Goal: Task Accomplishment & Management: Complete application form

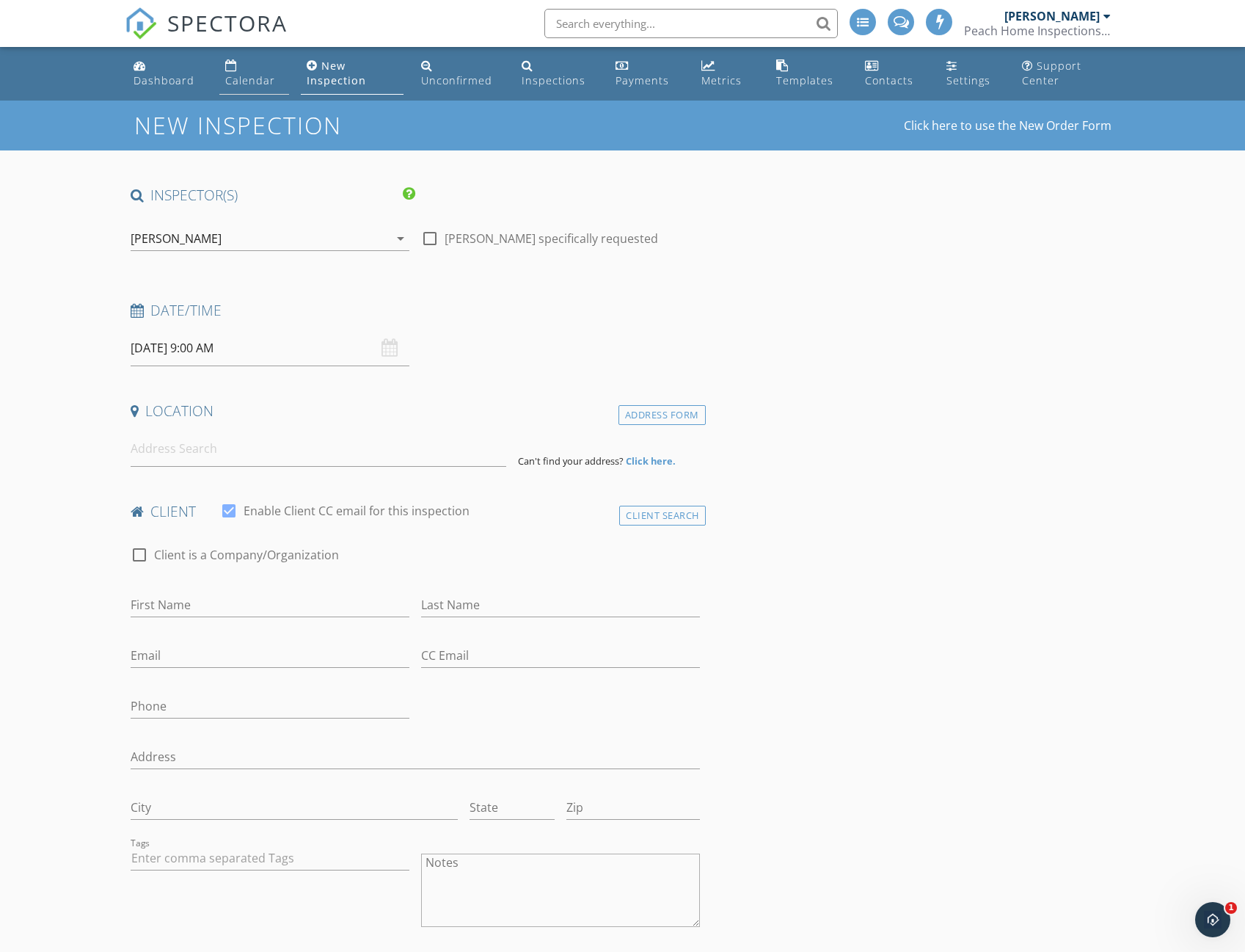
click at [254, 83] on div "Calendar" at bounding box center [249, 80] width 50 height 14
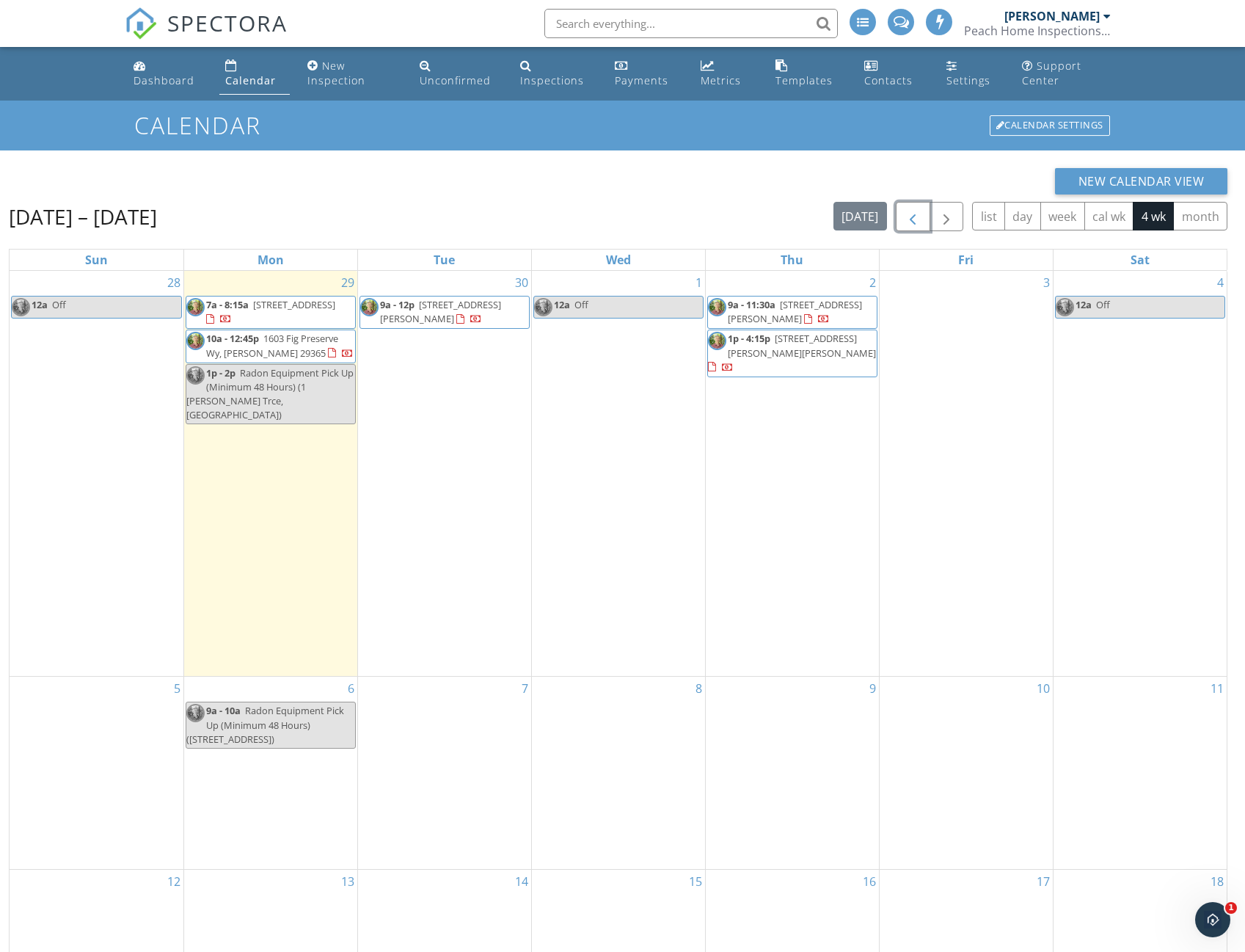
click at [907, 215] on span "button" at bounding box center [913, 217] width 17 height 17
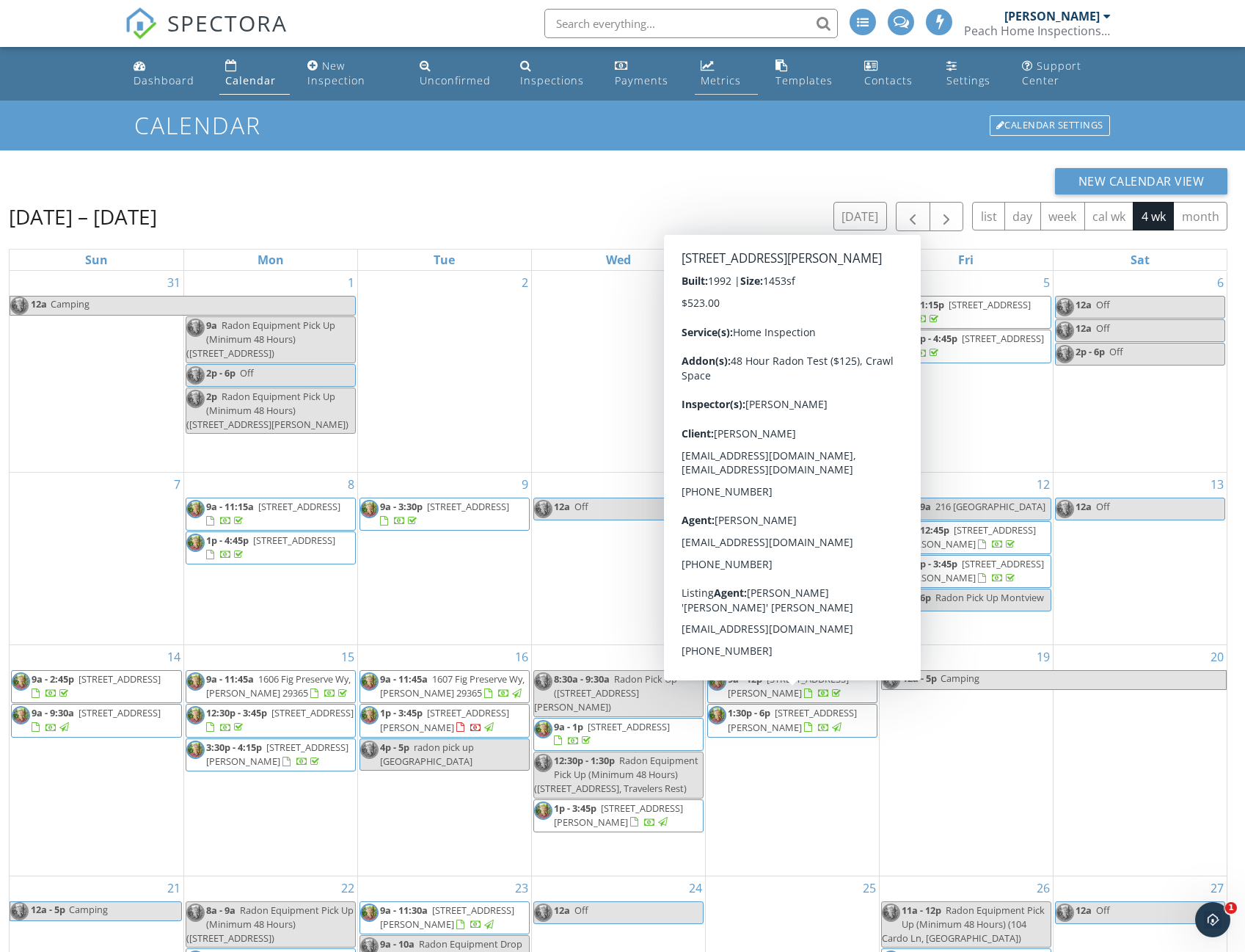
click at [711, 74] on div "Metrics" at bounding box center [721, 80] width 40 height 14
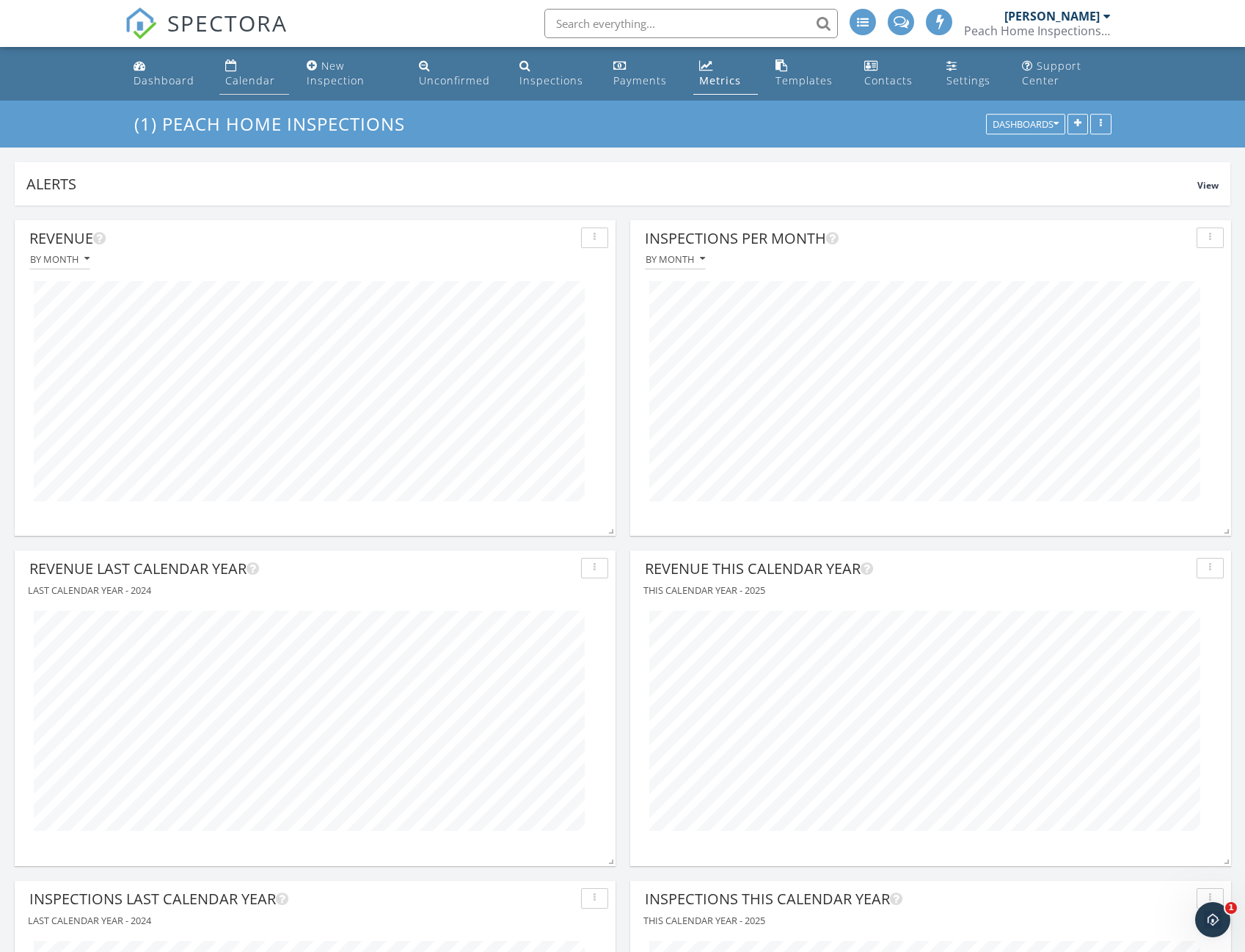
click at [250, 82] on div "Calendar" at bounding box center [249, 80] width 50 height 14
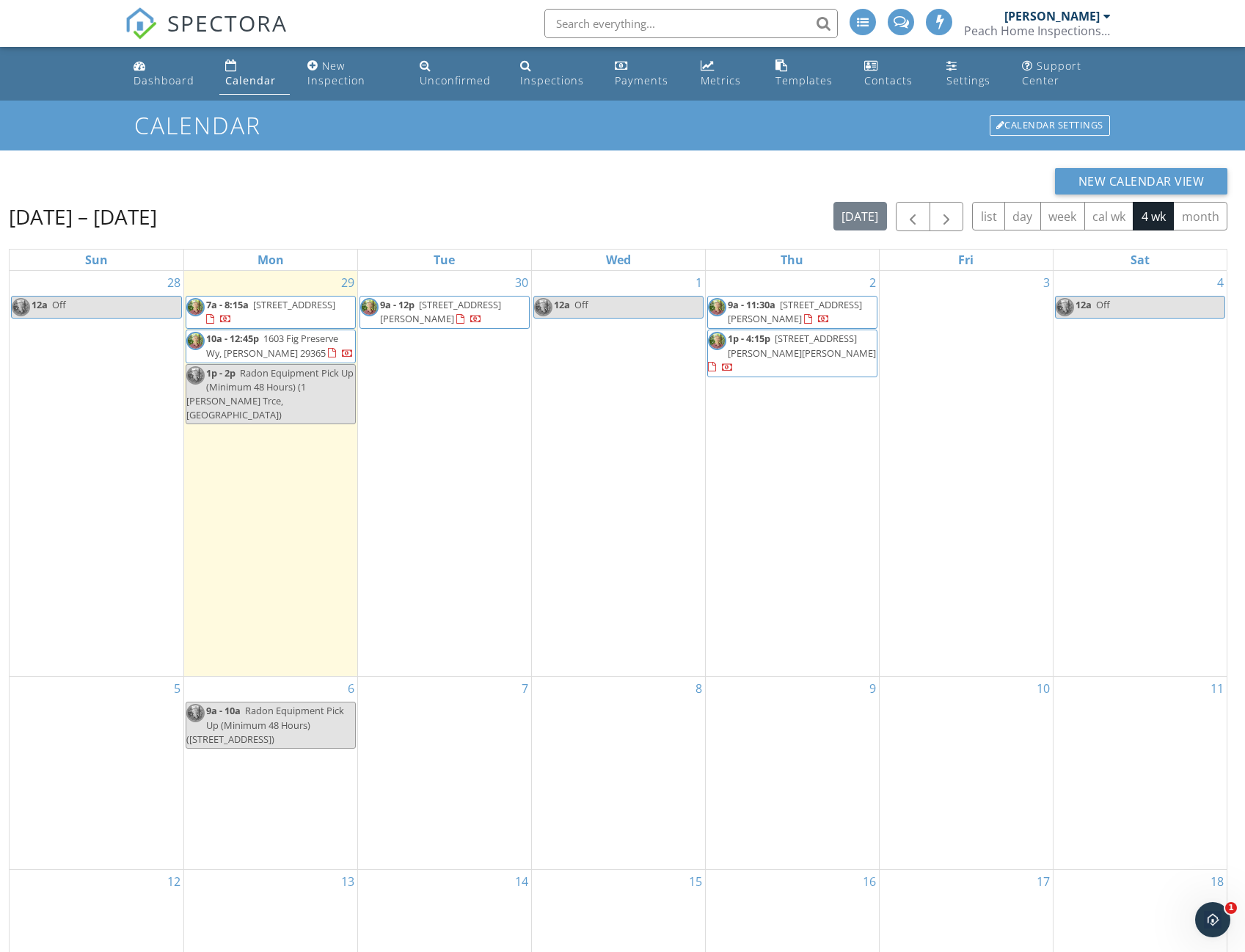
click at [257, 80] on div "Calendar" at bounding box center [250, 80] width 51 height 14
click at [912, 209] on span "button" at bounding box center [913, 217] width 17 height 17
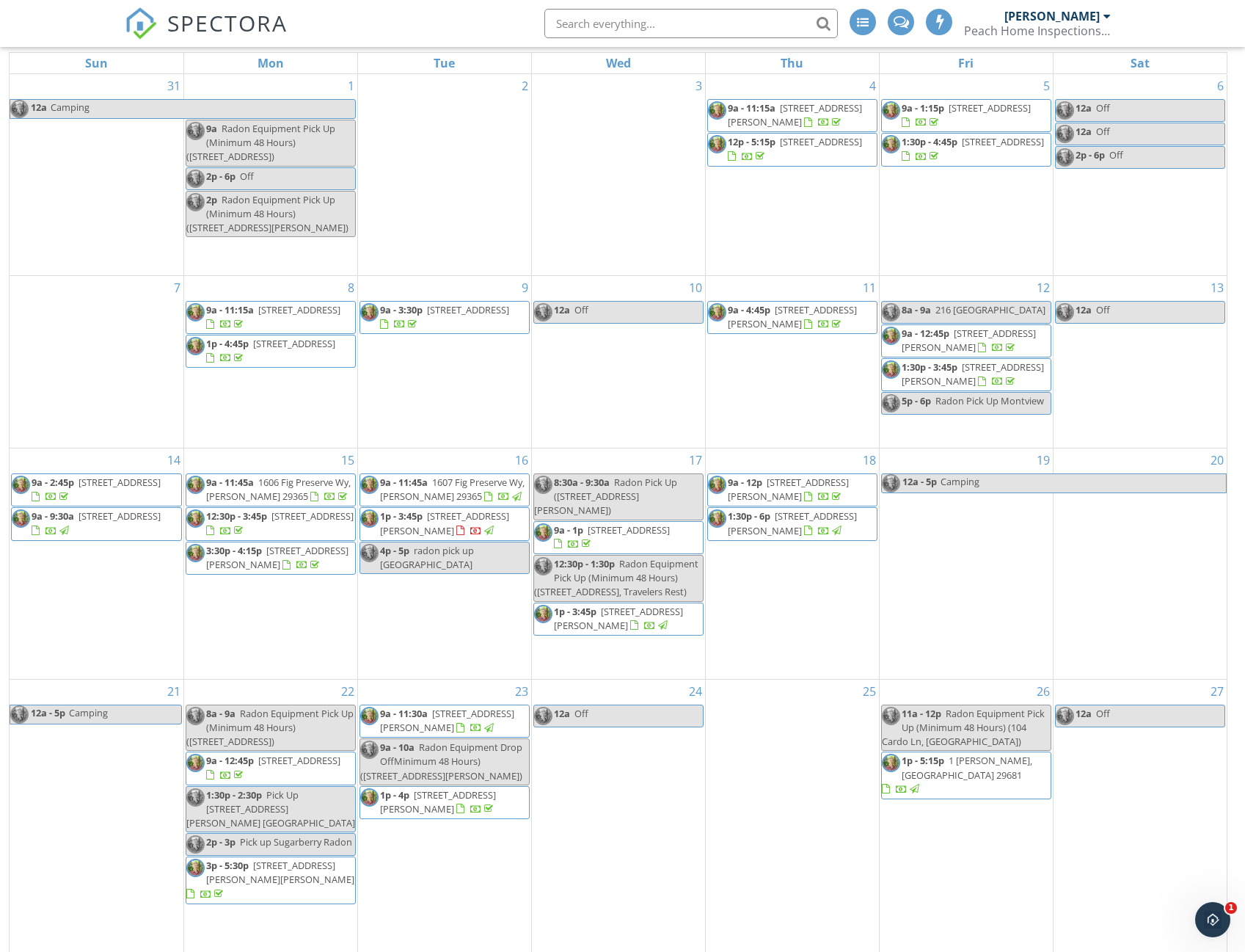
scroll to position [211, 0]
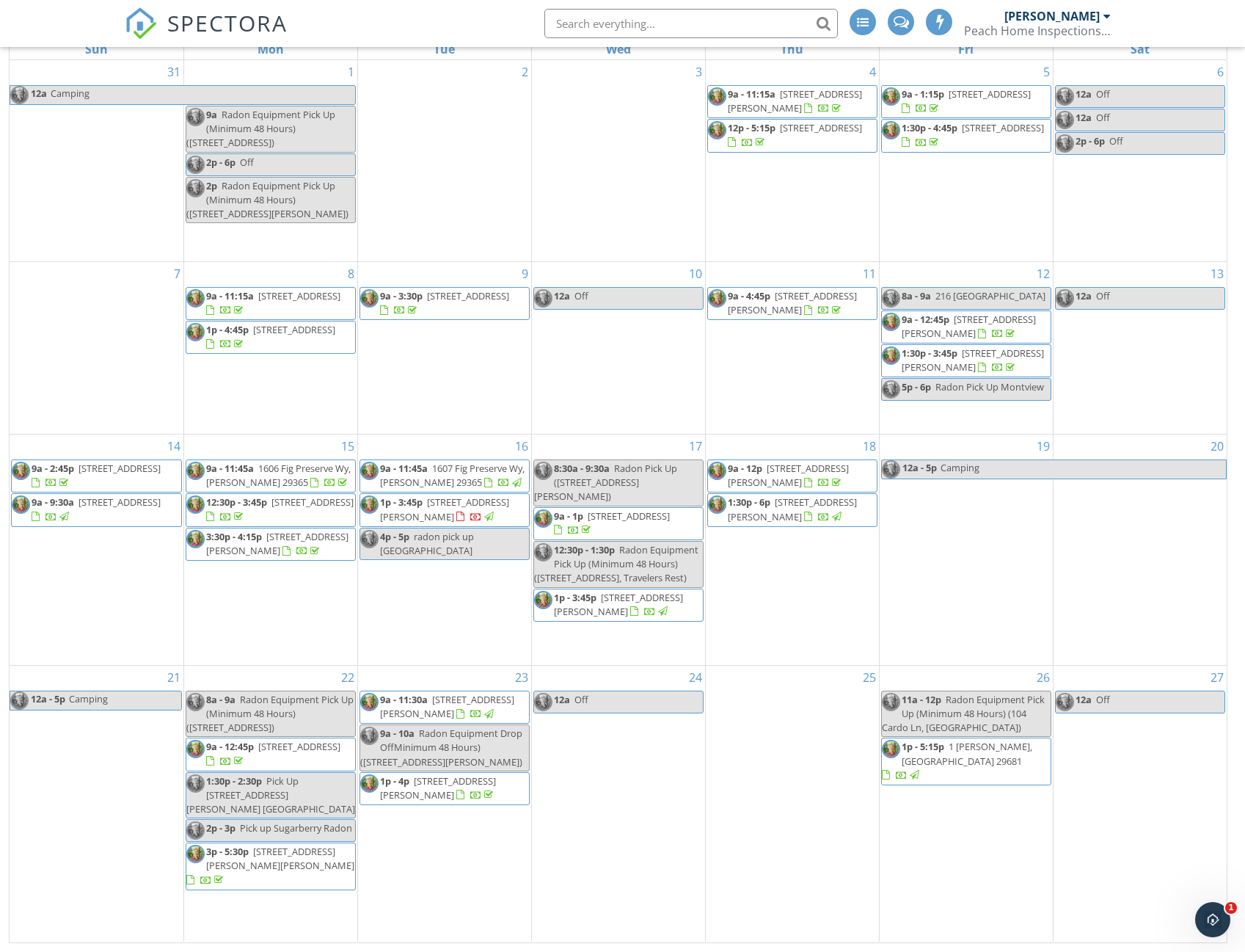
click at [929, 753] on span "1p - 5:15p" at bounding box center [922, 745] width 43 height 13
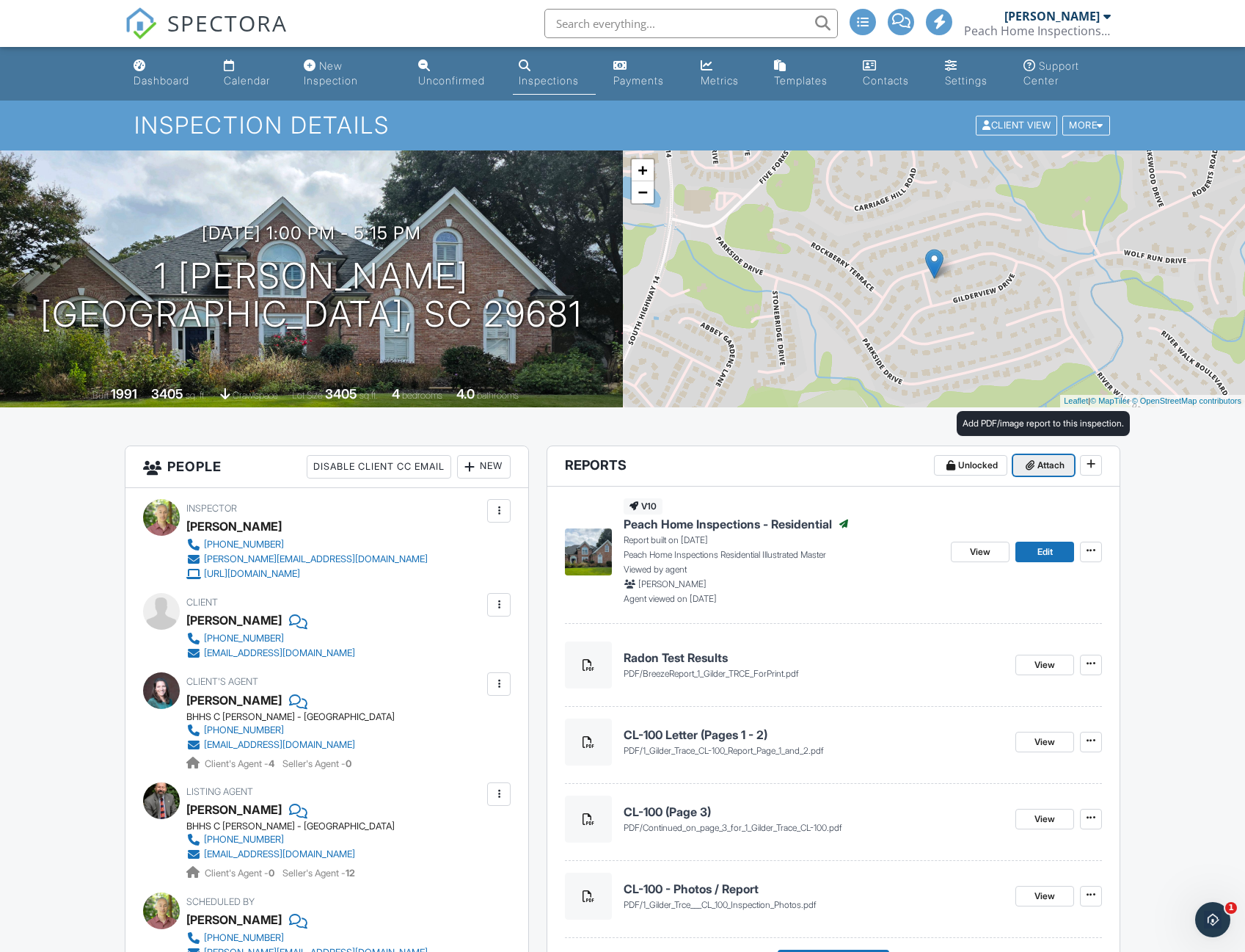
click at [1051, 463] on span "Attach" at bounding box center [1051, 465] width 27 height 15
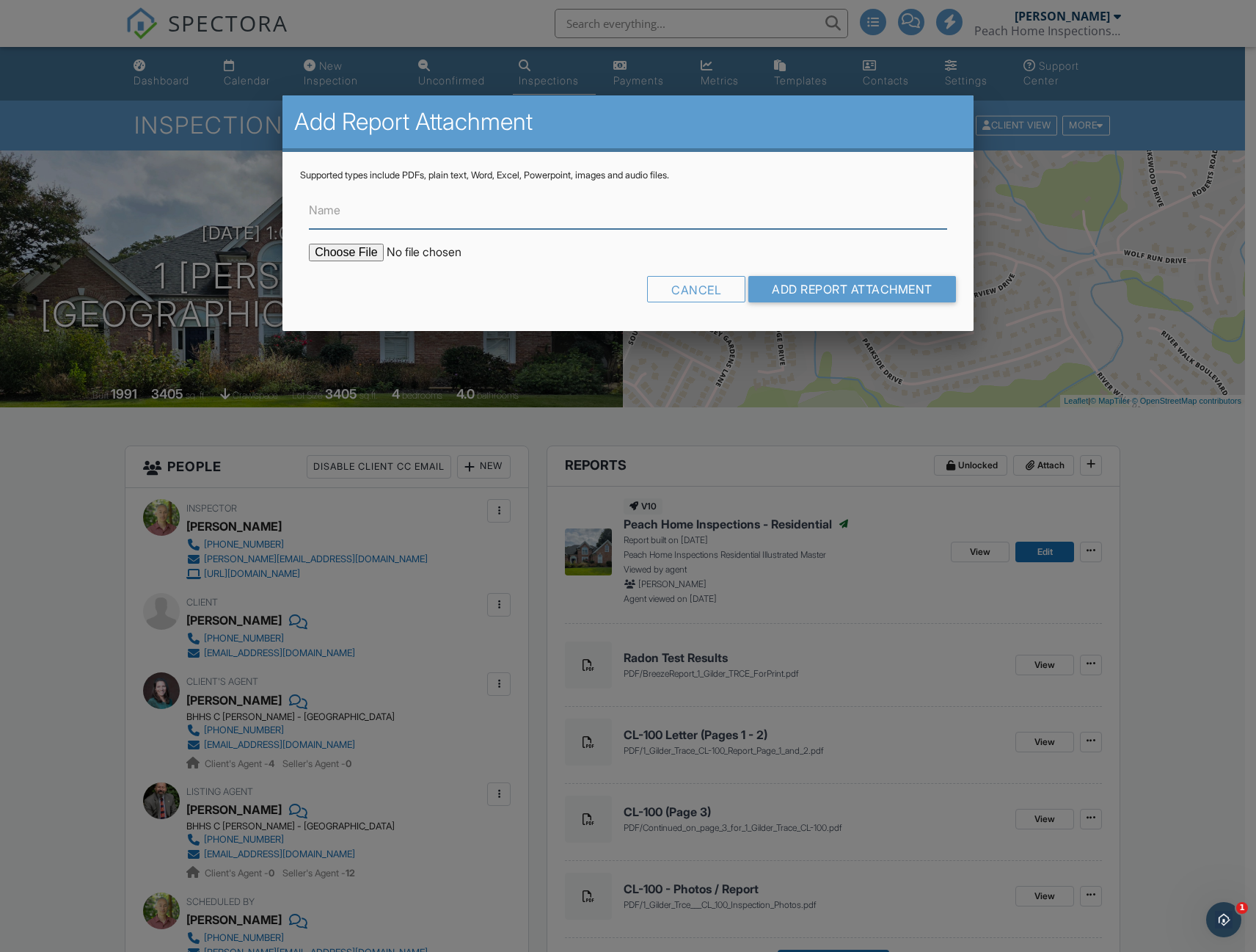
click at [346, 211] on input "Name" at bounding box center [628, 210] width 638 height 36
type input "Defect Cost Report"
click at [329, 247] on input "file" at bounding box center [433, 252] width 249 height 17
type input "C:\fakepath\1 Gilder Trace Defect Cost Report.pdf"
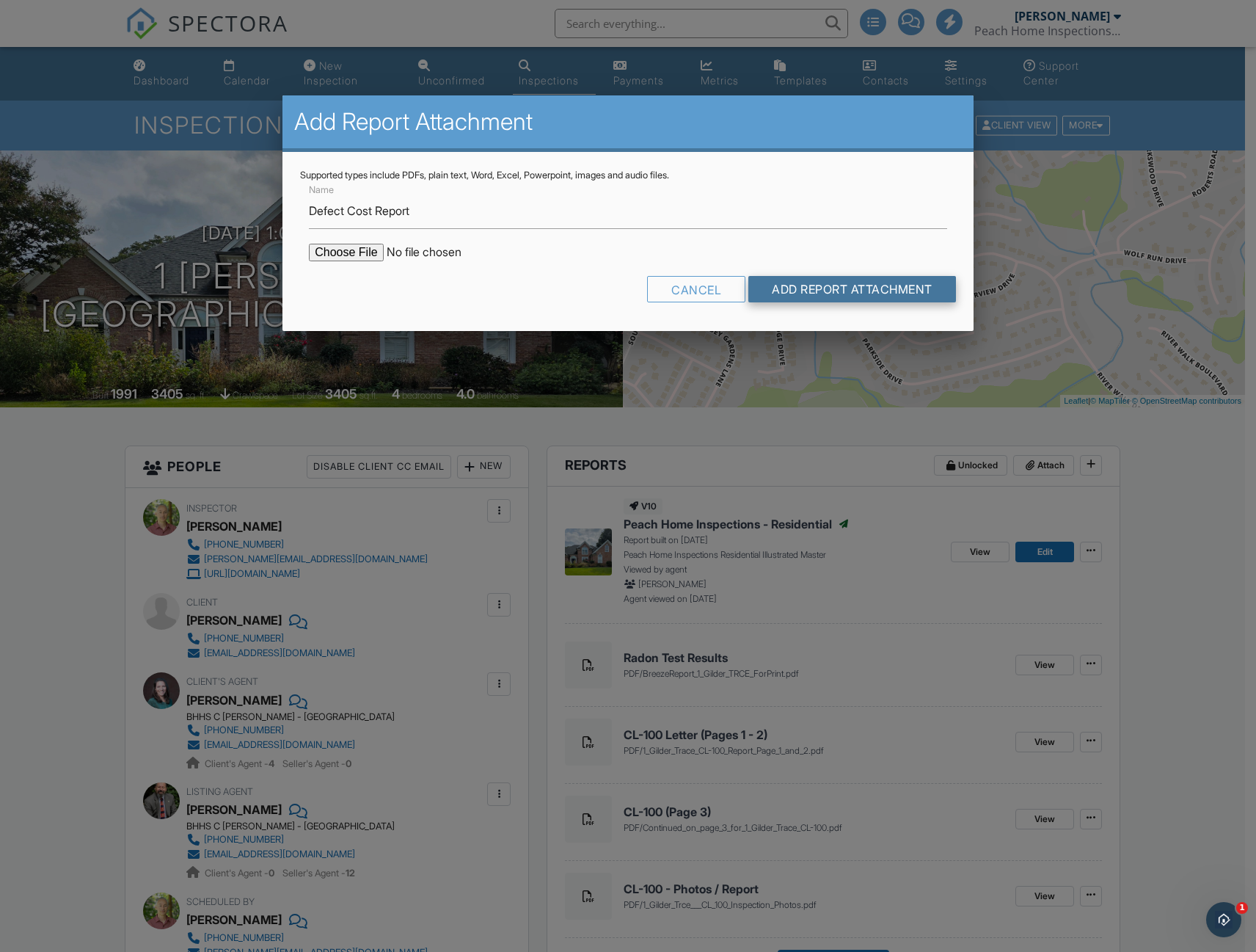
click at [794, 285] on input "Add Report Attachment" at bounding box center [852, 289] width 207 height 26
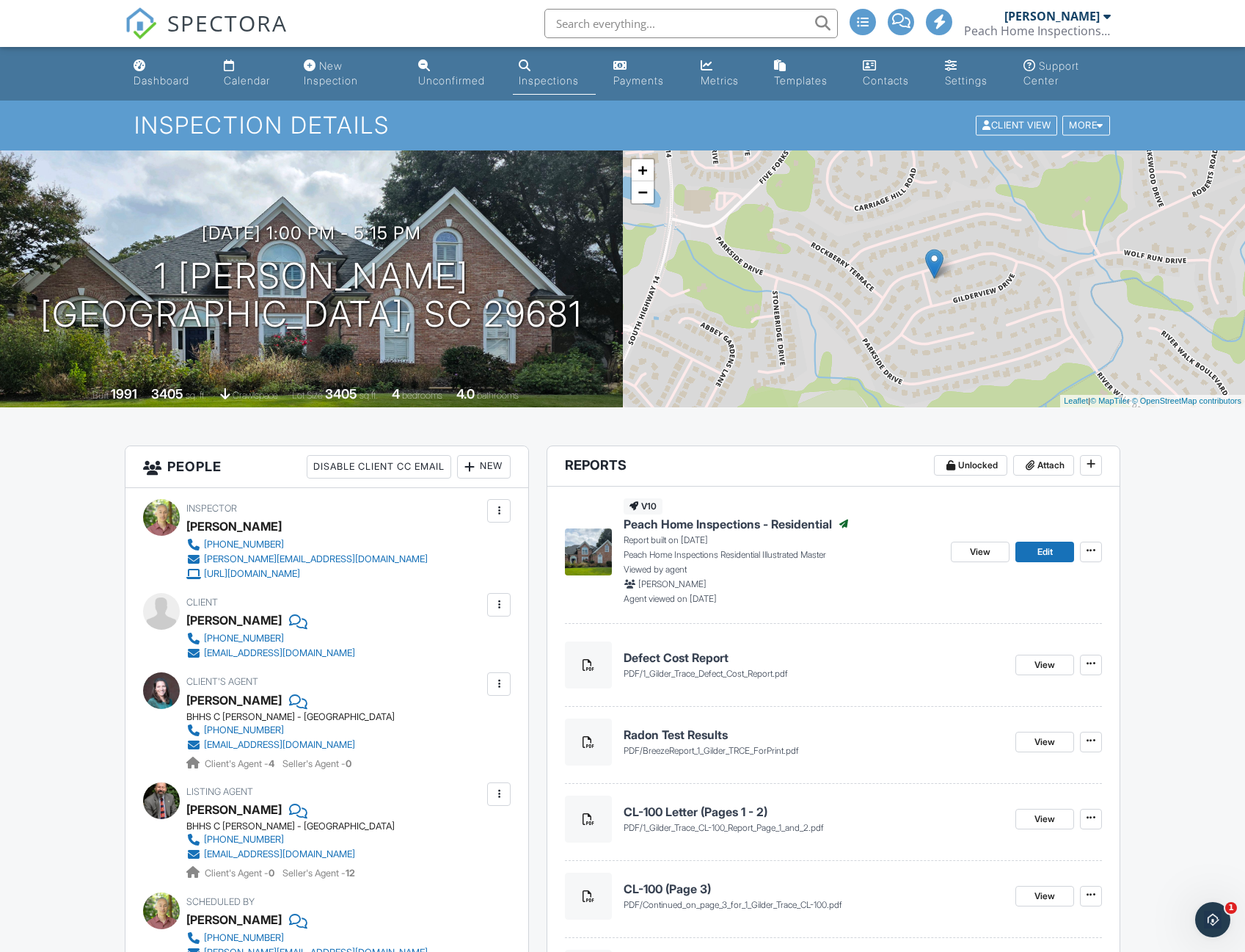
click at [243, 81] on div "Calendar" at bounding box center [247, 80] width 46 height 12
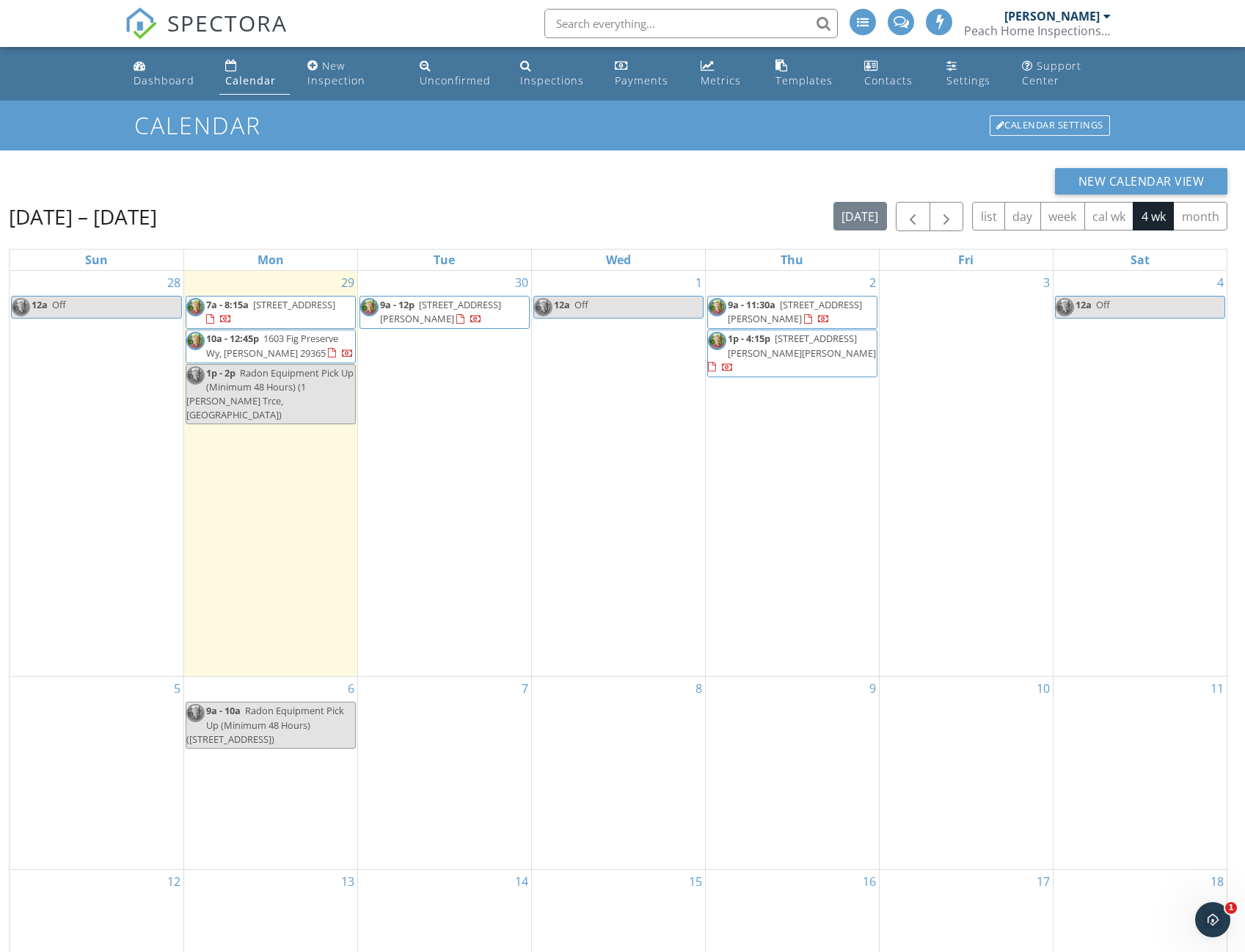
click at [952, 309] on div "3" at bounding box center [966, 473] width 173 height 405
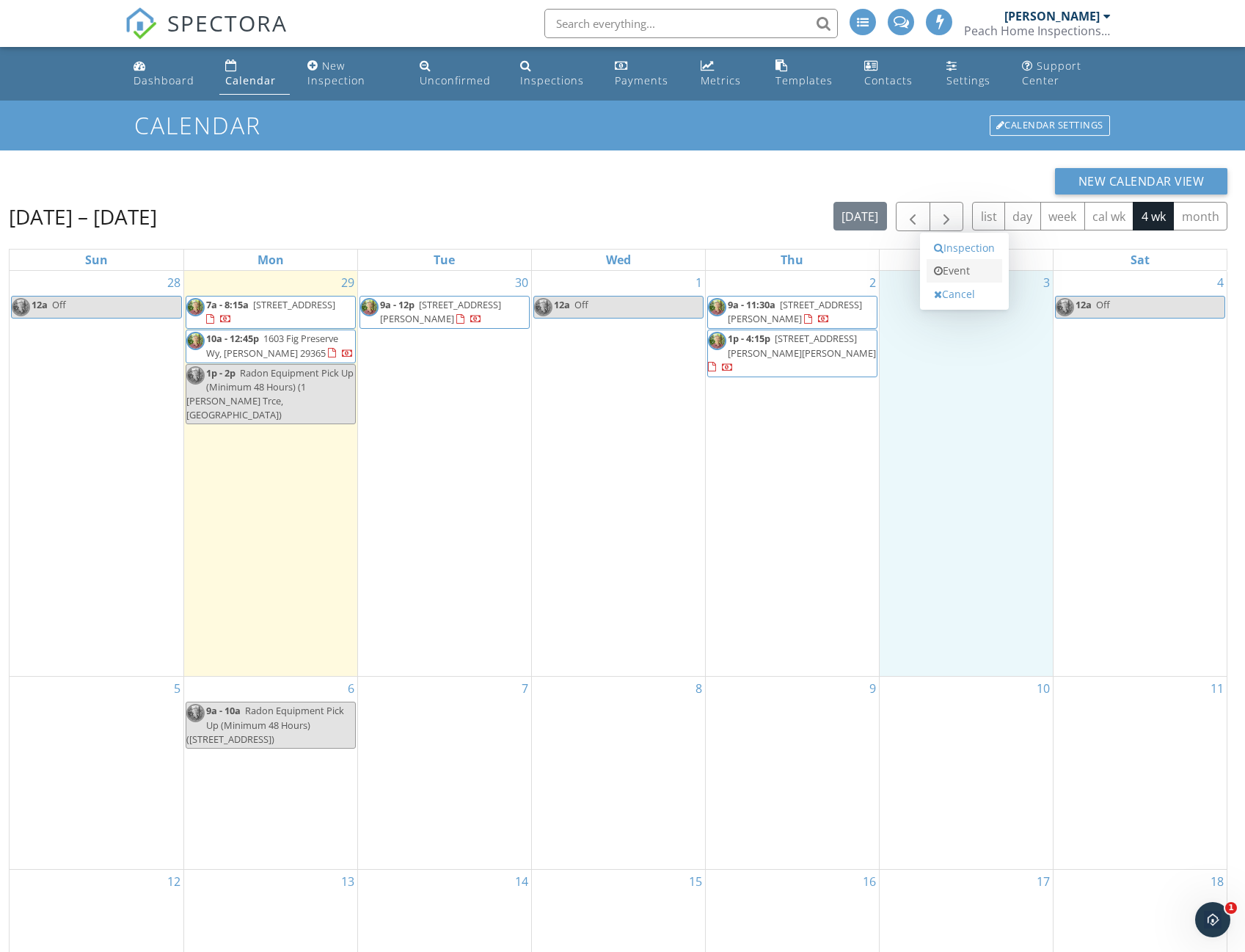
click at [956, 271] on link "Event" at bounding box center [964, 270] width 76 height 24
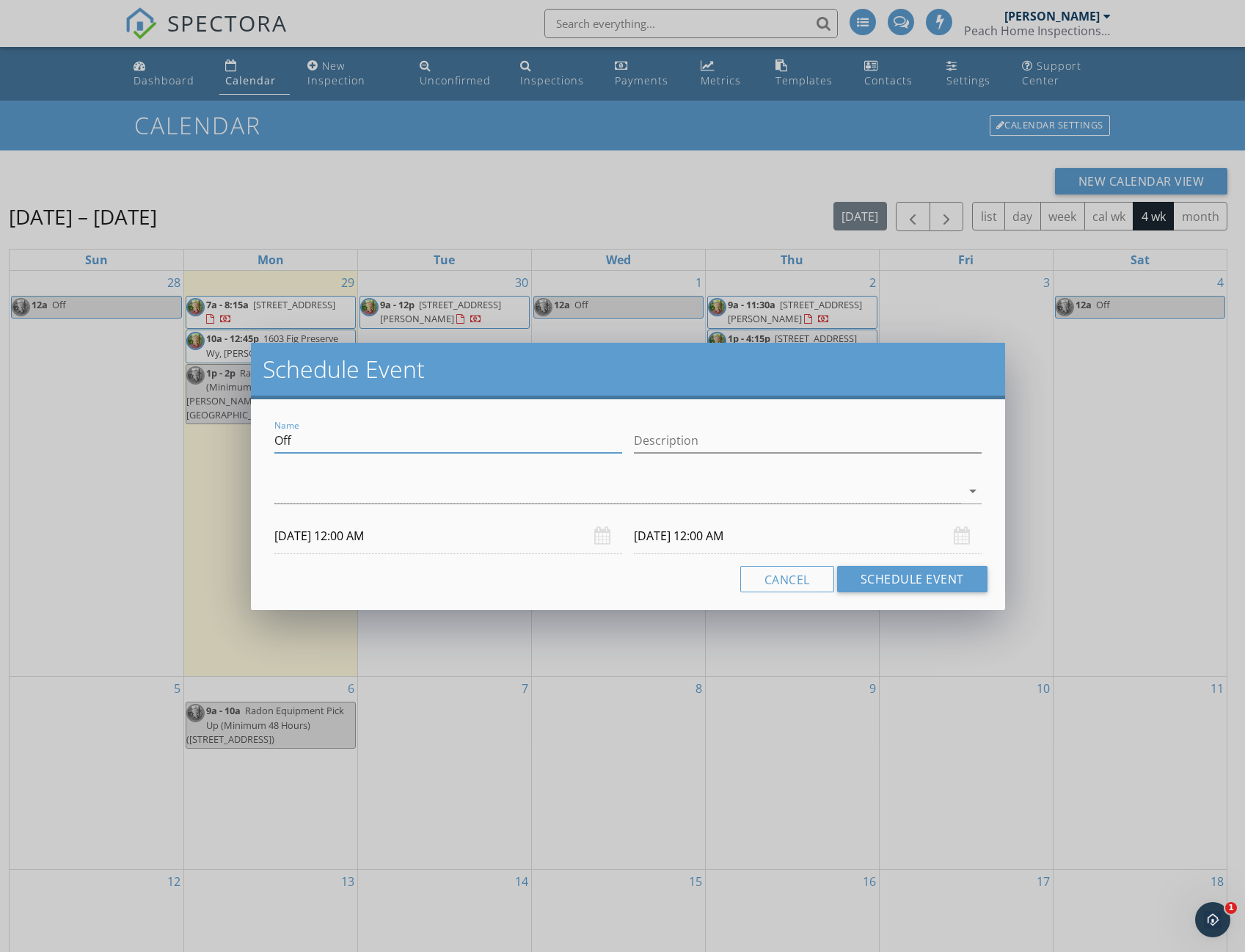
click at [305, 448] on input "Off" at bounding box center [448, 441] width 348 height 24
type input "O"
type input "Save Kim Darling"
click at [300, 489] on div at bounding box center [617, 492] width 686 height 24
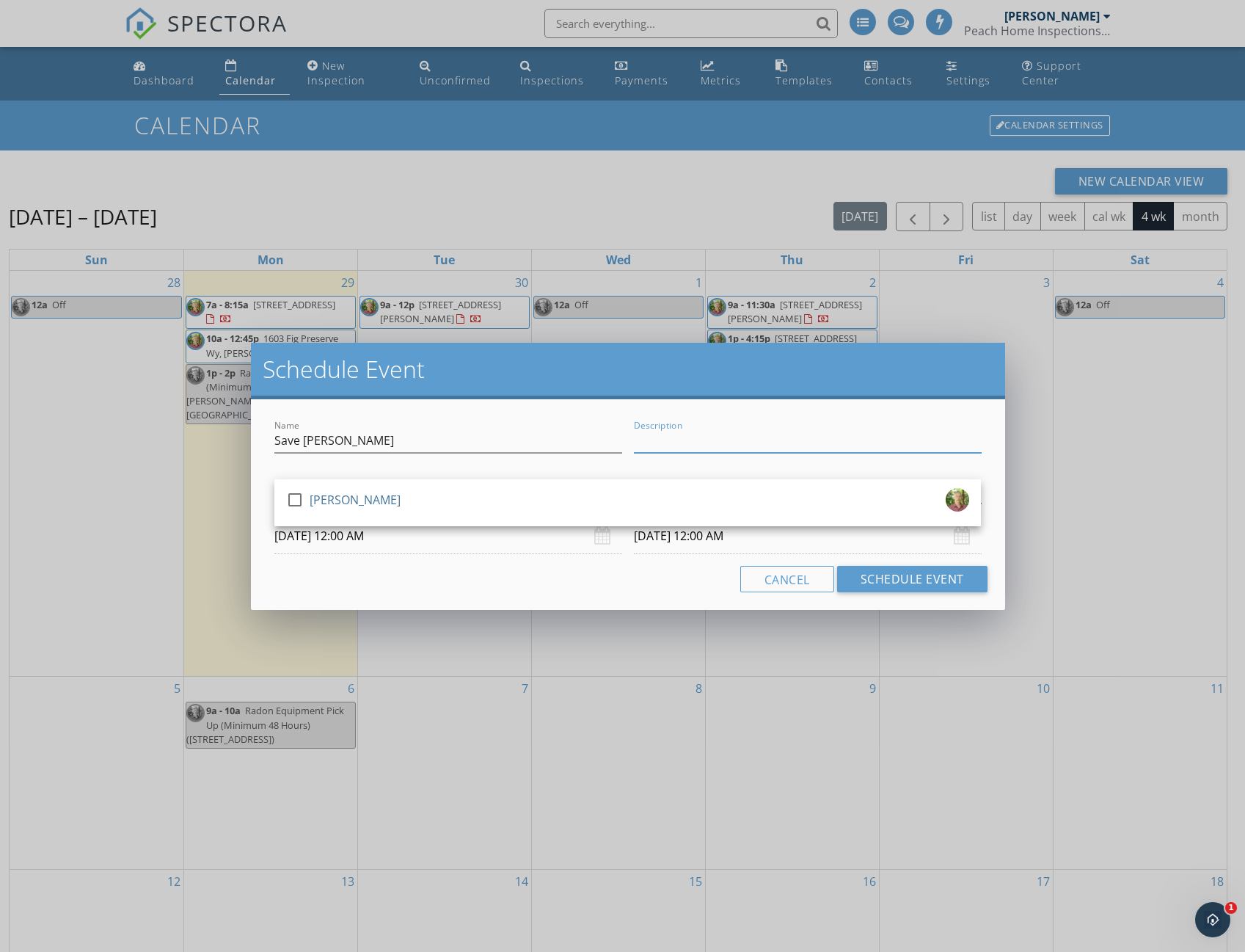
click at [688, 435] on input "Description" at bounding box center [807, 441] width 348 height 24
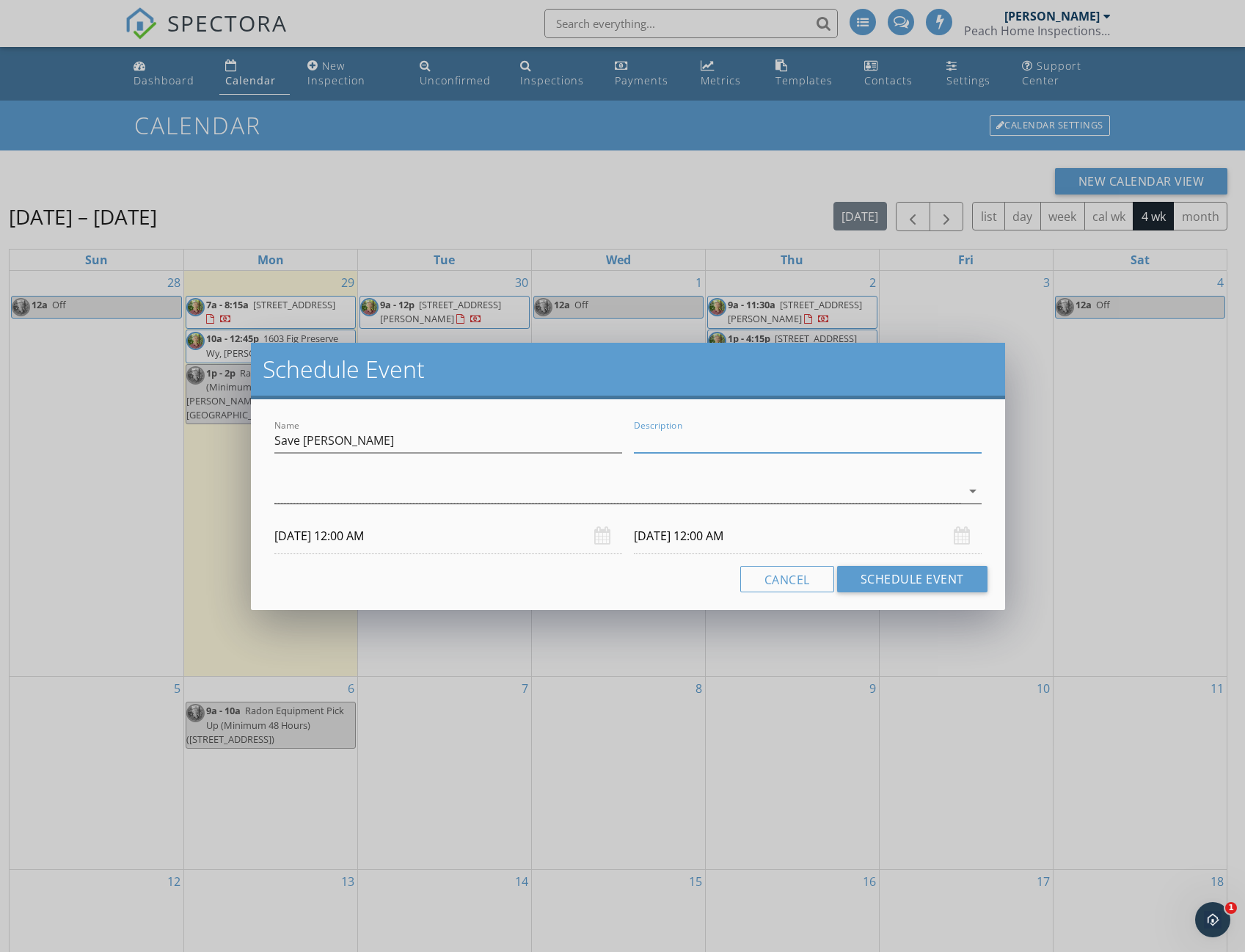
click at [298, 479] on div at bounding box center [617, 492] width 686 height 24
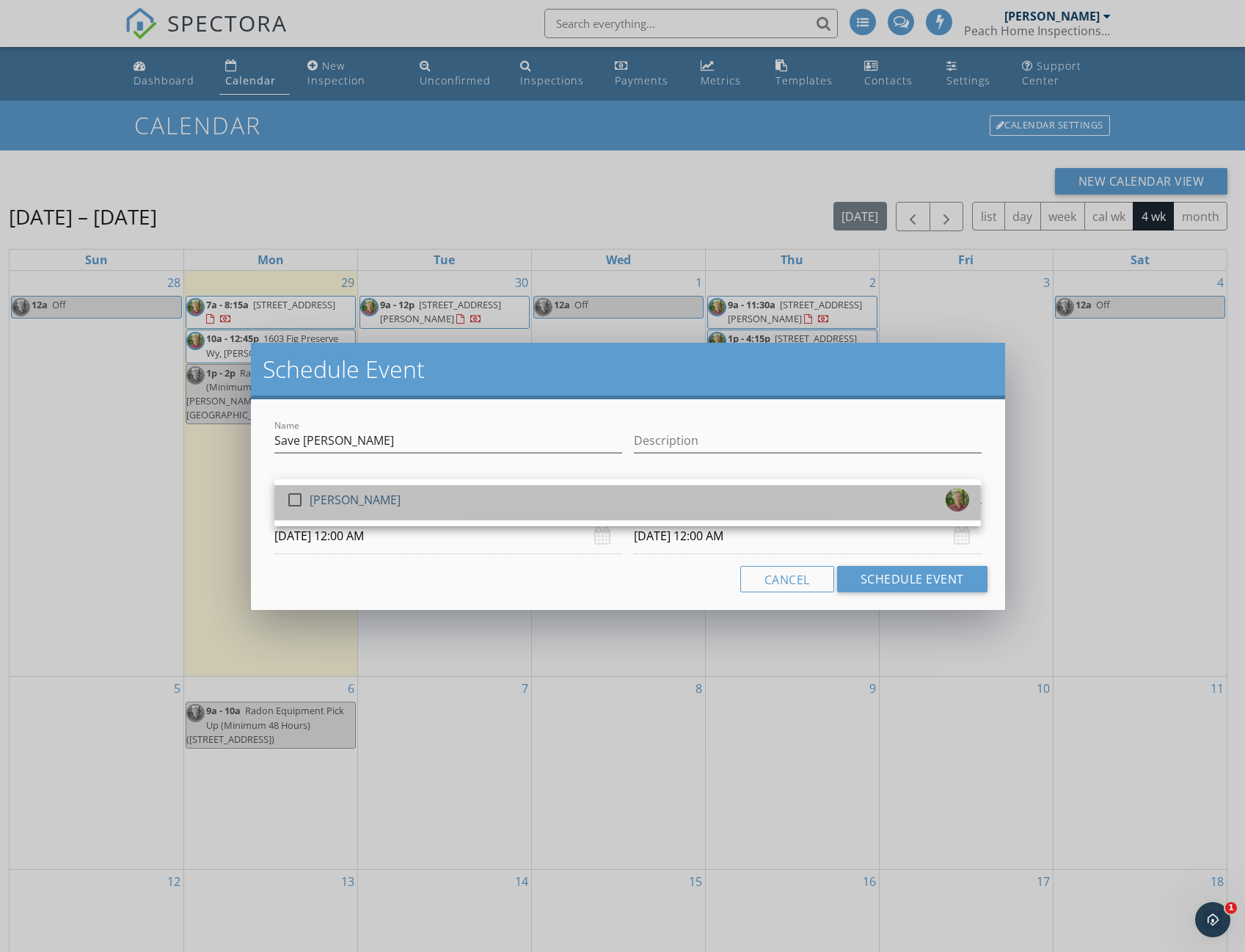
click at [316, 498] on div "[PERSON_NAME]" at bounding box center [355, 500] width 91 height 24
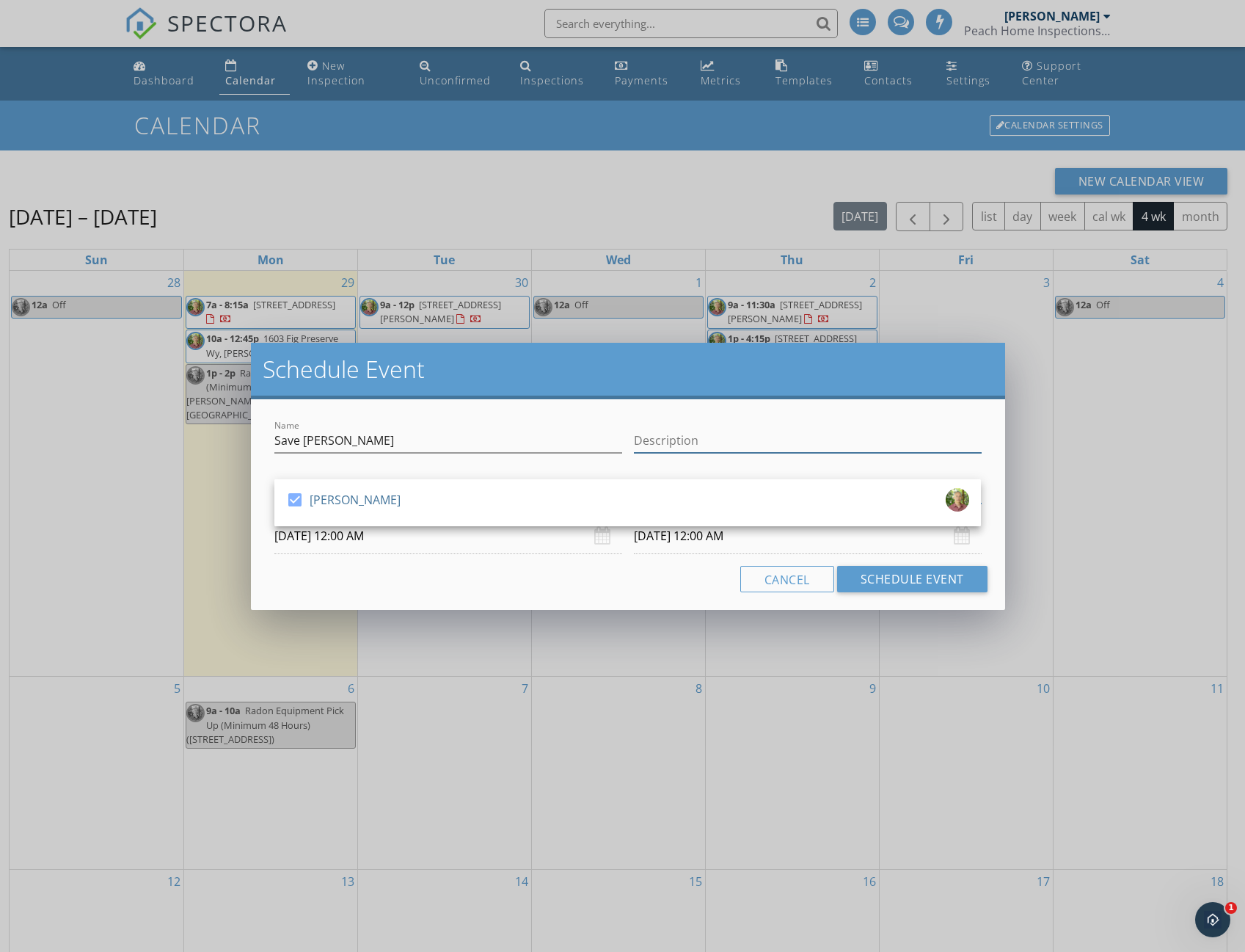
click at [651, 439] on input "Description" at bounding box center [807, 441] width 348 height 24
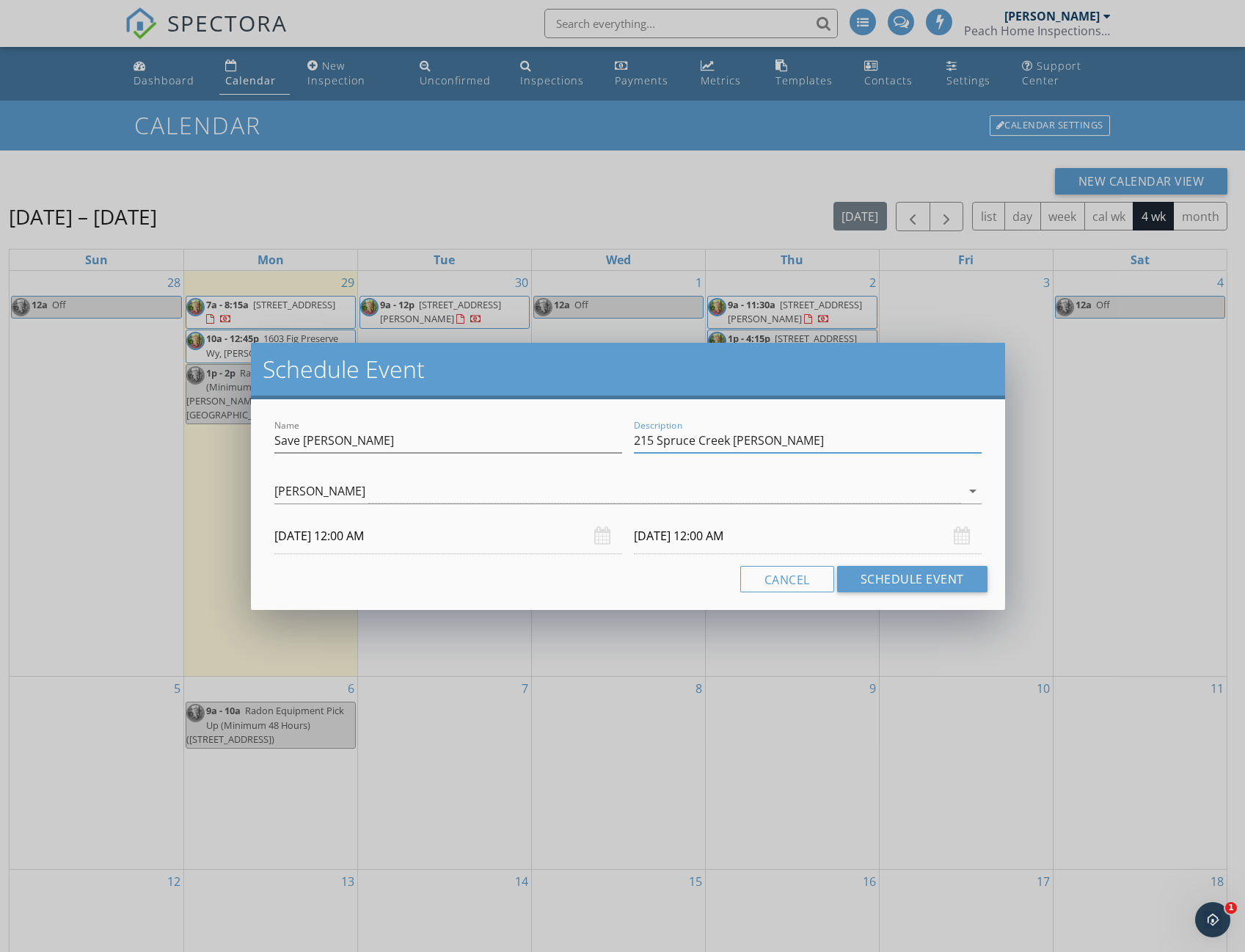
type input "215 Spruce Creek Anderson"
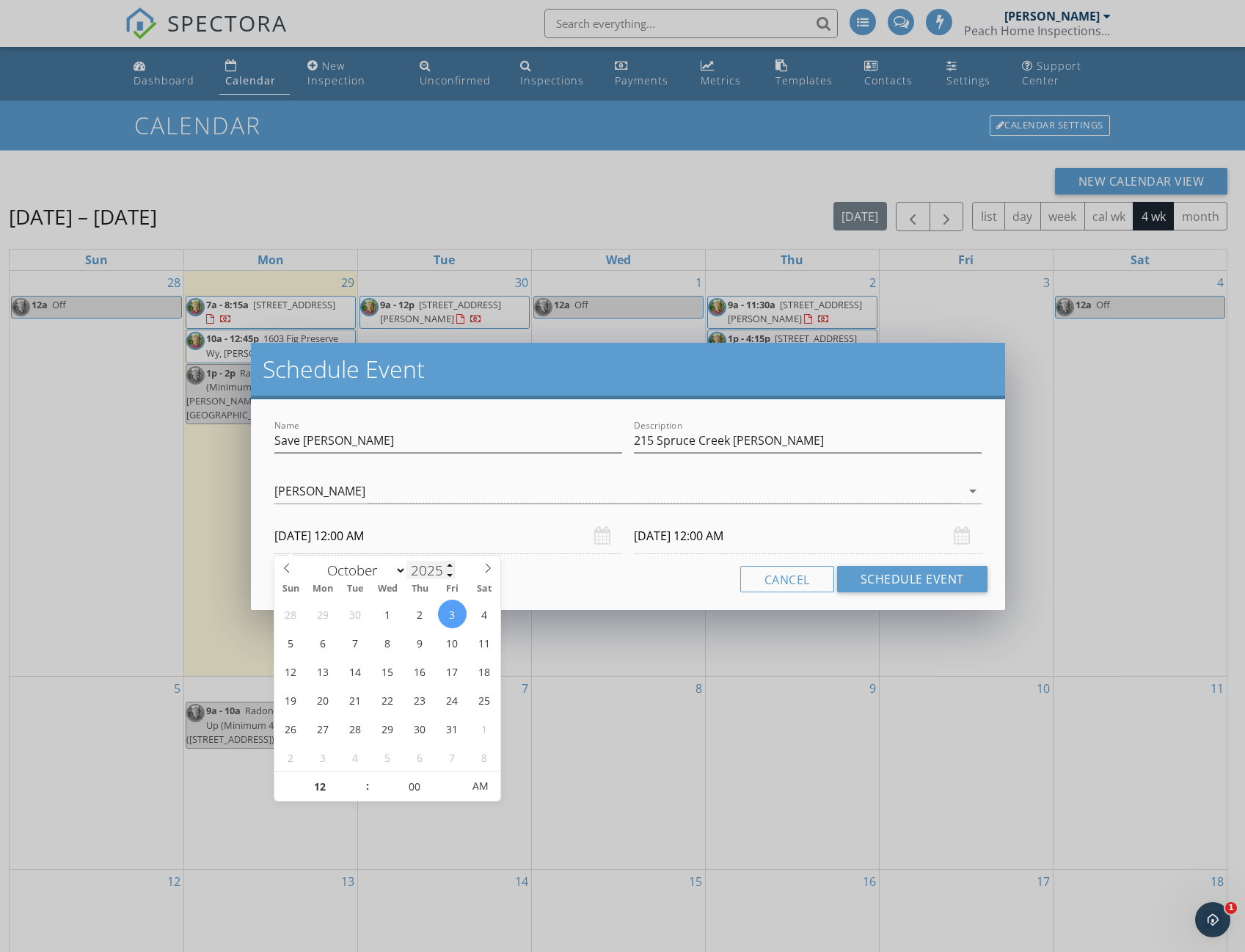
click at [434, 547] on input "10/03/2025 12:00 AM" at bounding box center [448, 535] width 348 height 36
type input "01"
type input "10/03/2025 1:00 AM"
click at [359, 778] on span at bounding box center [360, 779] width 10 height 15
type input "02"
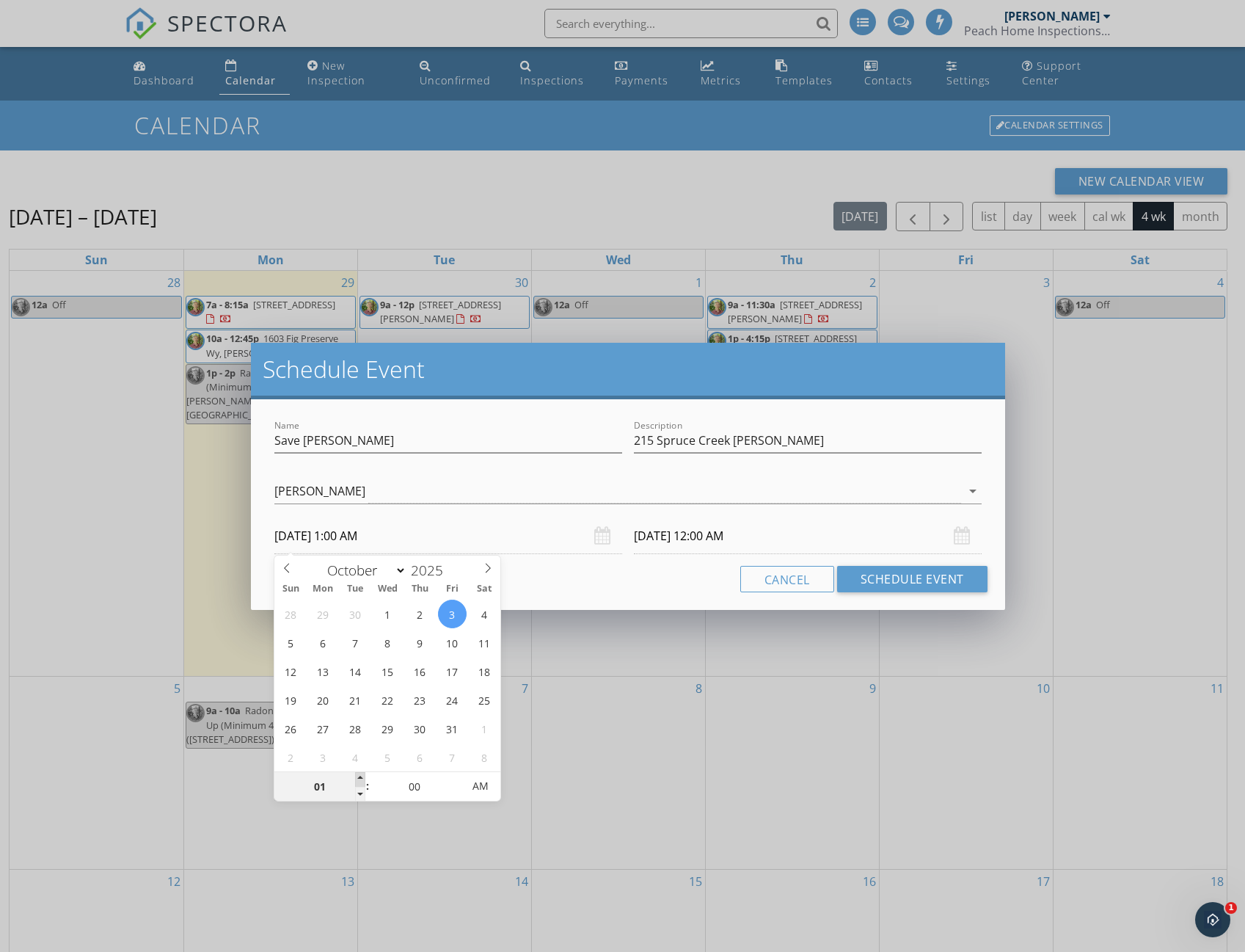
type input "10/03/2025 2:00 AM"
click at [359, 778] on span at bounding box center [360, 779] width 10 height 15
type input "03"
type input "10/03/2025 3:00 AM"
click at [359, 778] on span at bounding box center [360, 779] width 10 height 15
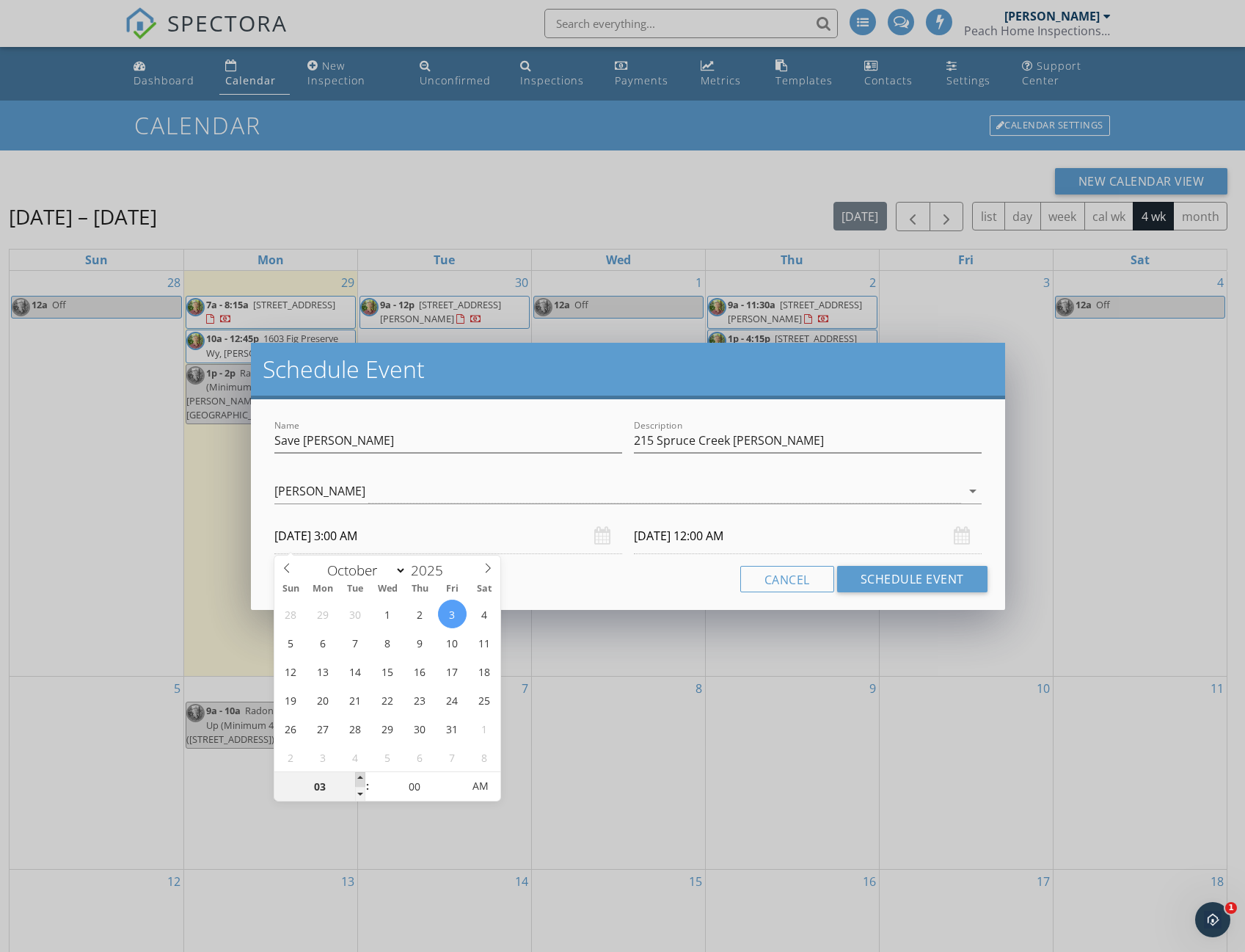
type input "04"
type input "10/03/2025 4:00 AM"
click at [358, 777] on span at bounding box center [360, 779] width 10 height 15
type input "05"
type input "10/03/2025 5:00 AM"
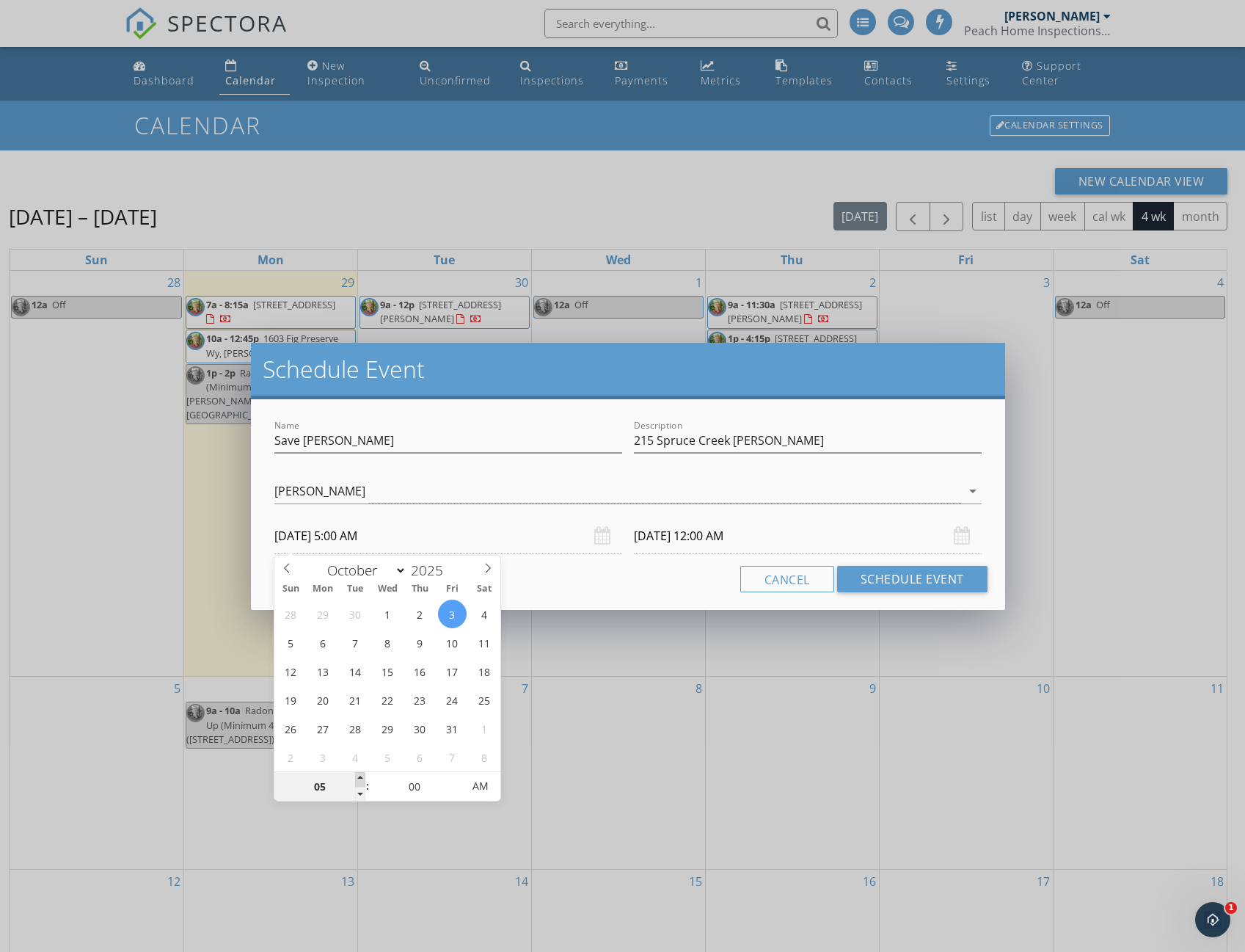
click at [358, 777] on span at bounding box center [360, 779] width 10 height 15
type input "06"
type input "10/03/2025 6:00 AM"
click at [358, 777] on span at bounding box center [360, 779] width 10 height 15
type input "07"
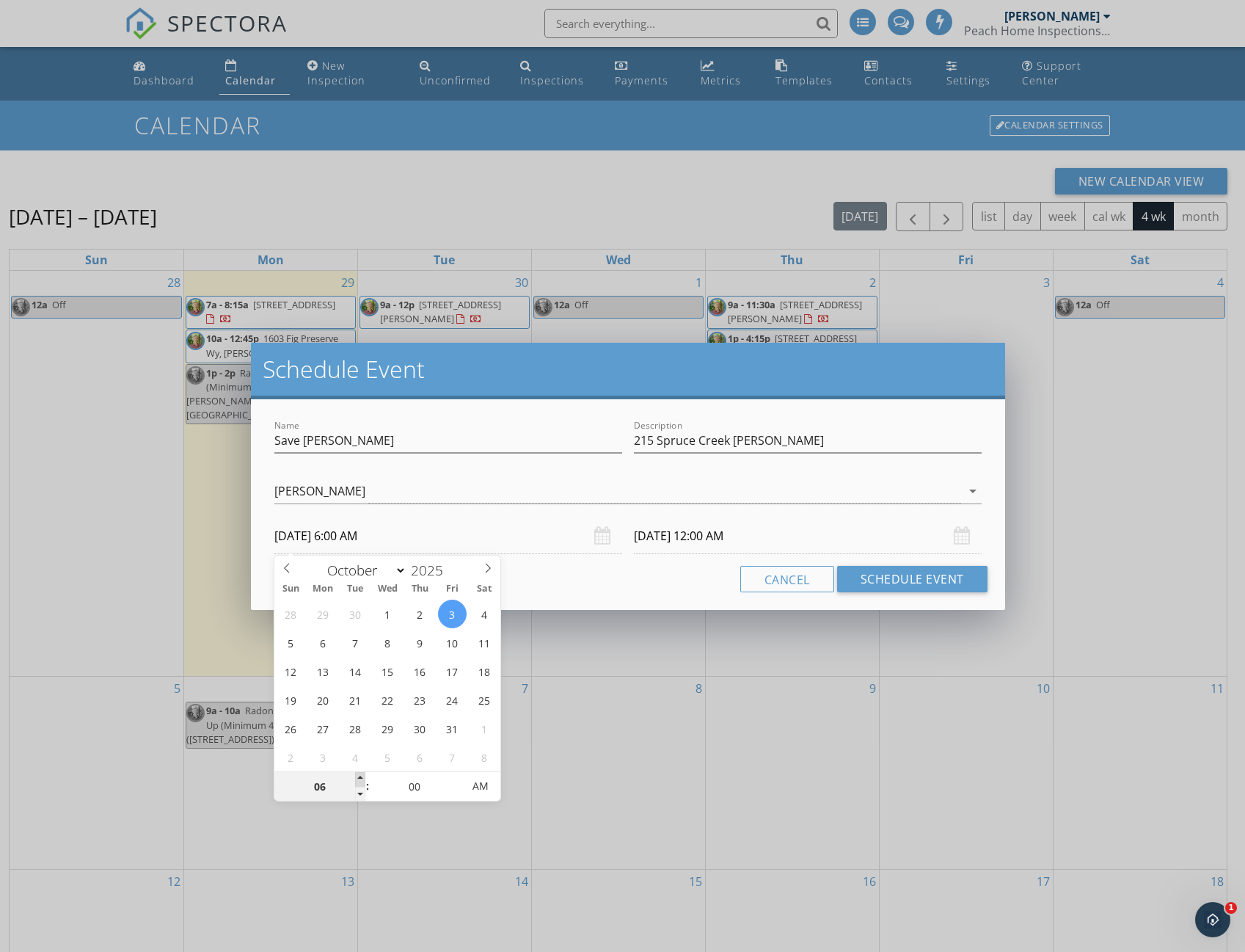
type input "10/03/2025 7:00 AM"
click at [357, 775] on span at bounding box center [360, 779] width 10 height 15
type input "08"
type input "10/03/2025 8:00 AM"
click at [357, 775] on span at bounding box center [360, 779] width 10 height 15
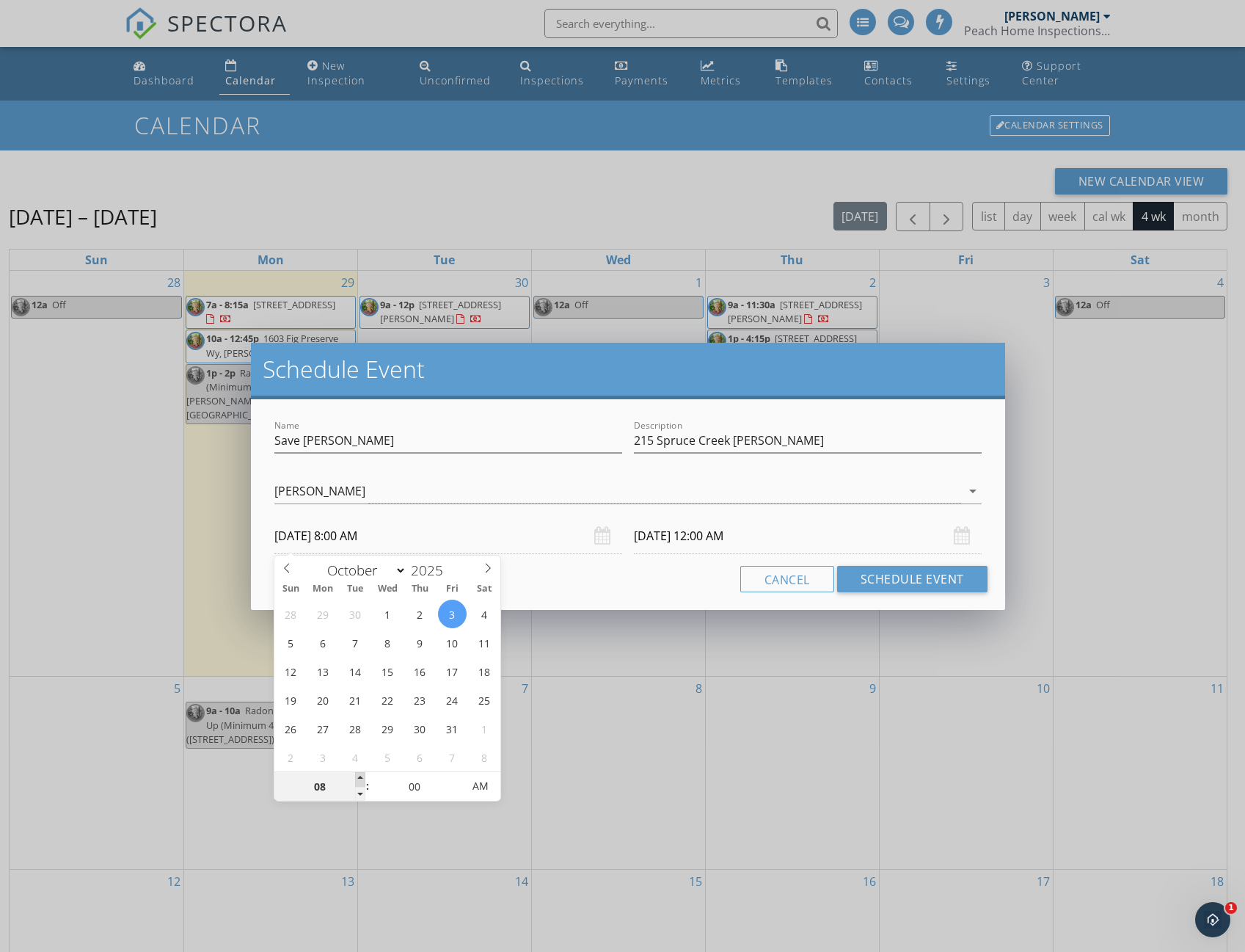
type input "10/04/2025 8:00 AM"
type input "09"
type input "10/03/2025 9:00 AM"
click at [357, 775] on span at bounding box center [360, 779] width 10 height 15
click at [767, 544] on input "10/04/2025 9:00 AM" at bounding box center [807, 535] width 348 height 36
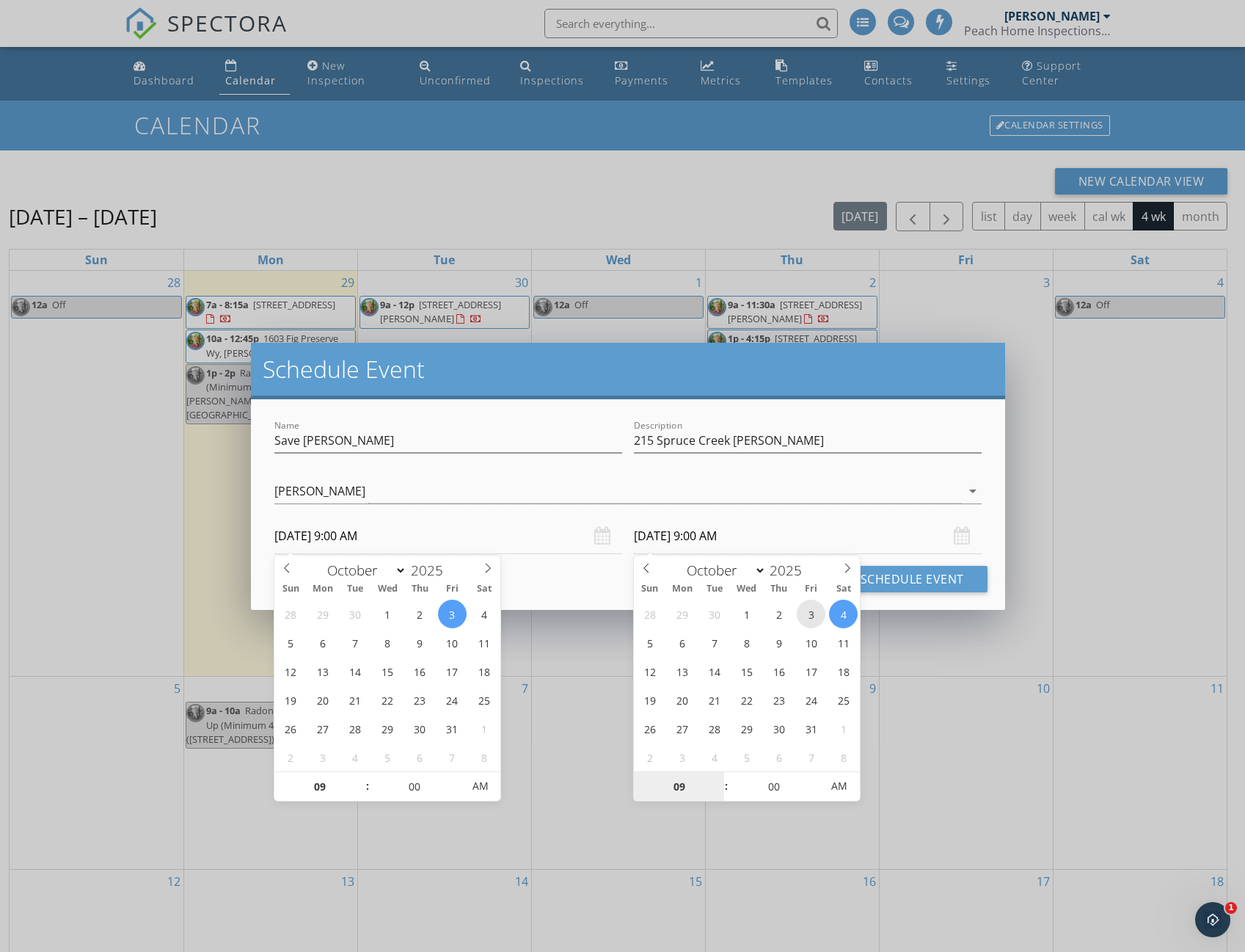
type input "10/03/2025 9:00 AM"
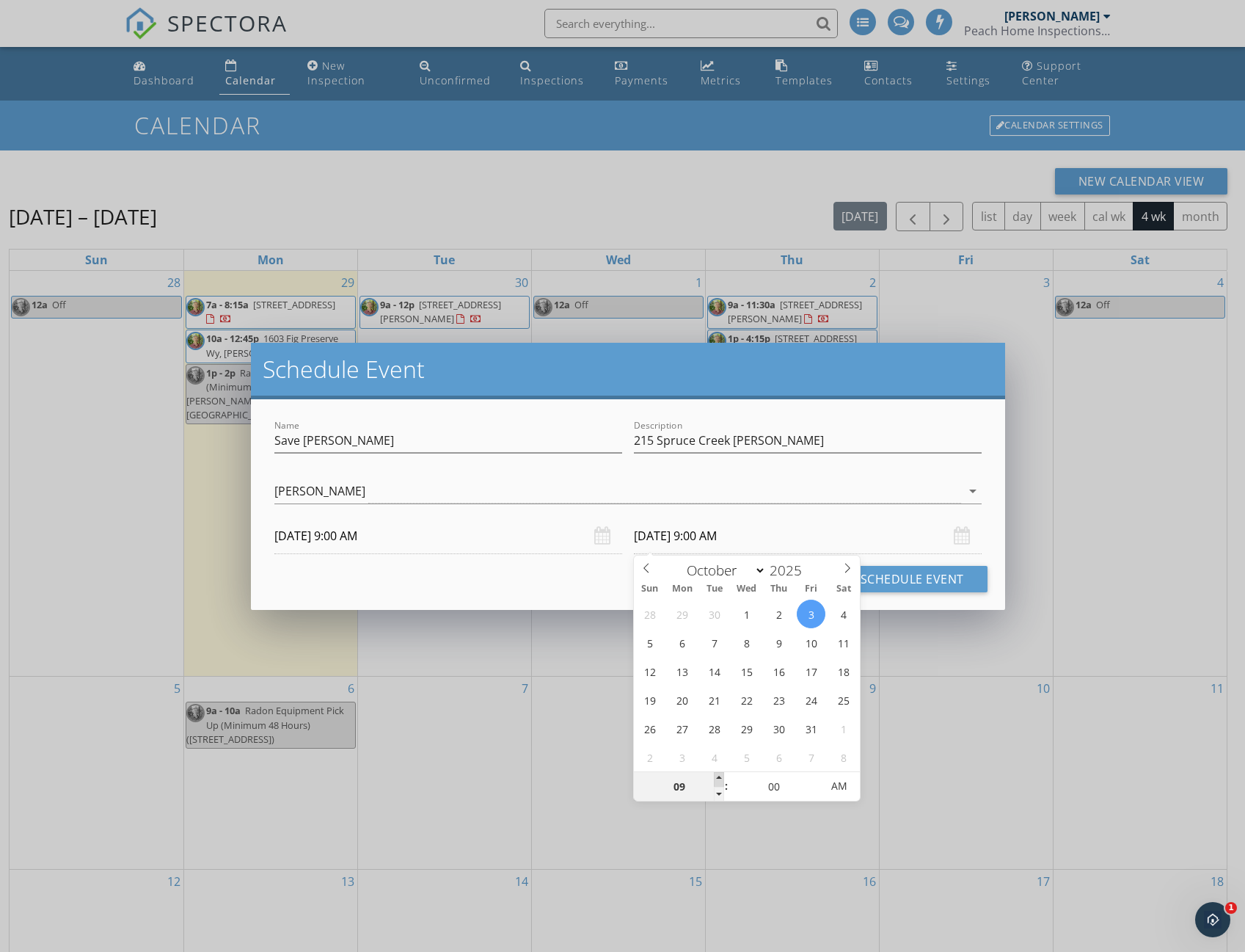
type input "10"
type input "10/03/2025 10:00 AM"
click at [721, 778] on span at bounding box center [719, 779] width 10 height 15
type input "11"
type input "10/03/2025 11:00 AM"
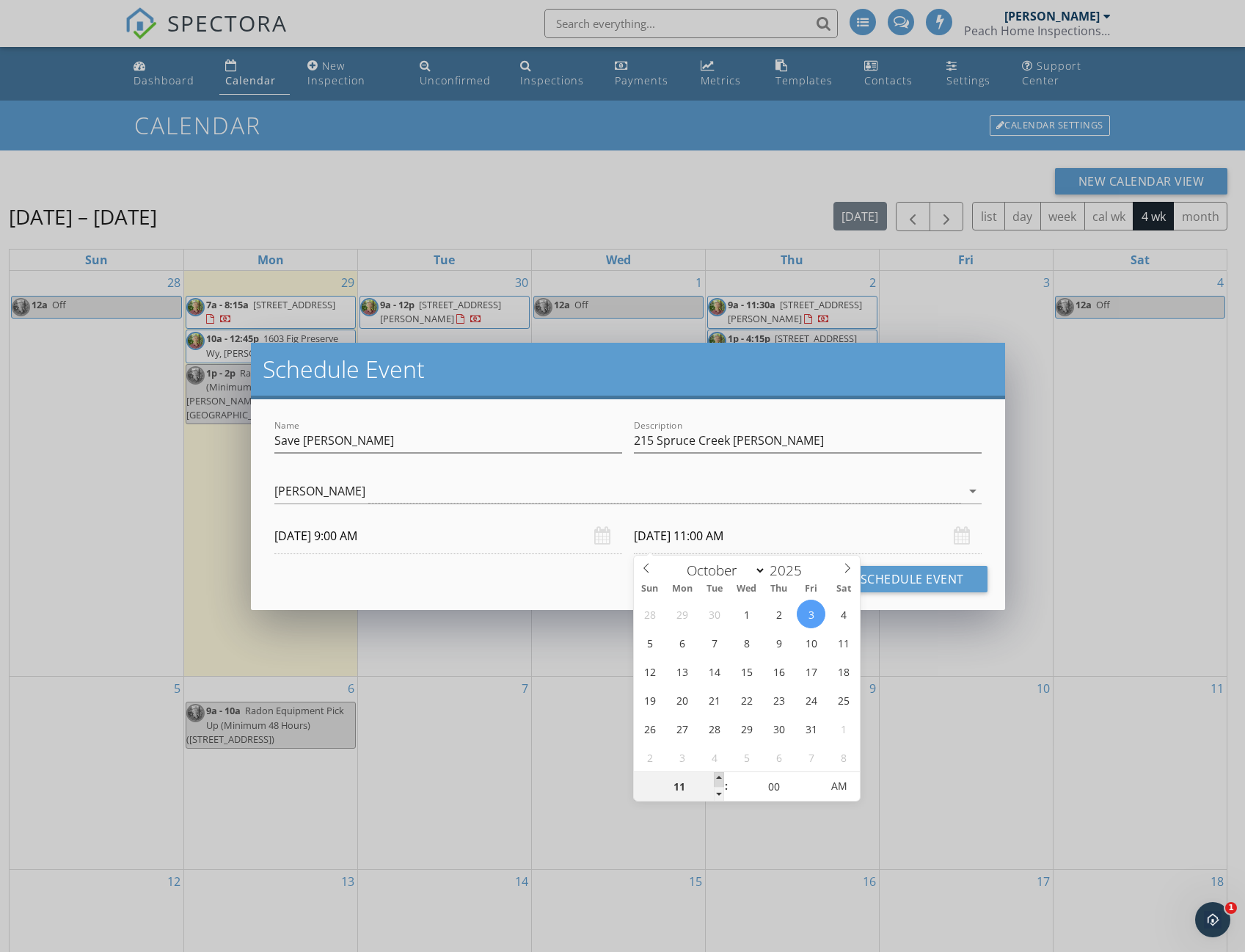
click at [721, 777] on span at bounding box center [719, 779] width 10 height 15
type input "12"
type input "10/03/2025 12:00 PM"
click at [721, 777] on span at bounding box center [719, 779] width 10 height 15
type input "01"
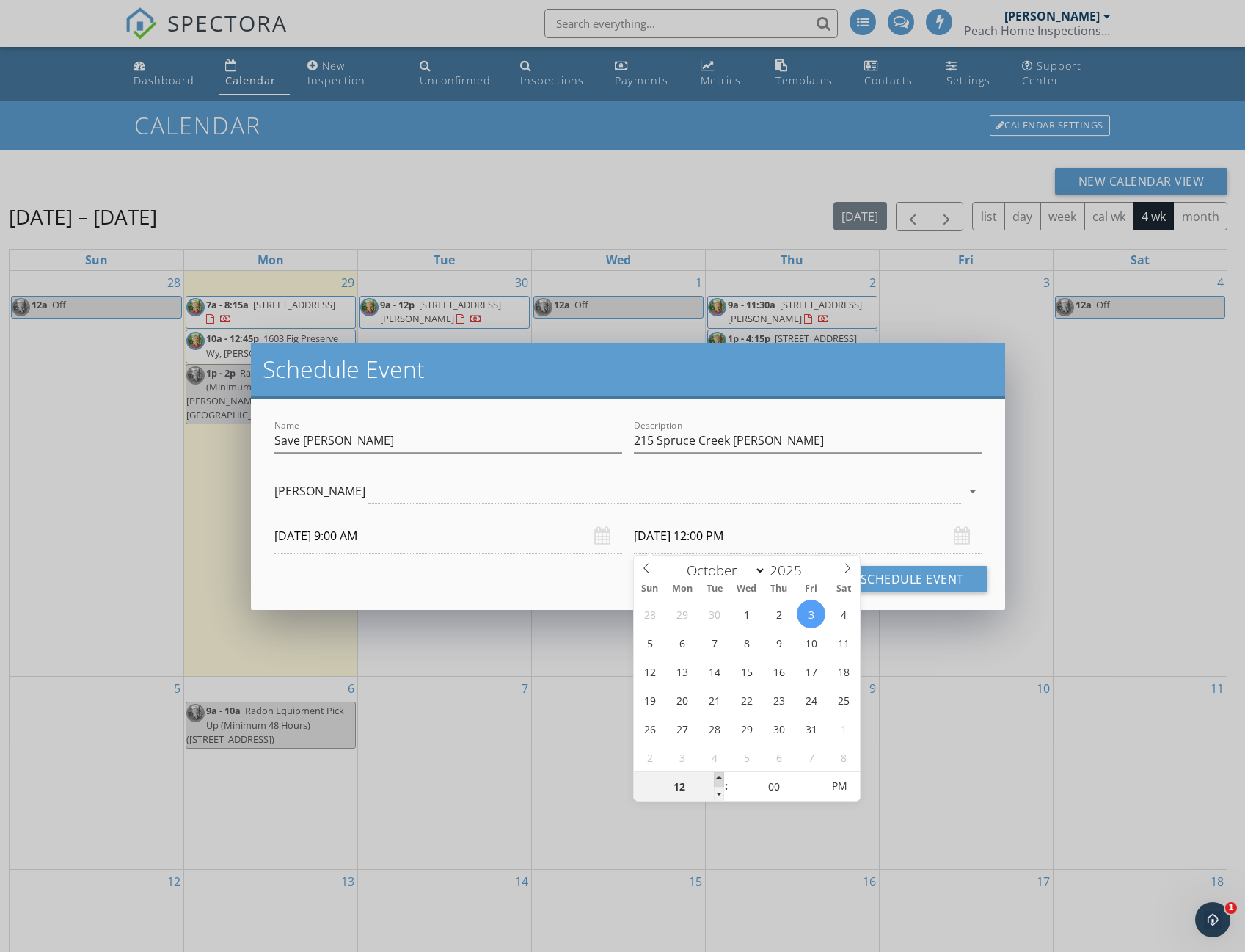
type input "10/03/2025 1:00 PM"
click at [721, 776] on span at bounding box center [719, 779] width 10 height 15
type input "02"
type input "10/03/2025 2:00 PM"
click at [721, 776] on span at bounding box center [719, 779] width 10 height 15
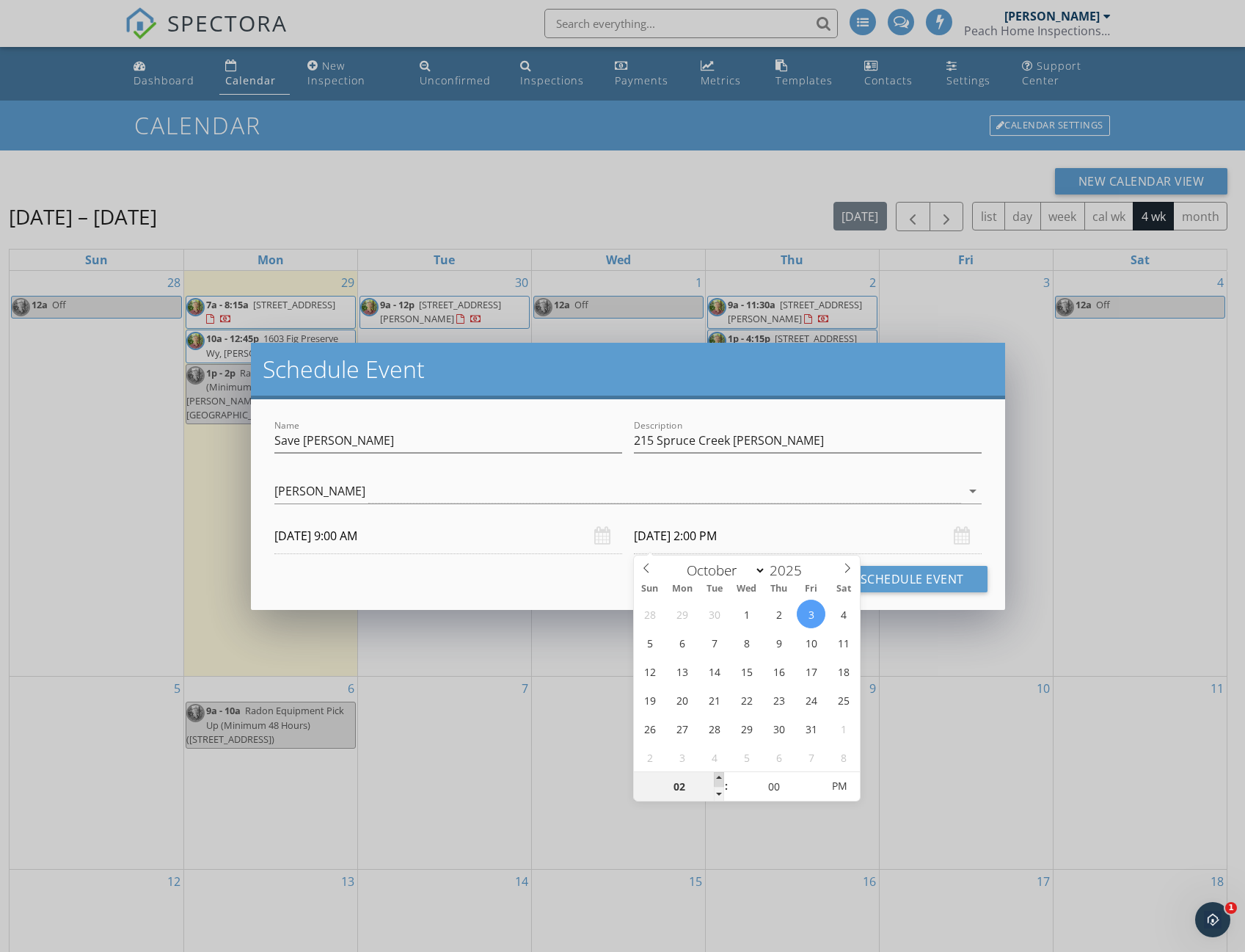
type input "03"
type input "10/03/2025 3:00 PM"
click at [720, 775] on span at bounding box center [719, 779] width 10 height 15
type input "04"
type input "10/03/2025 4:00 PM"
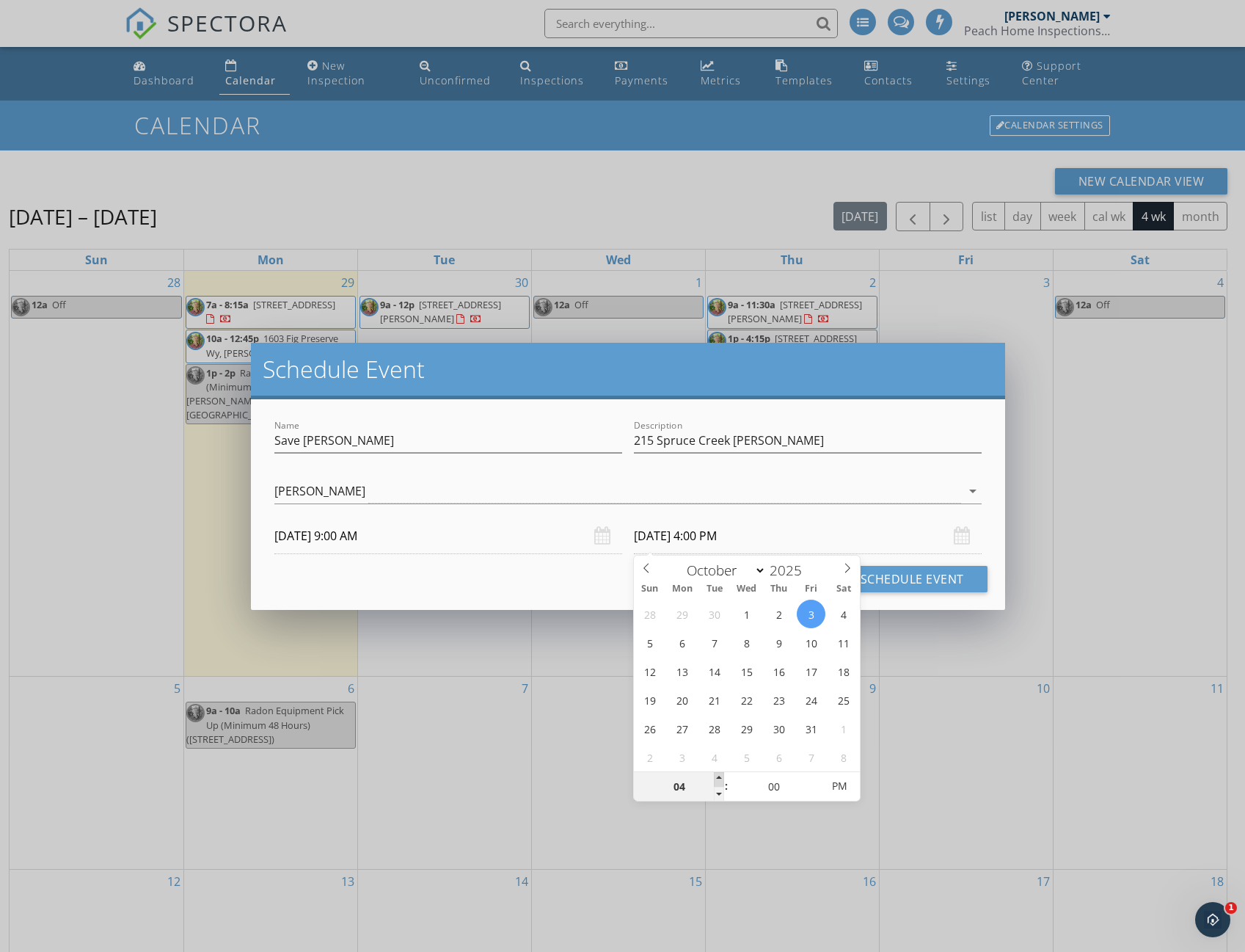
click at [720, 774] on span at bounding box center [719, 779] width 10 height 15
type input "05"
type input "10/03/2025 5:00 PM"
click at [720, 773] on span at bounding box center [719, 779] width 10 height 15
type input "06"
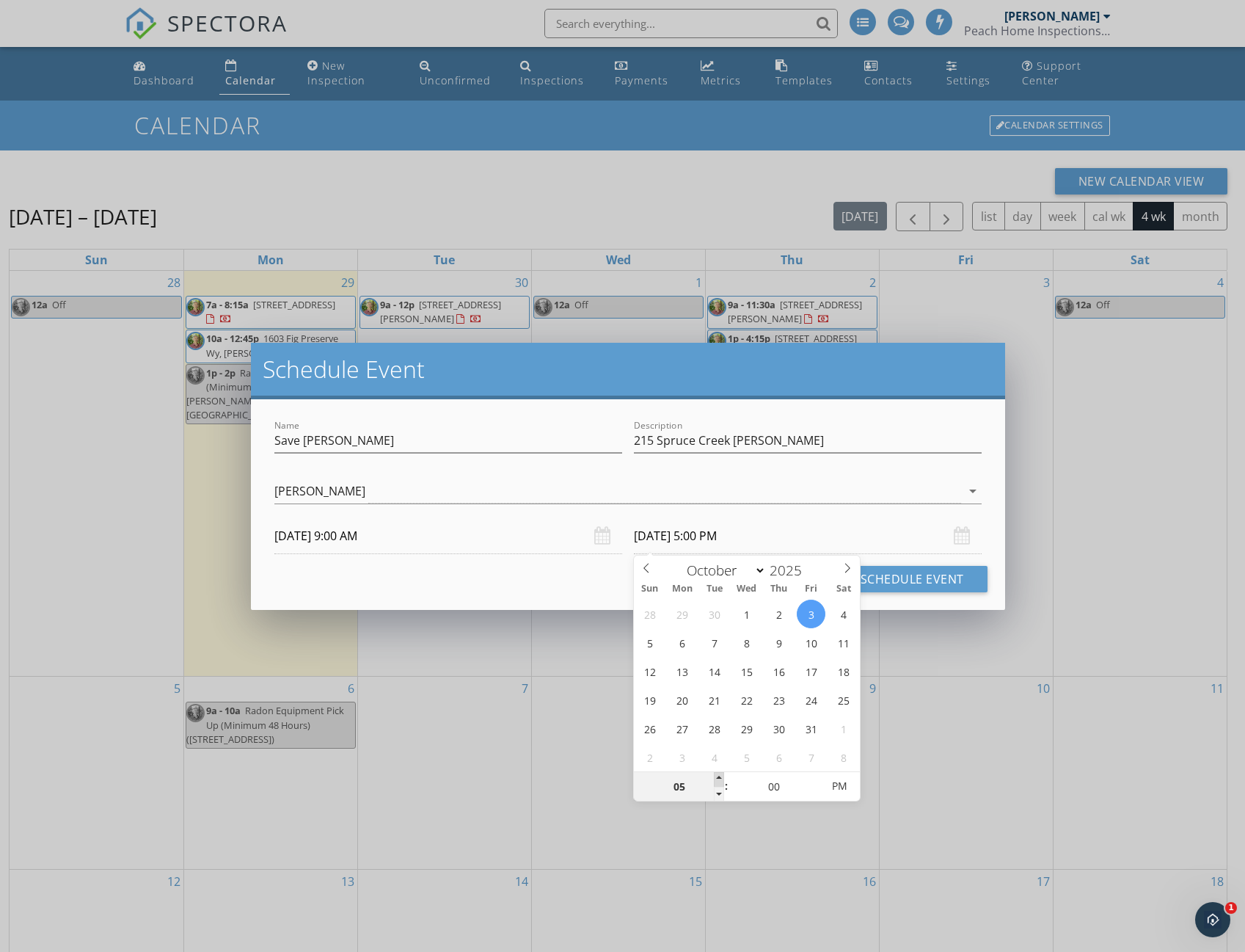
type input "10/03/2025 6:00 PM"
click at [720, 773] on span at bounding box center [719, 779] width 10 height 15
type input "07"
type input "10/03/2025 7:00 PM"
click at [720, 773] on span at bounding box center [719, 779] width 10 height 15
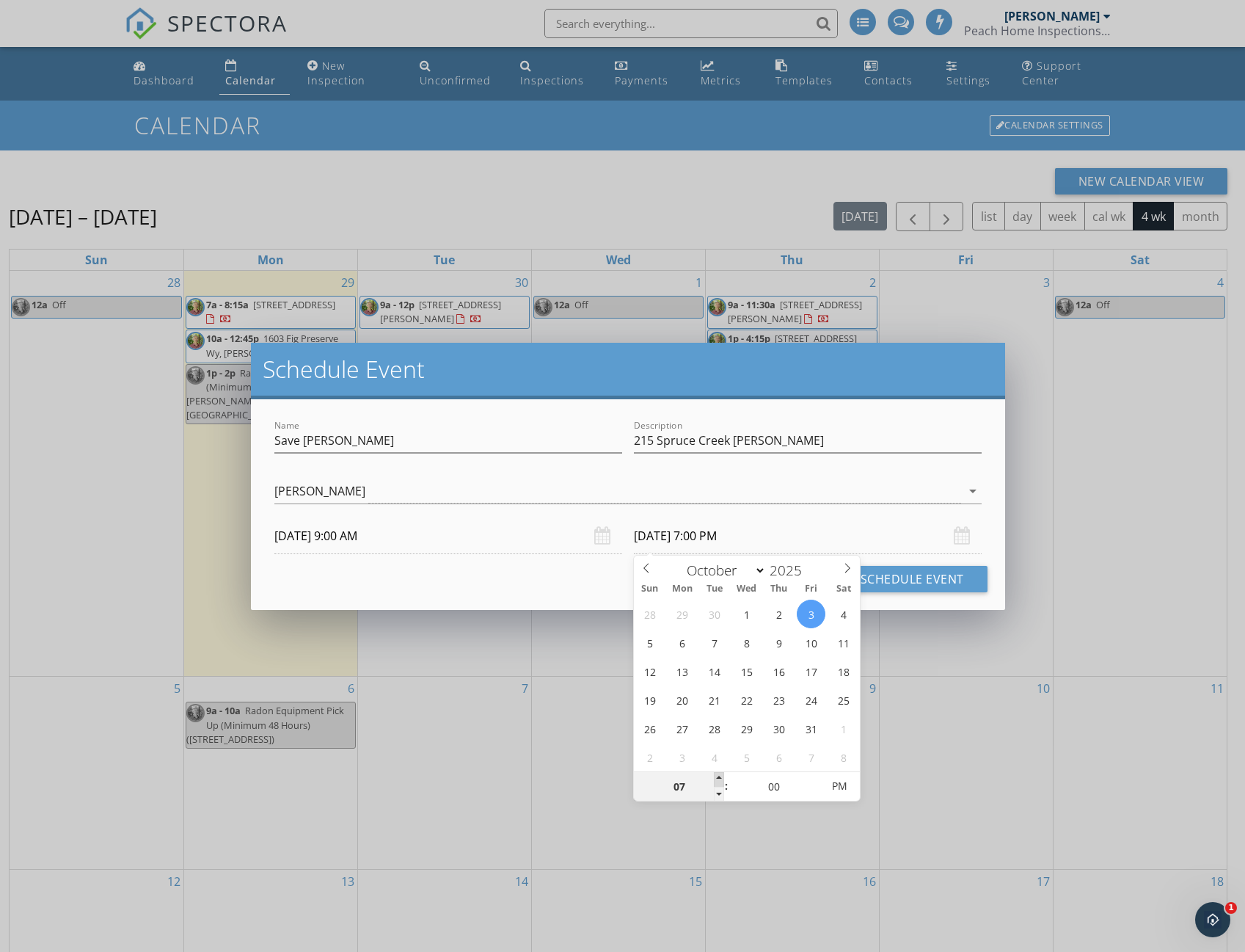
type input "08"
type input "10/03/2025 8:00 PM"
click at [720, 773] on span at bounding box center [719, 779] width 10 height 15
type input "09"
type input "10/03/2025 9:00 PM"
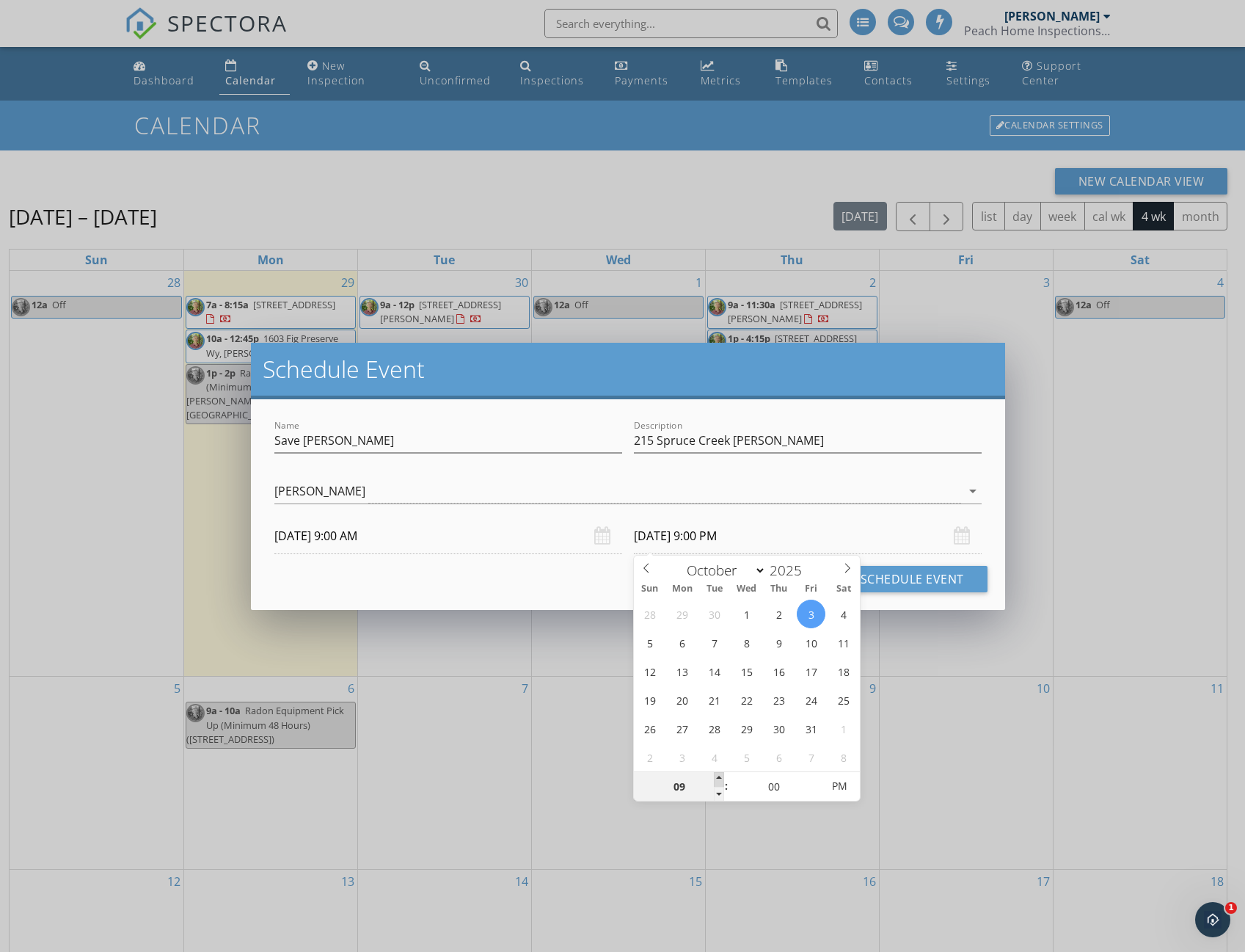
click at [720, 773] on span at bounding box center [719, 779] width 10 height 15
type input "10"
type input "10/03/2025 10:00 PM"
click at [720, 773] on span at bounding box center [719, 779] width 10 height 15
type input "11"
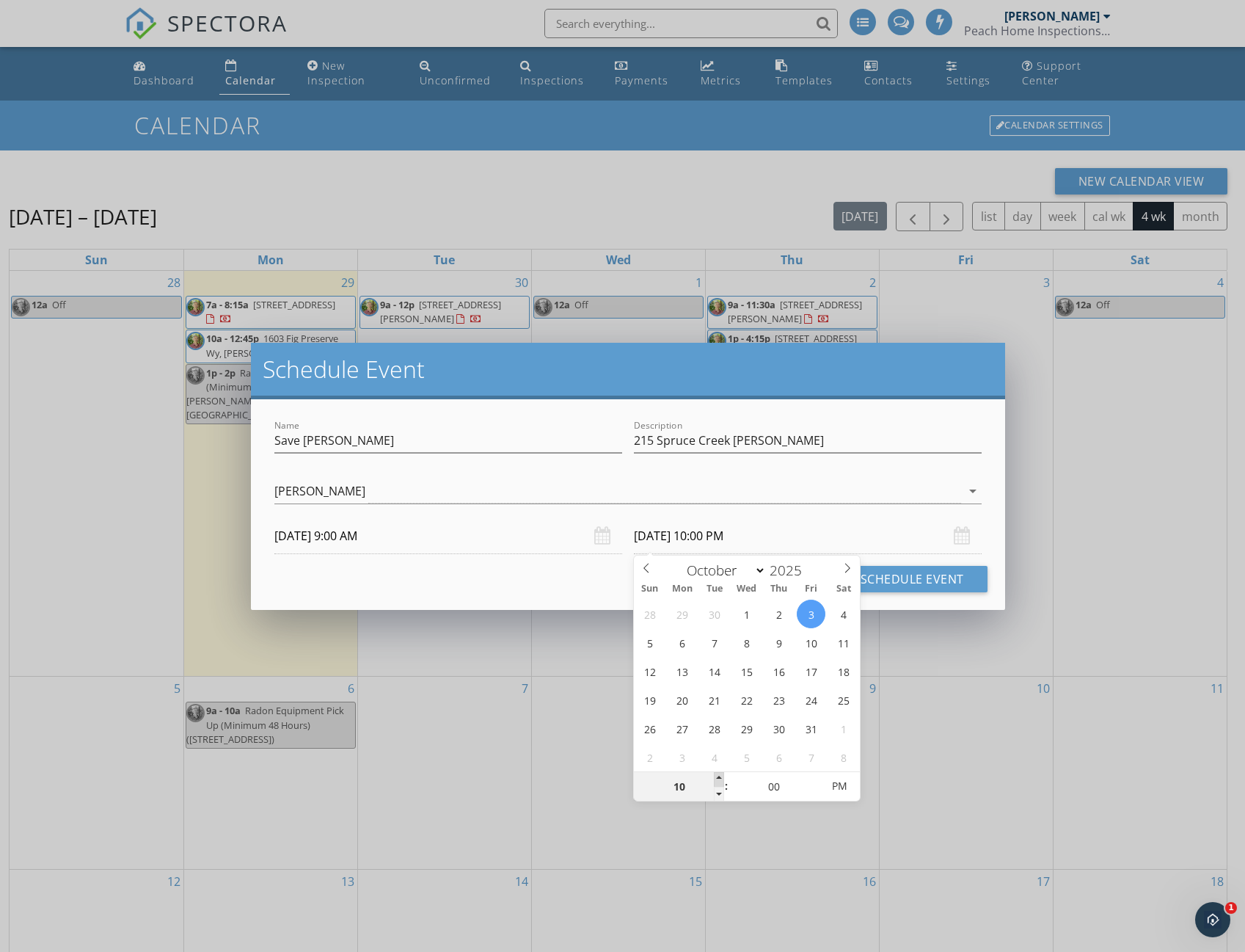
type input "10/03/2025 11:00 PM"
click at [720, 773] on span at bounding box center [719, 779] width 10 height 15
type input "12"
click at [720, 773] on span at bounding box center [719, 779] width 10 height 15
type input "10/03/2025 12:00 PM"
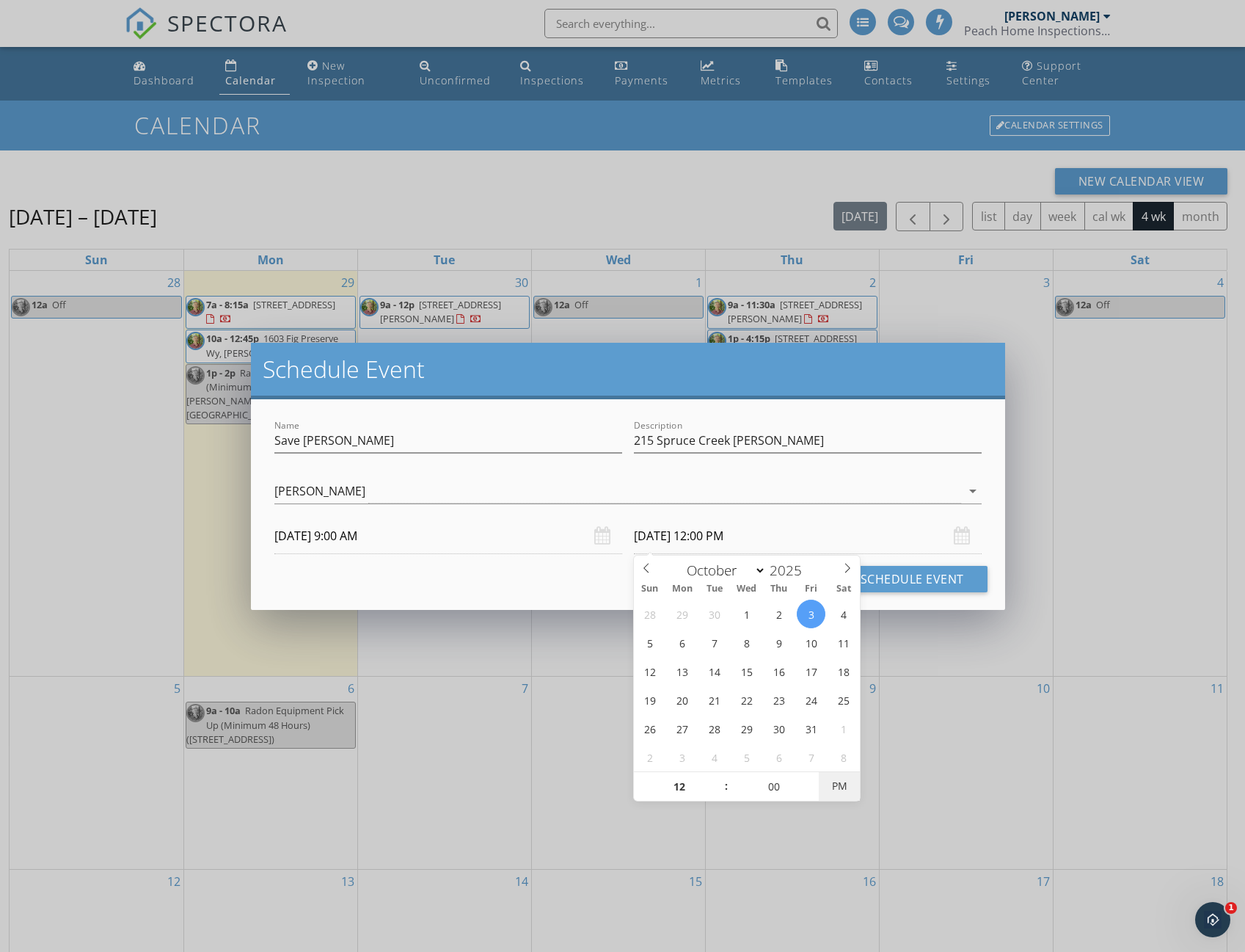
click at [831, 784] on span "PM" at bounding box center [839, 786] width 40 height 30
click at [896, 586] on button "Schedule Event" at bounding box center [912, 579] width 151 height 26
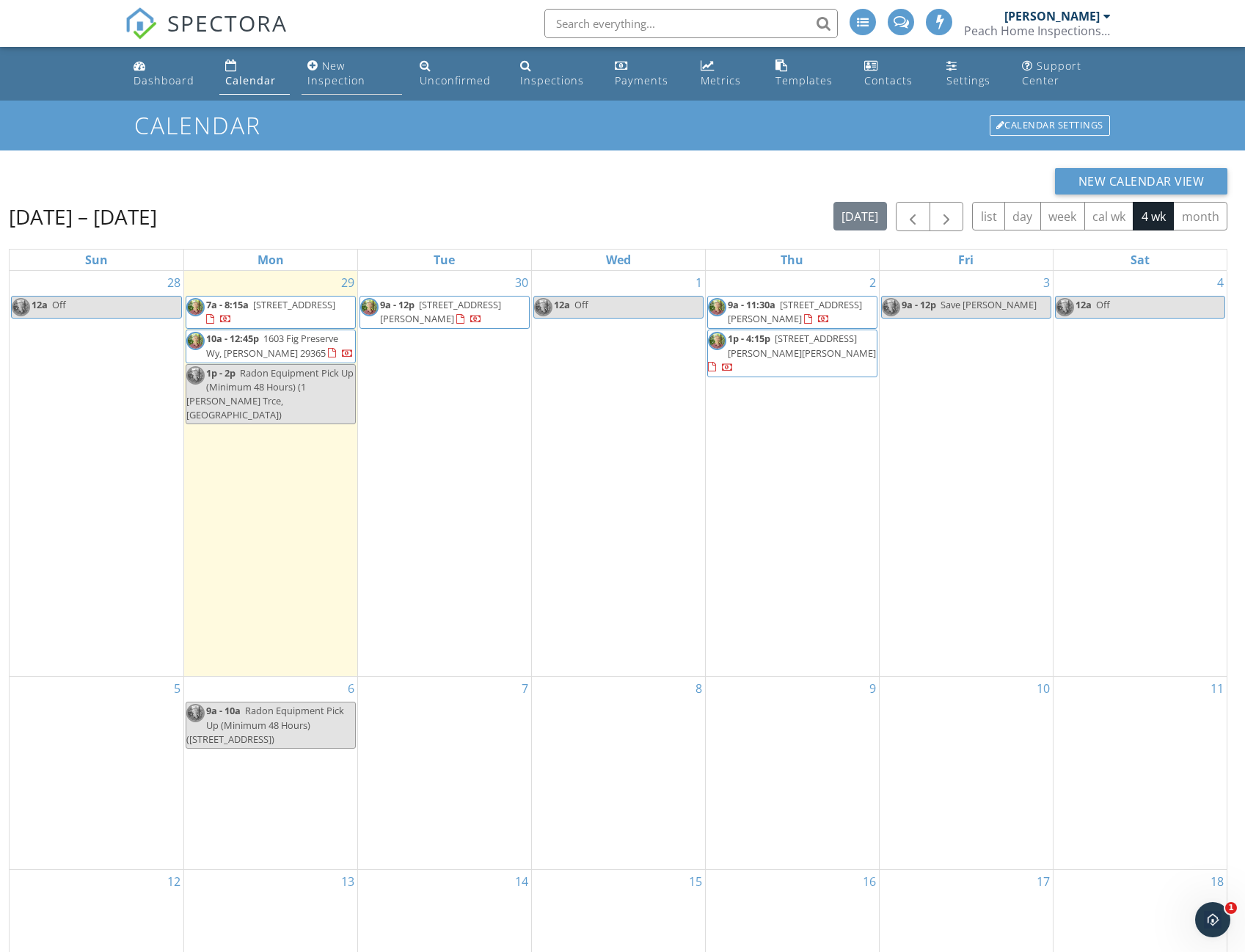
click at [347, 78] on div "New Inspection" at bounding box center [337, 72] width 58 height 29
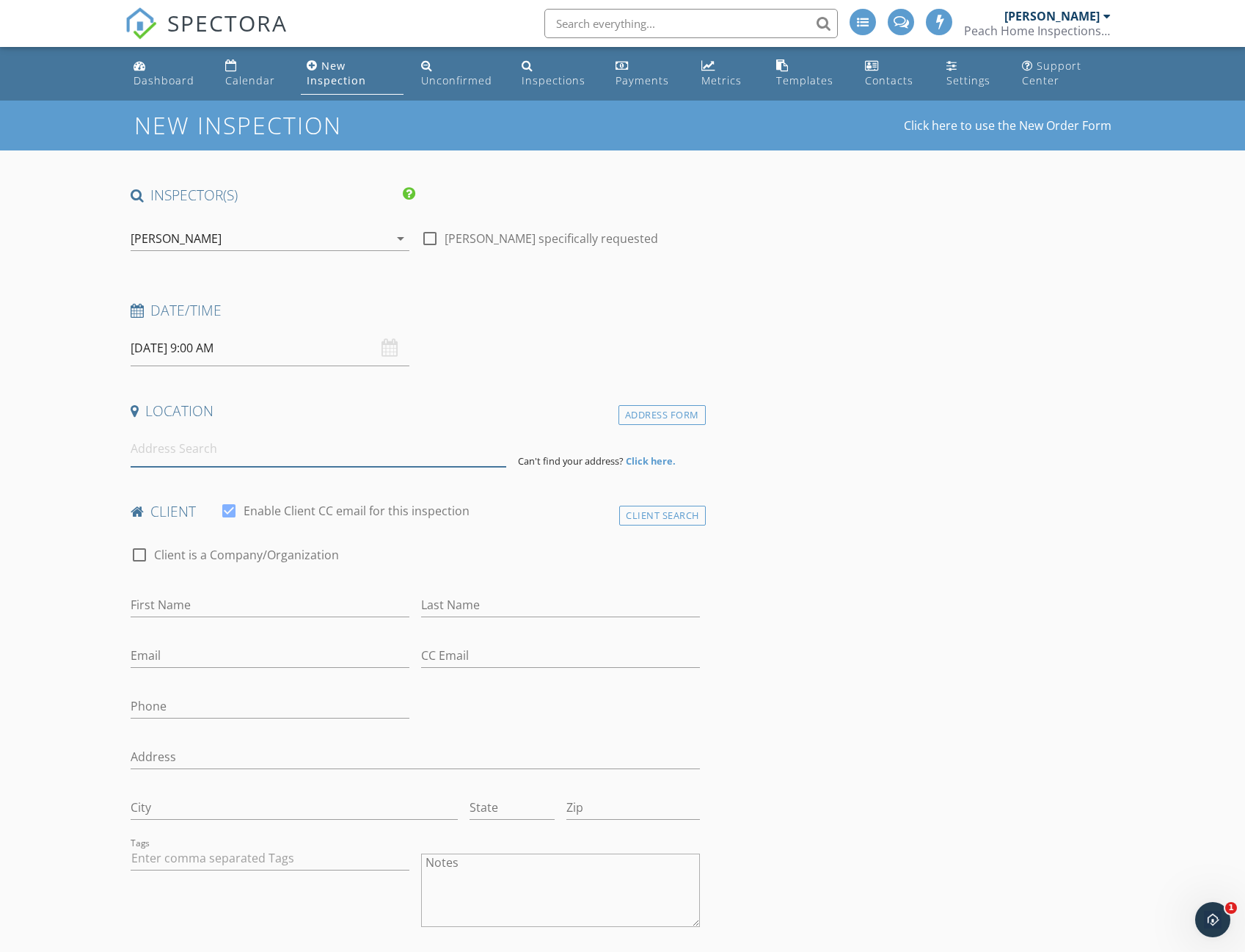
click at [185, 456] on input at bounding box center [318, 448] width 376 height 36
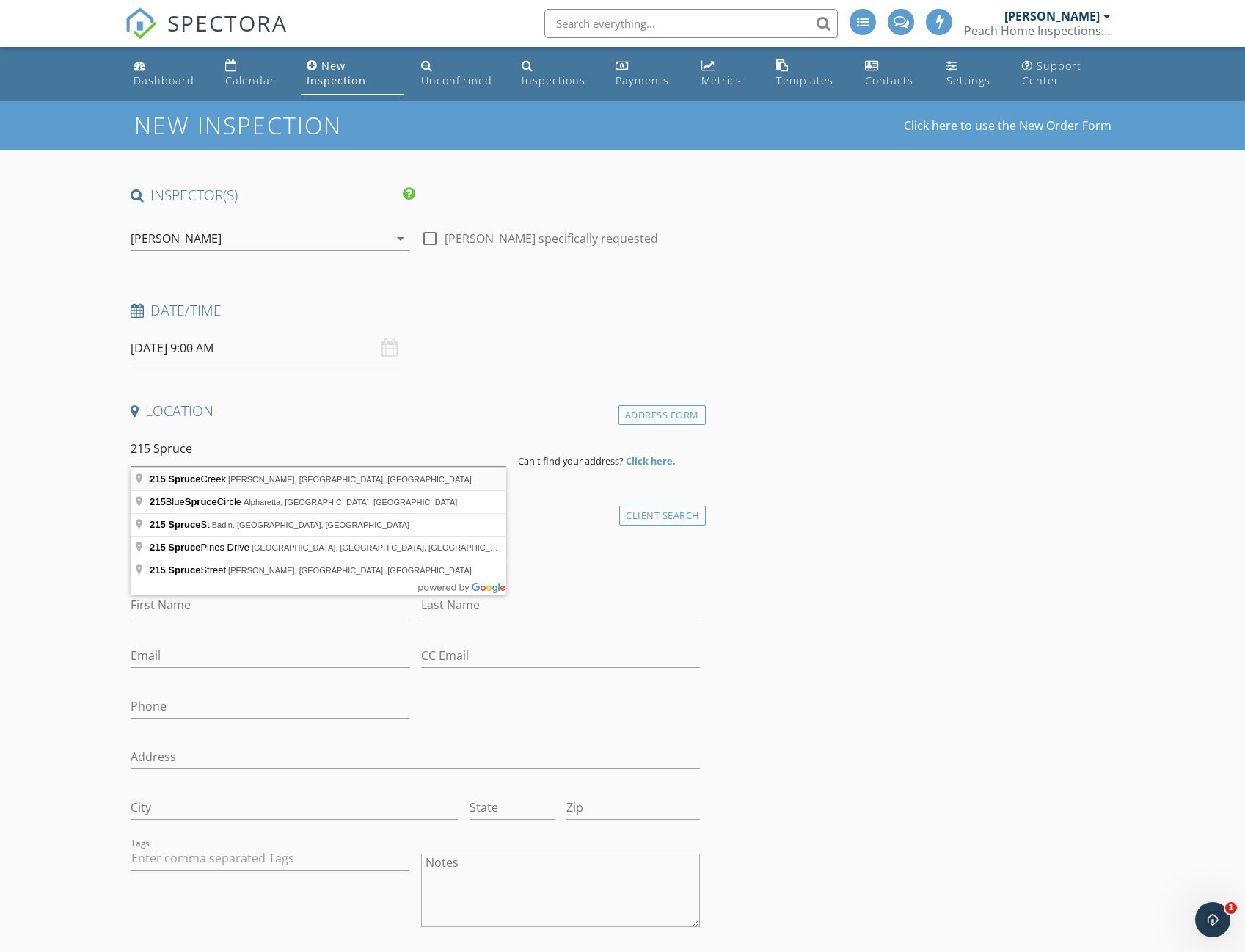
type input "[STREET_ADDRESS]"
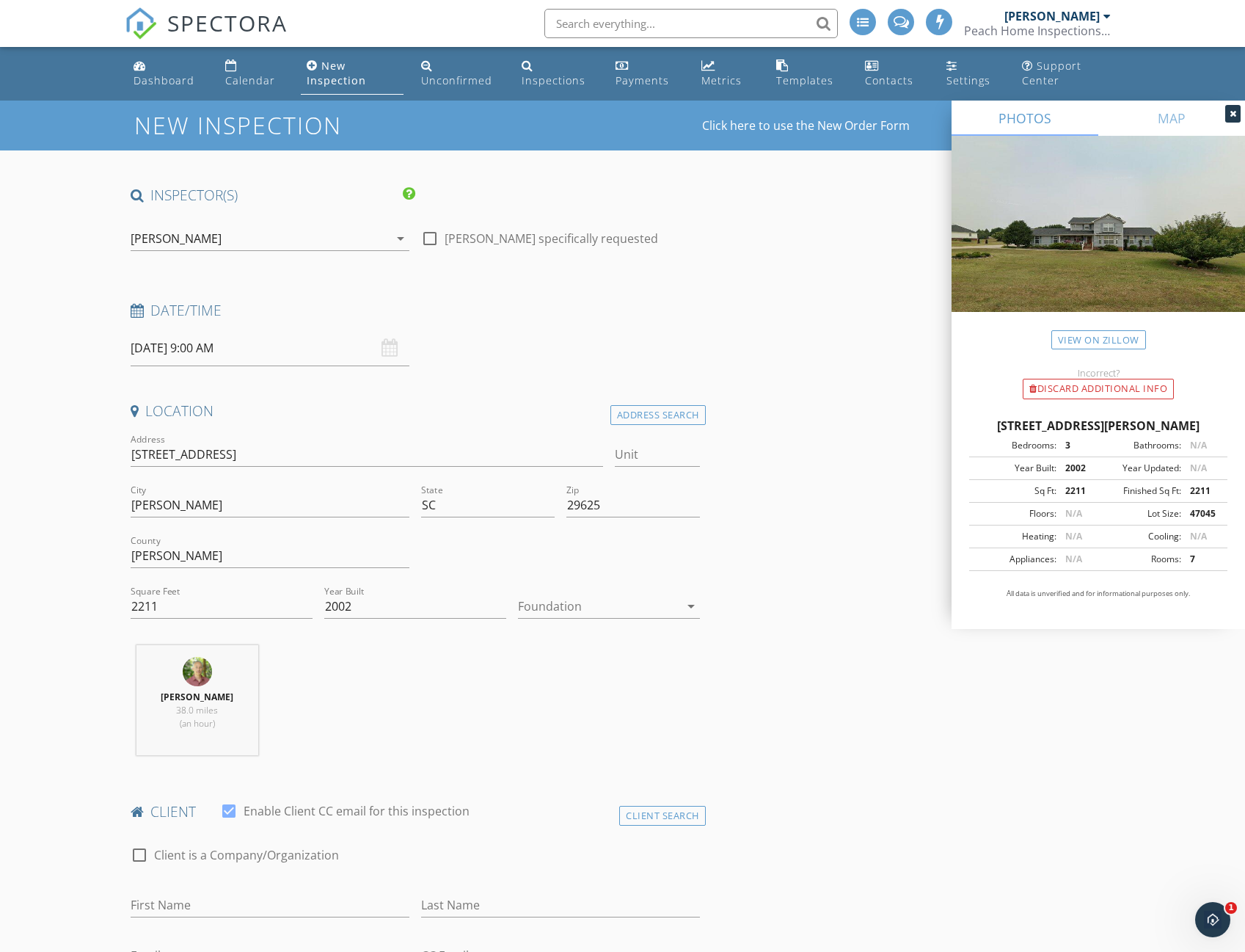
click at [609, 610] on div at bounding box center [598, 606] width 161 height 24
click at [554, 708] on div "Crawlspace" at bounding box center [609, 717] width 159 height 35
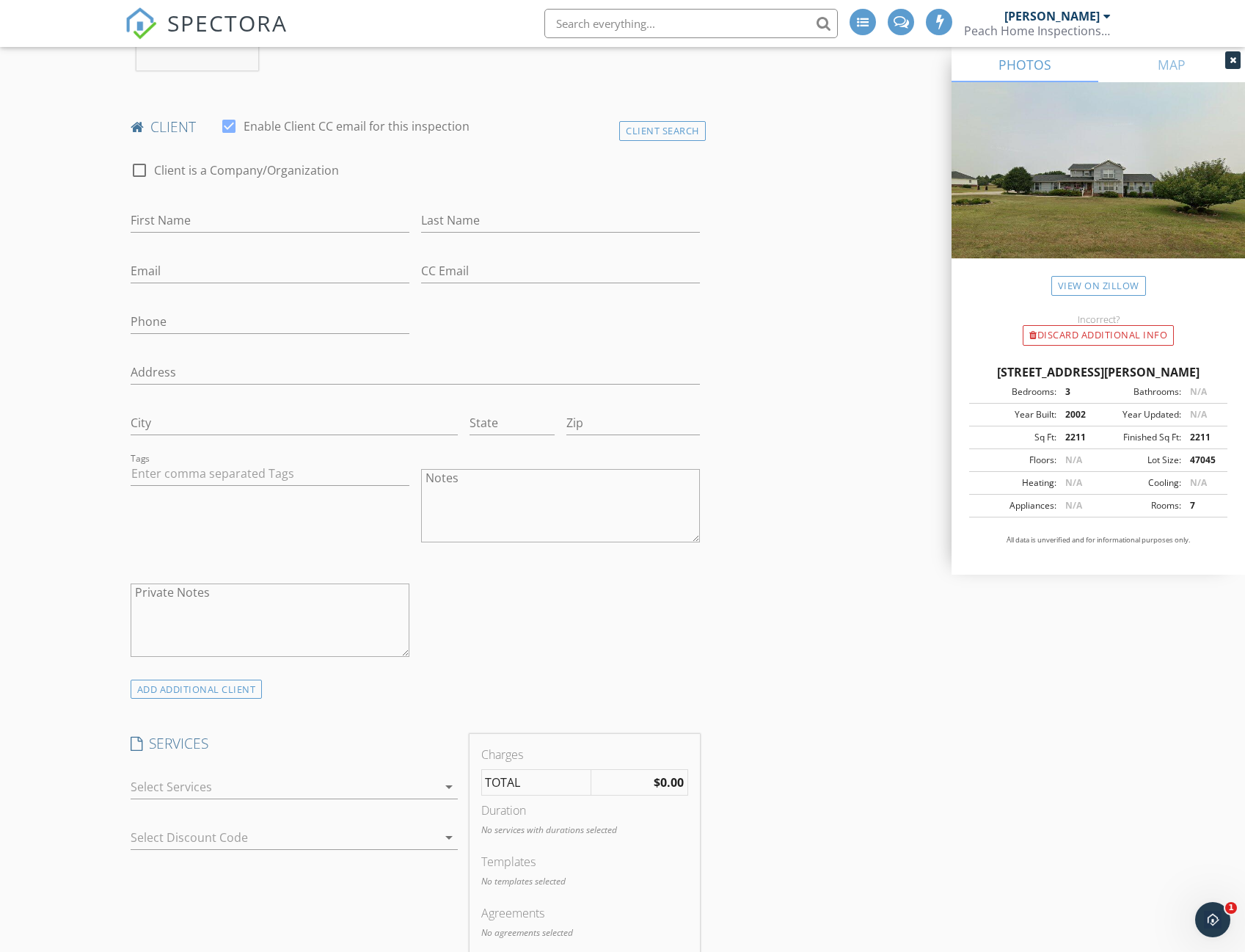
scroll to position [1027, 0]
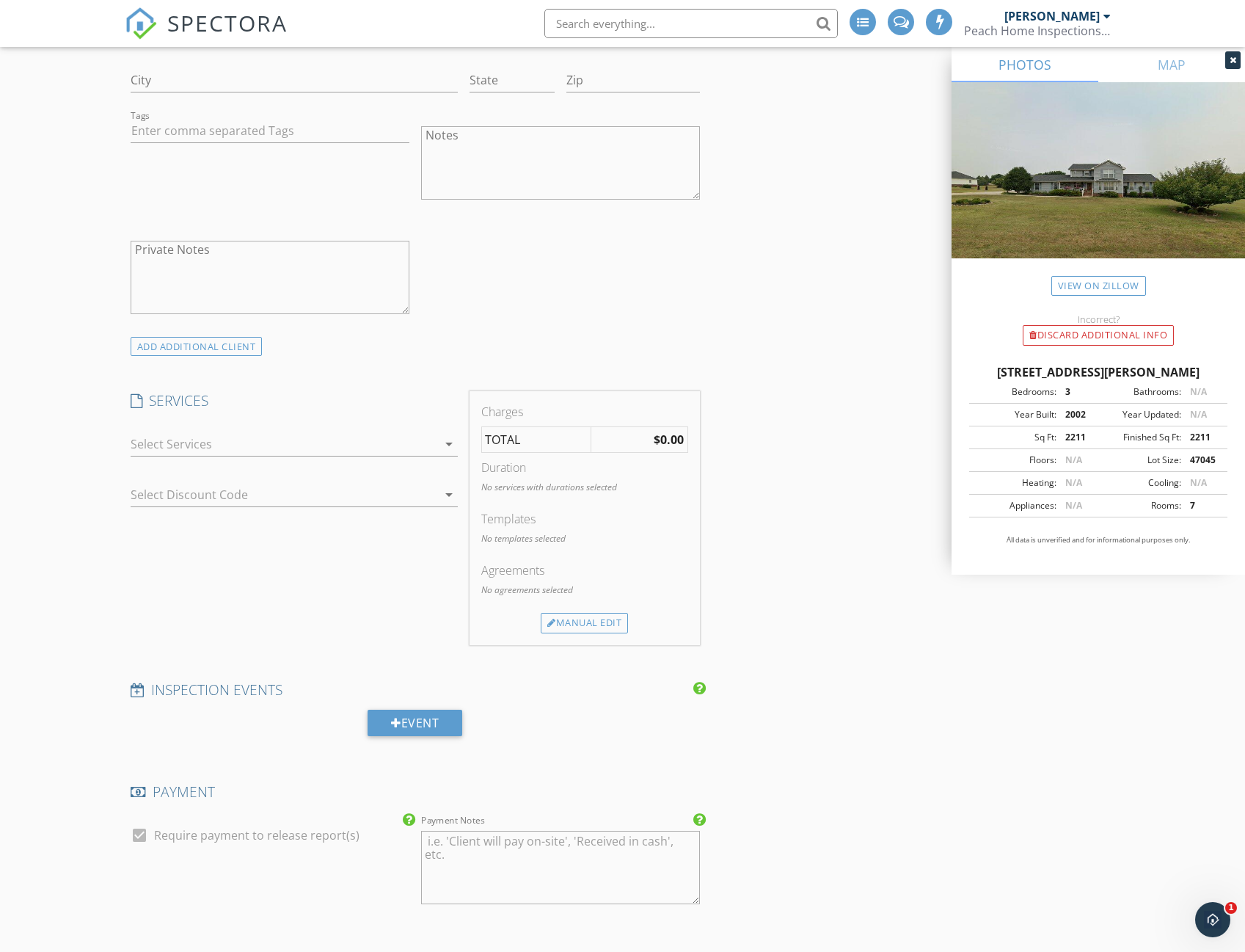
click at [225, 440] on div at bounding box center [284, 444] width 307 height 24
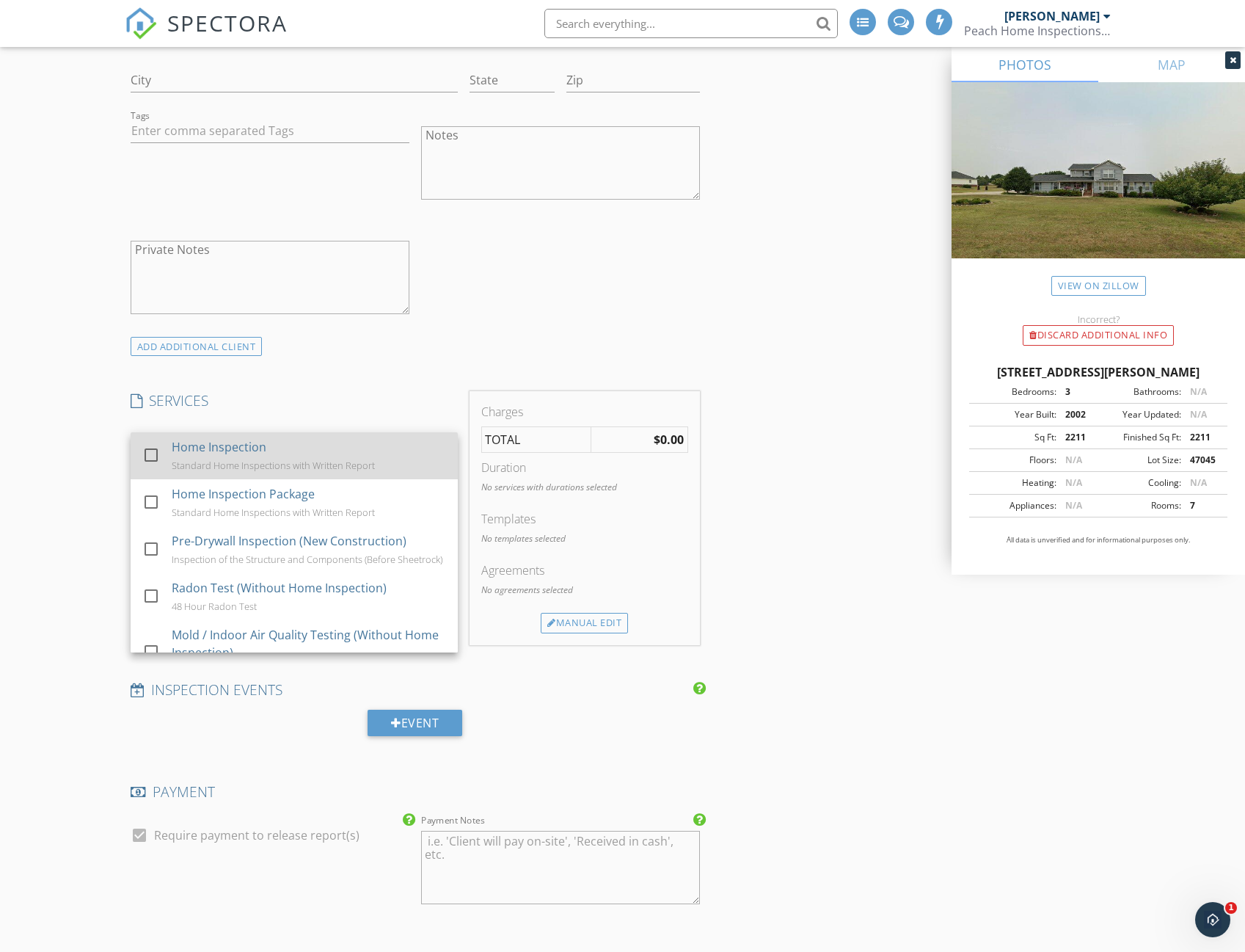
click at [155, 456] on div at bounding box center [151, 455] width 25 height 25
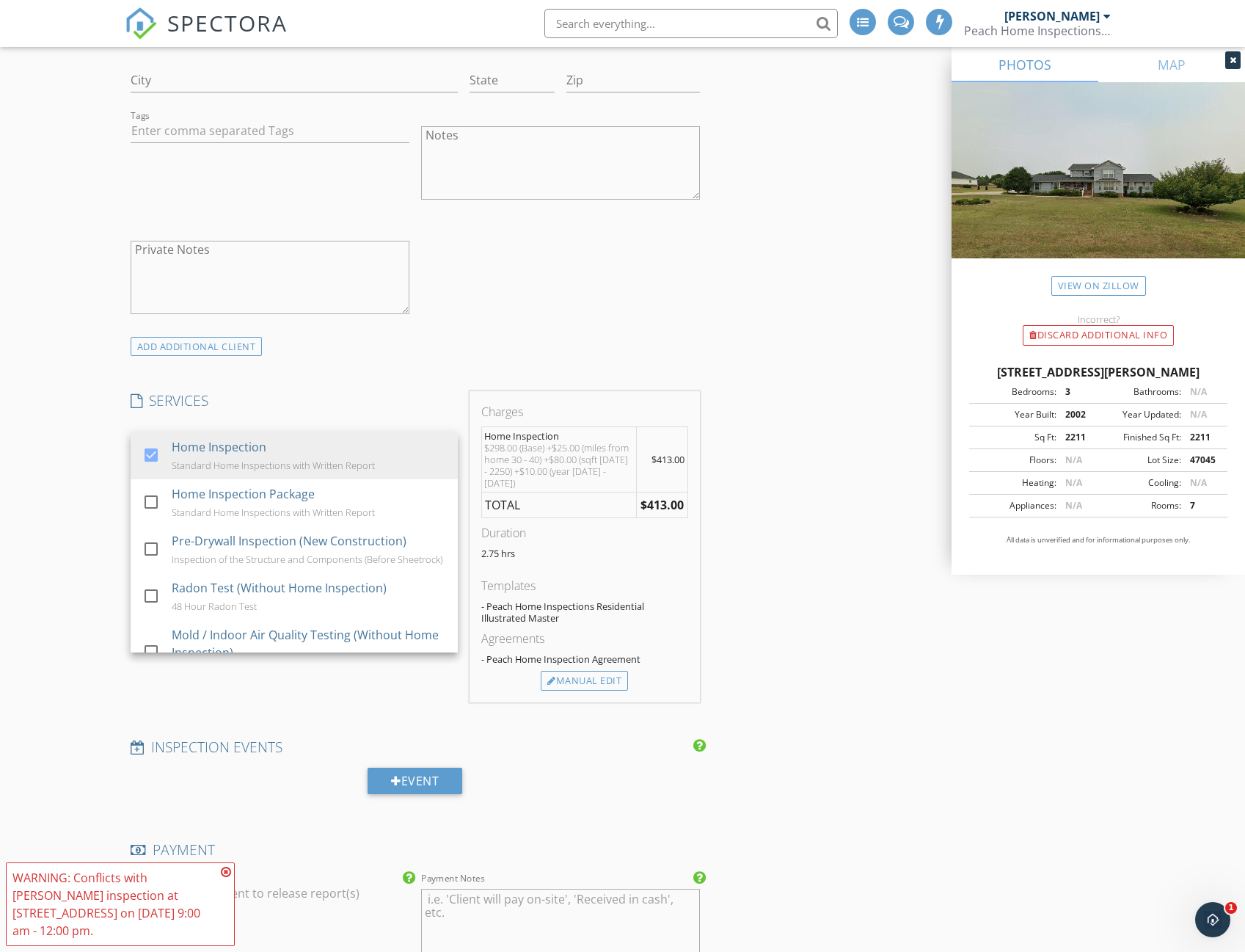
click at [766, 487] on div "INSPECTOR(S) check_box [PERSON_NAME] PRIMARY [PERSON_NAME] arrow_drop_down chec…" at bounding box center [622, 643] width 997 height 2968
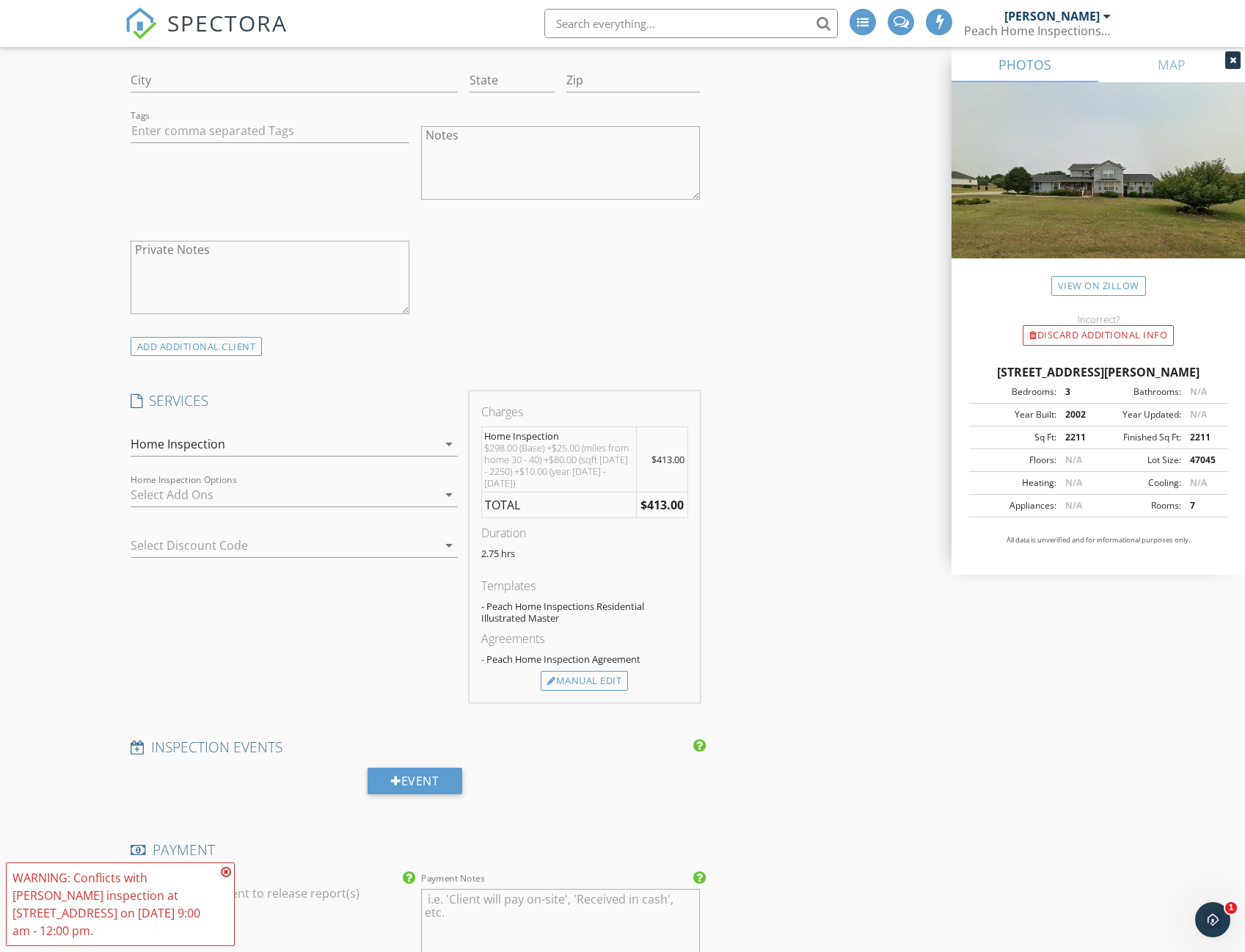
click at [443, 499] on icon "arrow_drop_down" at bounding box center [449, 494] width 17 height 17
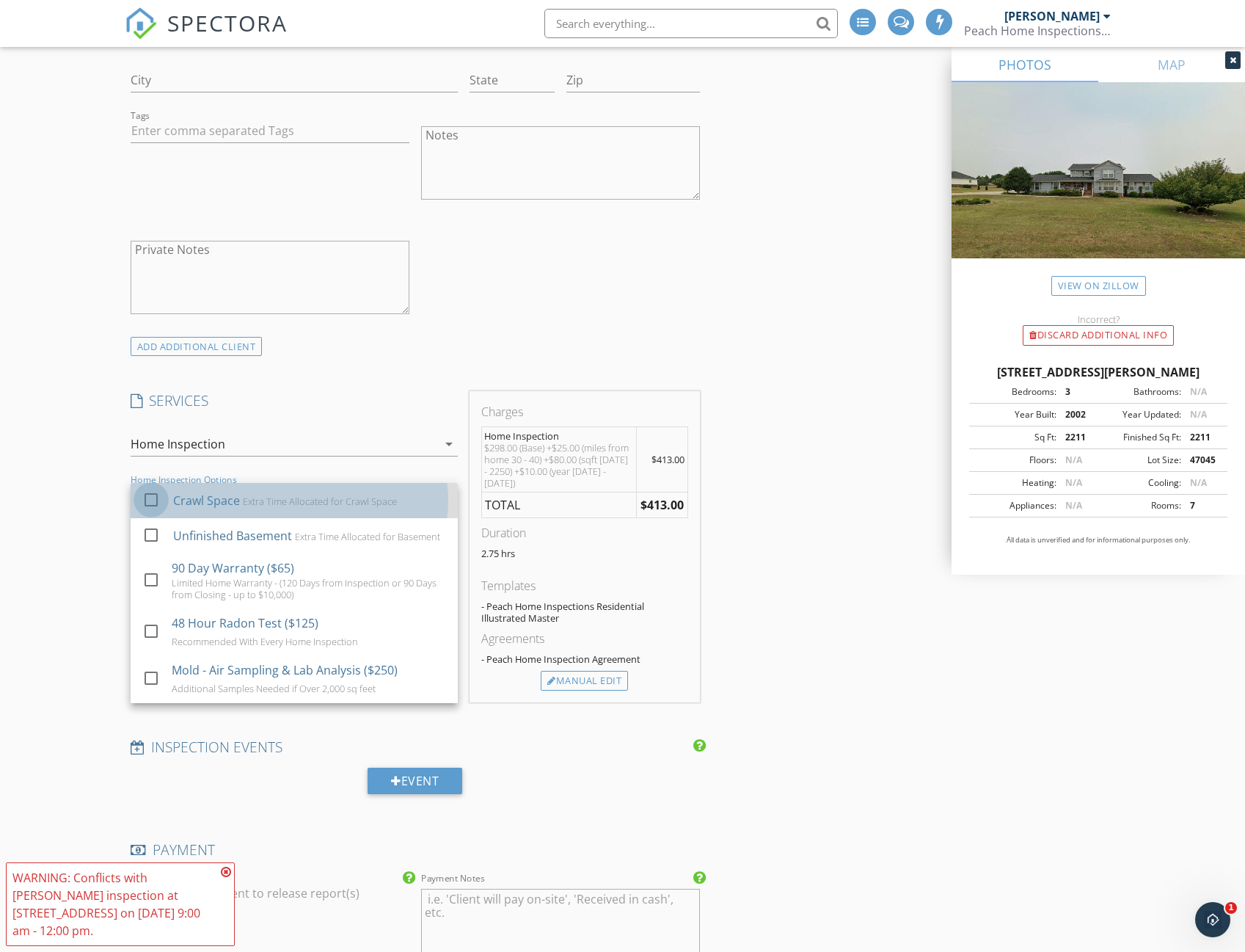
click at [152, 498] on div at bounding box center [151, 500] width 25 height 25
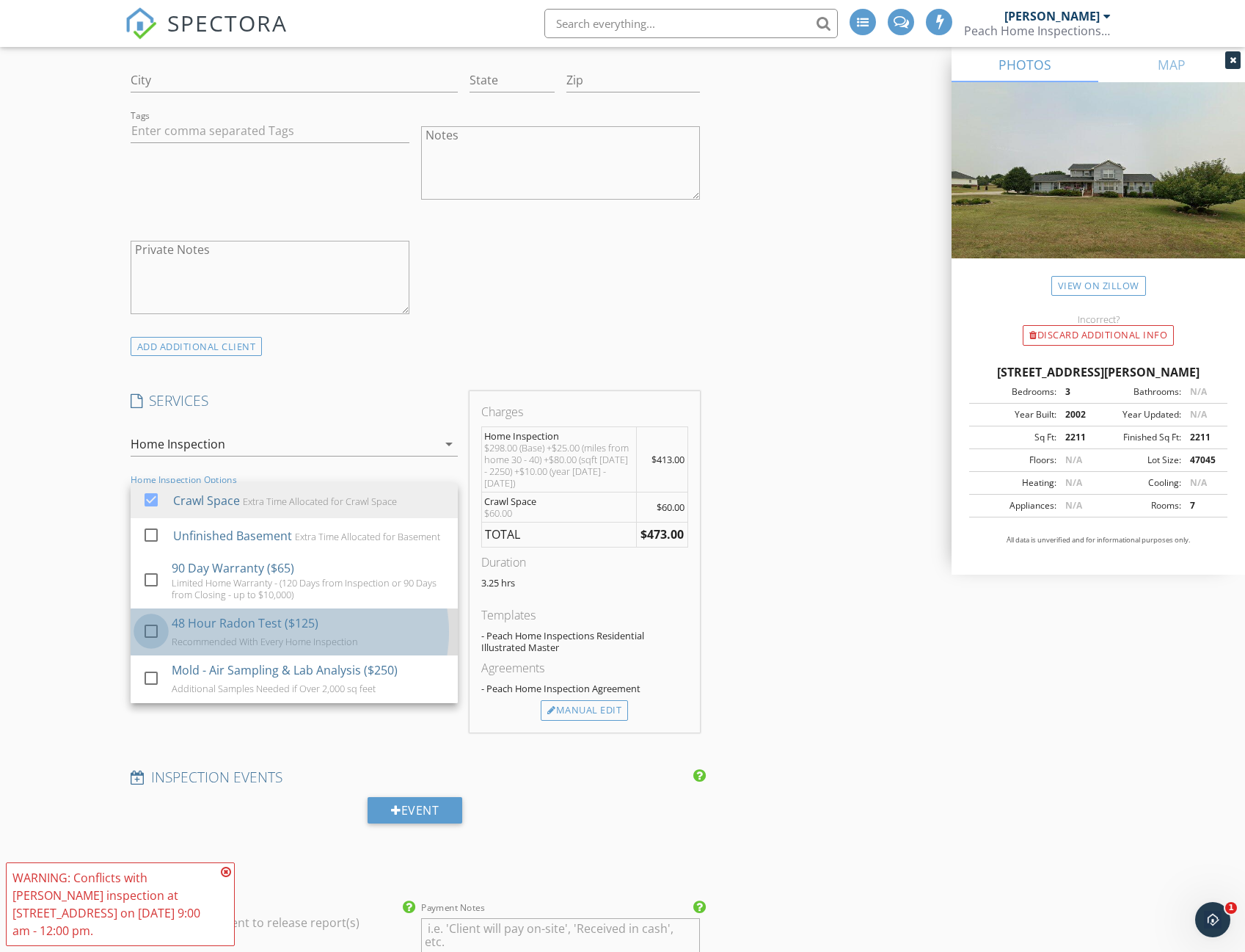
click at [147, 638] on div at bounding box center [151, 631] width 25 height 25
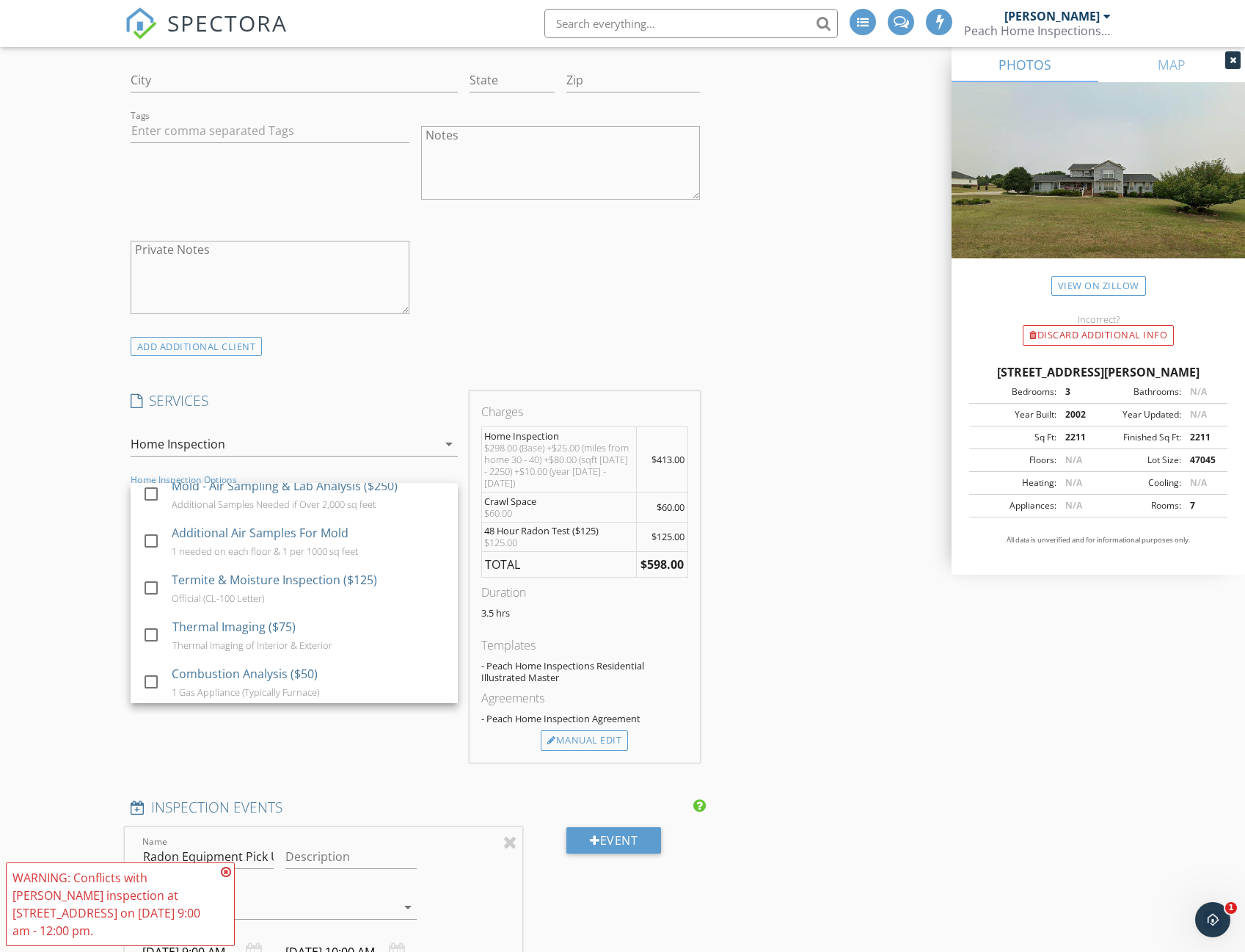
scroll to position [206, 0]
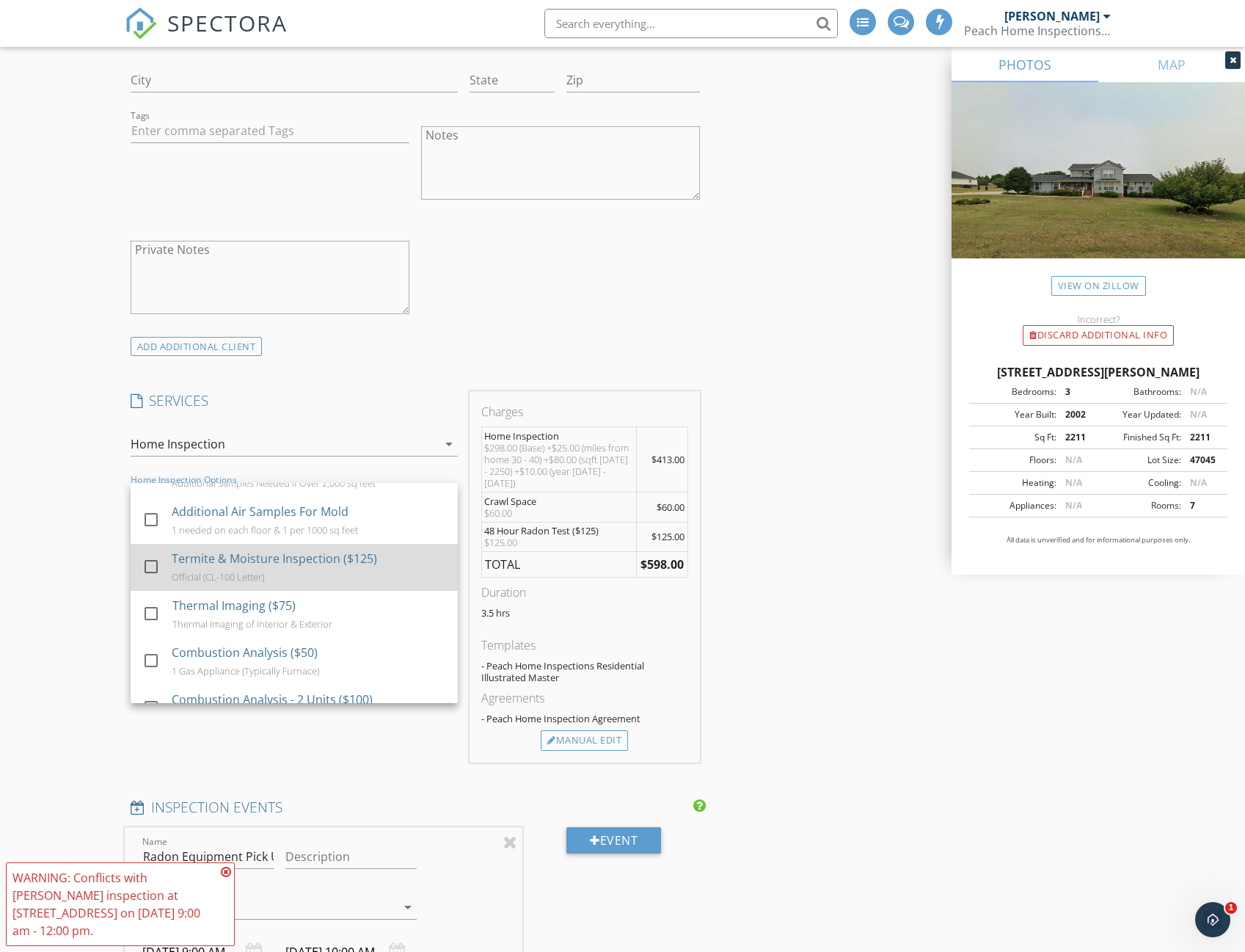
click at [156, 579] on div at bounding box center [151, 566] width 25 height 25
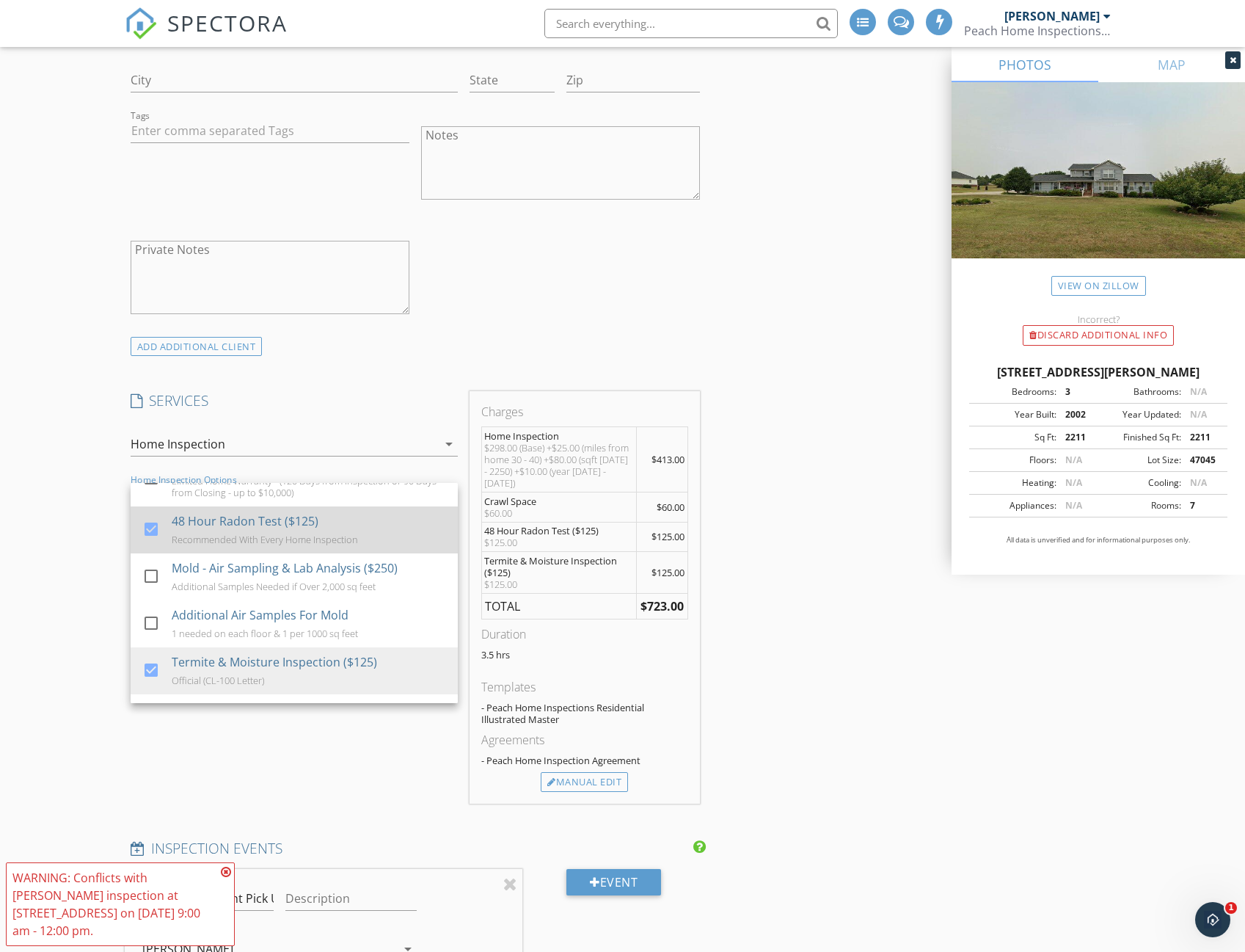
scroll to position [88, 0]
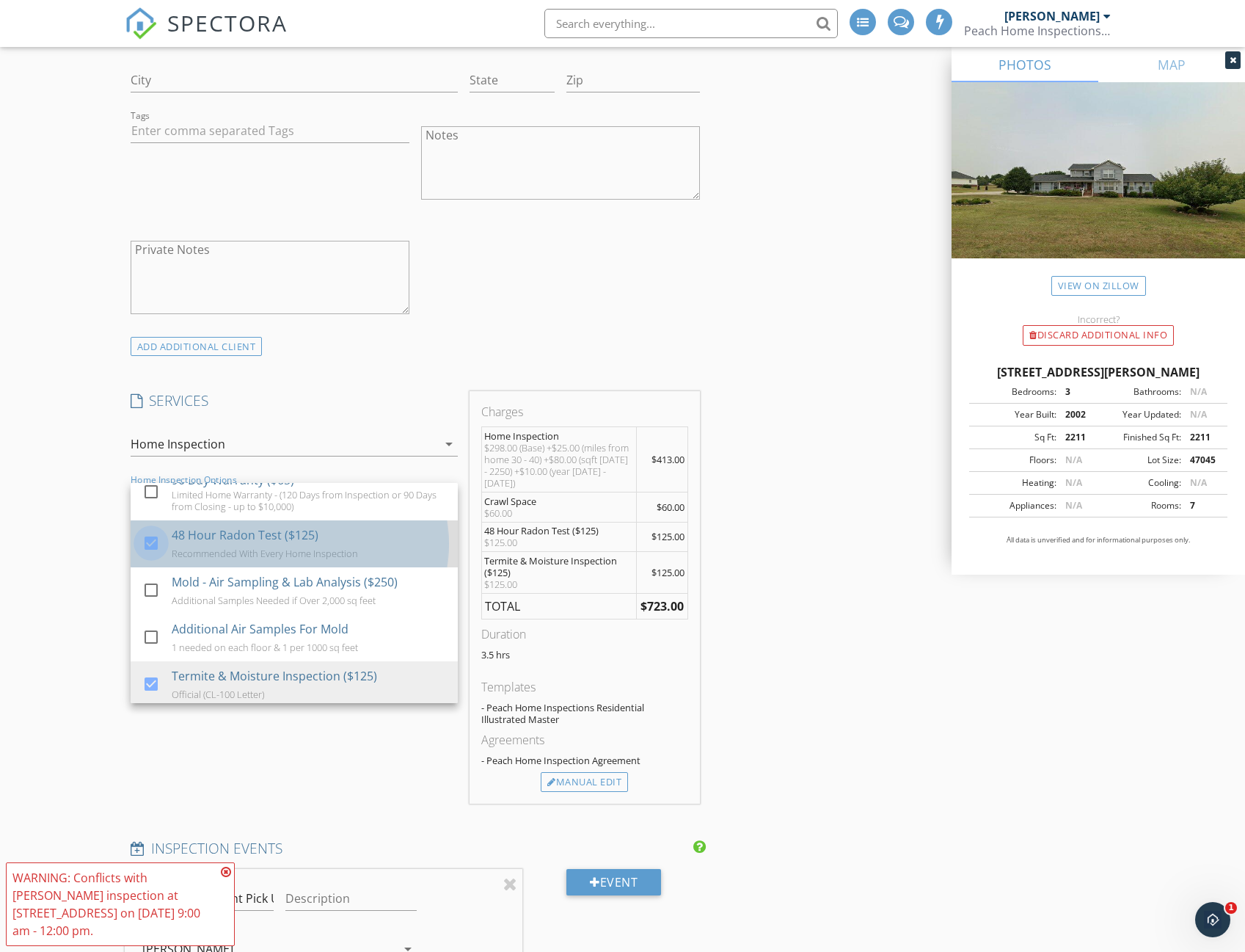
click at [153, 554] on div at bounding box center [151, 543] width 25 height 25
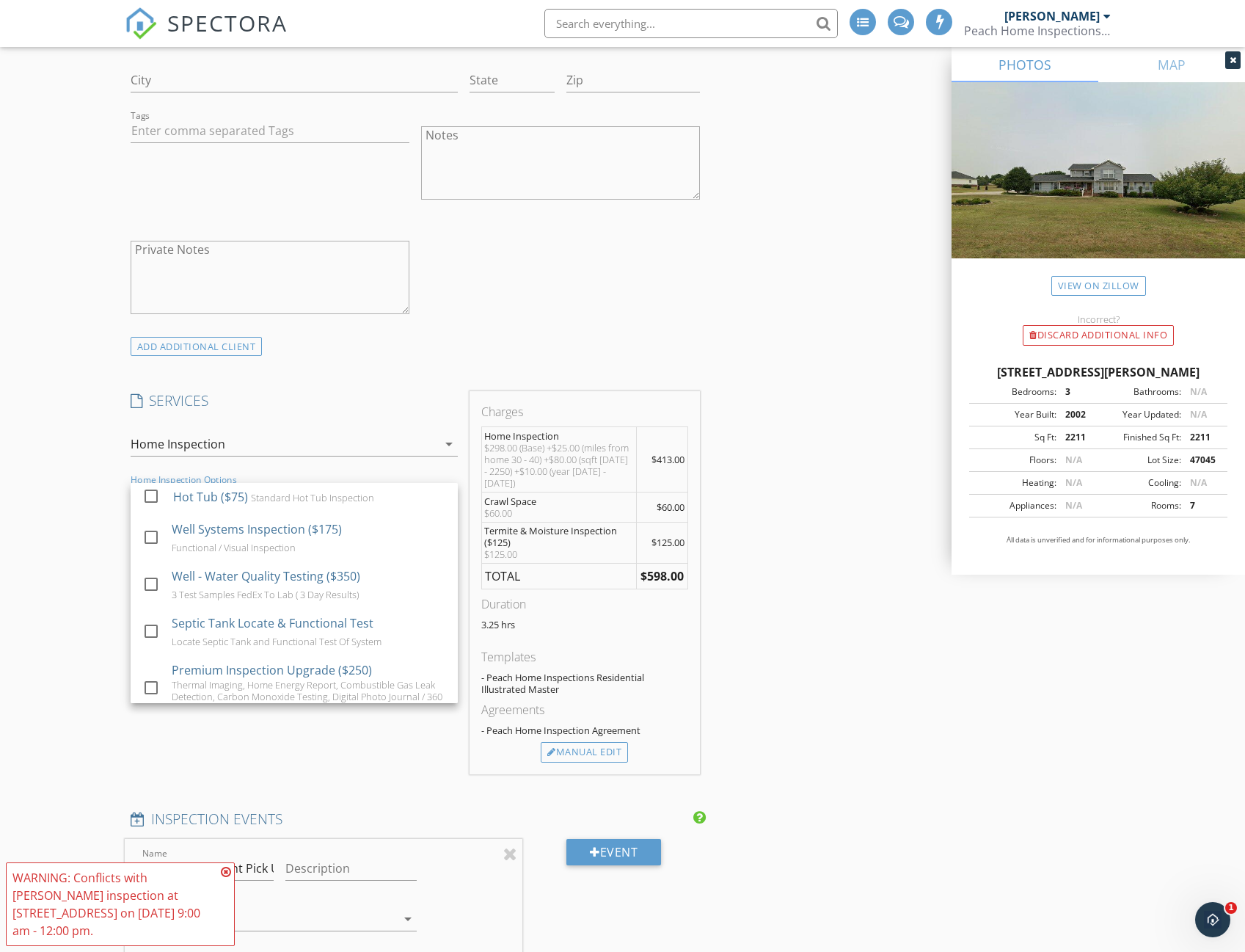
scroll to position [939, 0]
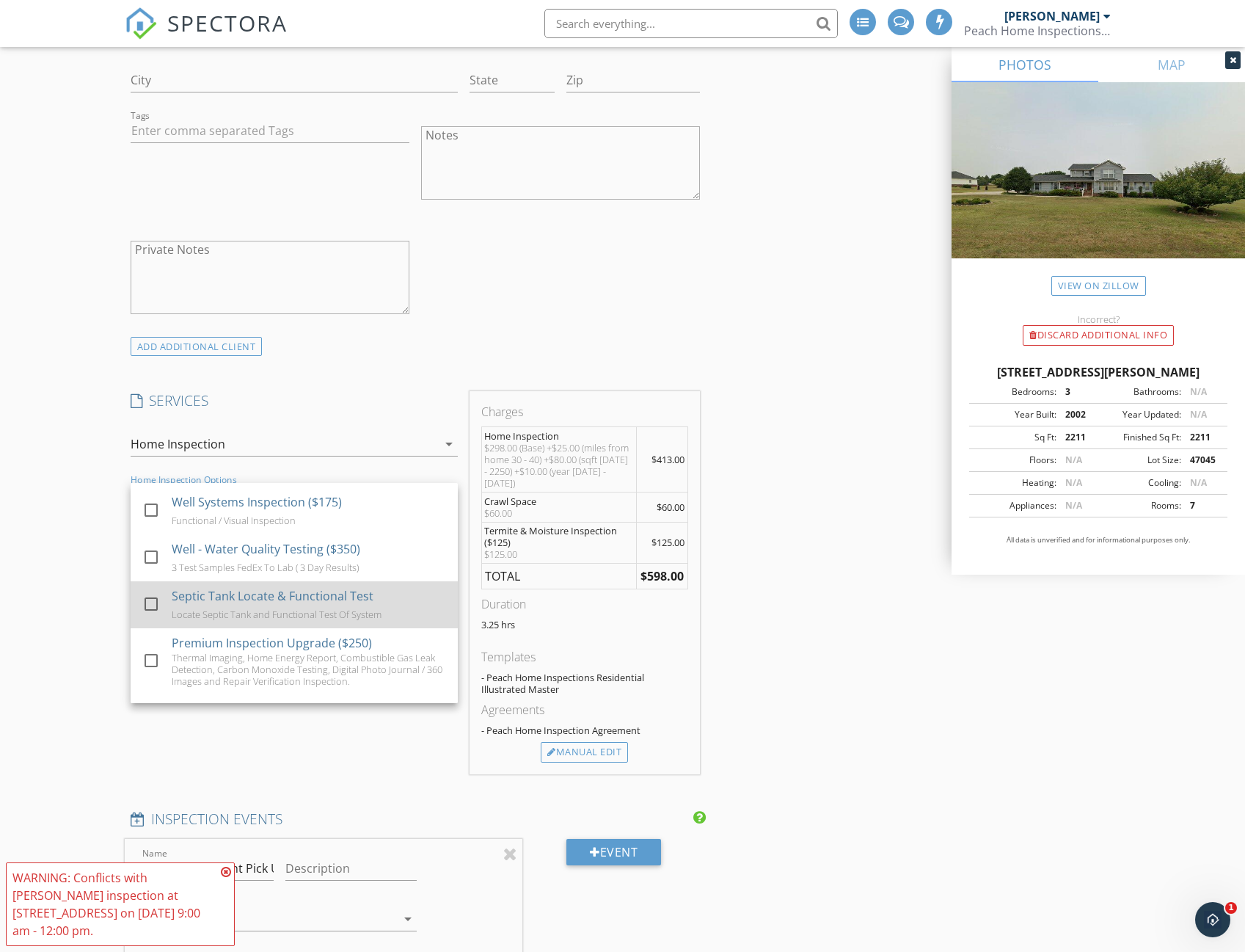
click at [150, 616] on div at bounding box center [151, 603] width 25 height 25
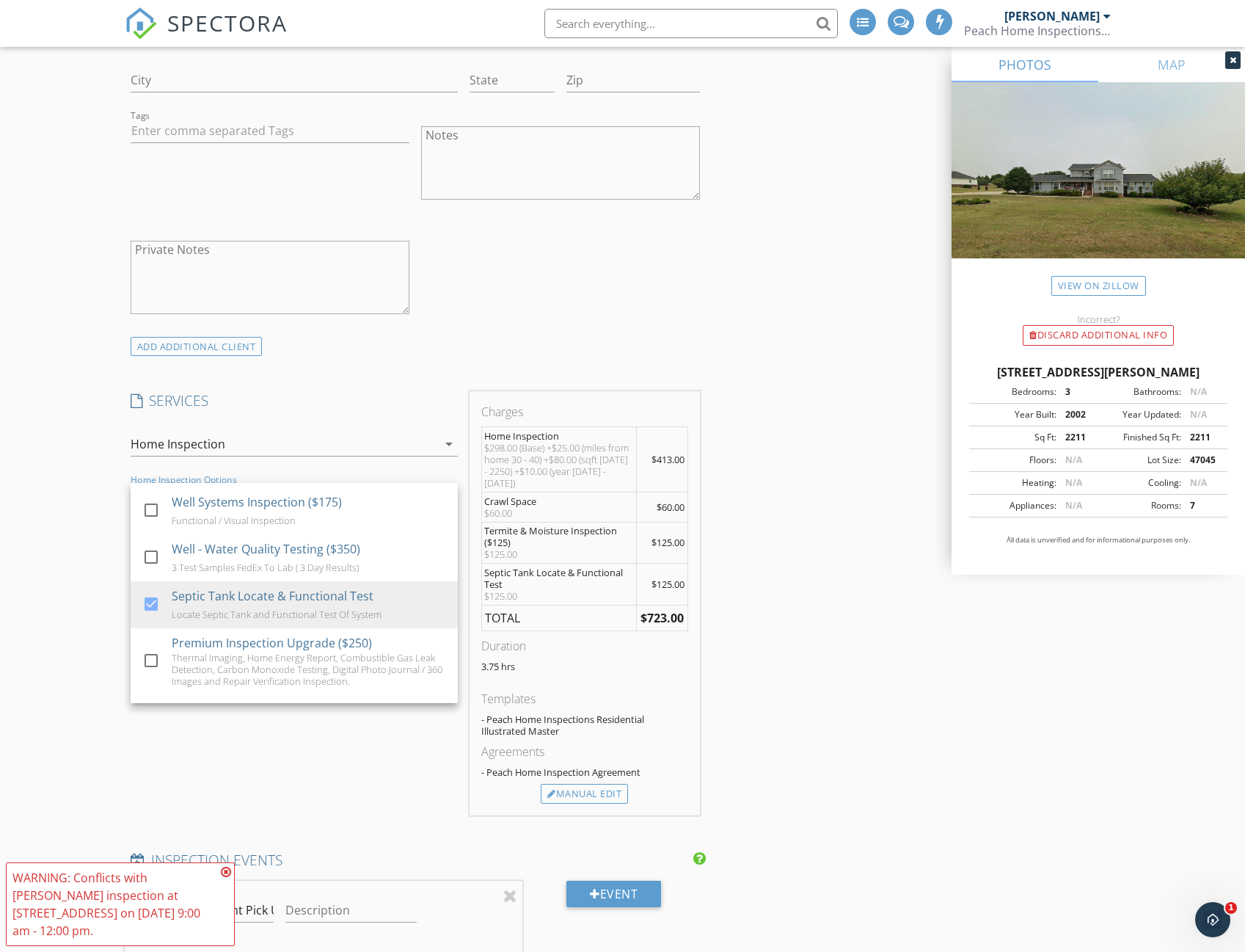
click at [801, 660] on div "INSPECTOR(S) check_box Travis Clarke PRIMARY Travis Clarke arrow_drop_down chec…" at bounding box center [622, 767] width 997 height 3217
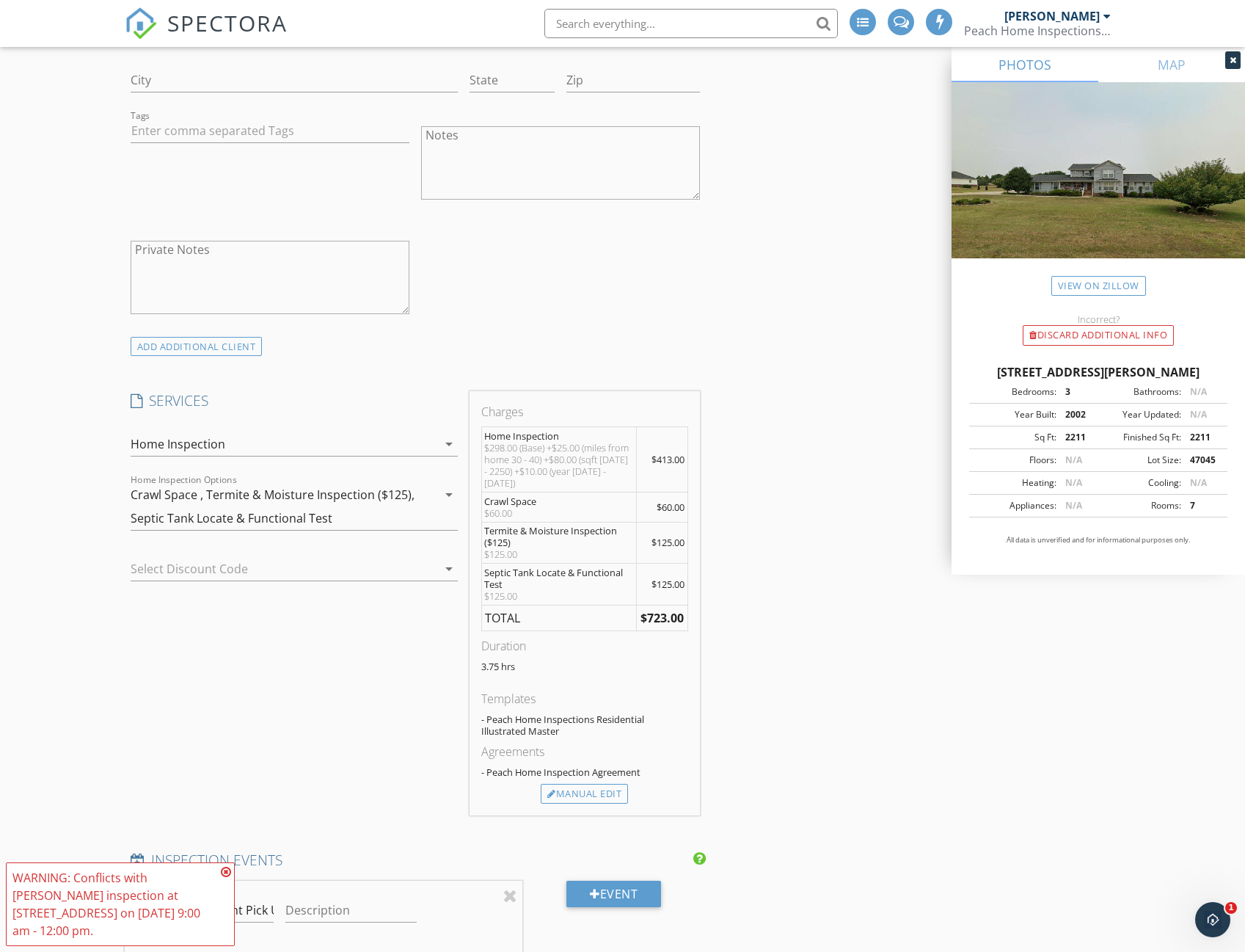
click at [684, 586] on span "$125.00" at bounding box center [668, 583] width 33 height 13
click at [577, 795] on div "Manual Edit" at bounding box center [584, 794] width 87 height 21
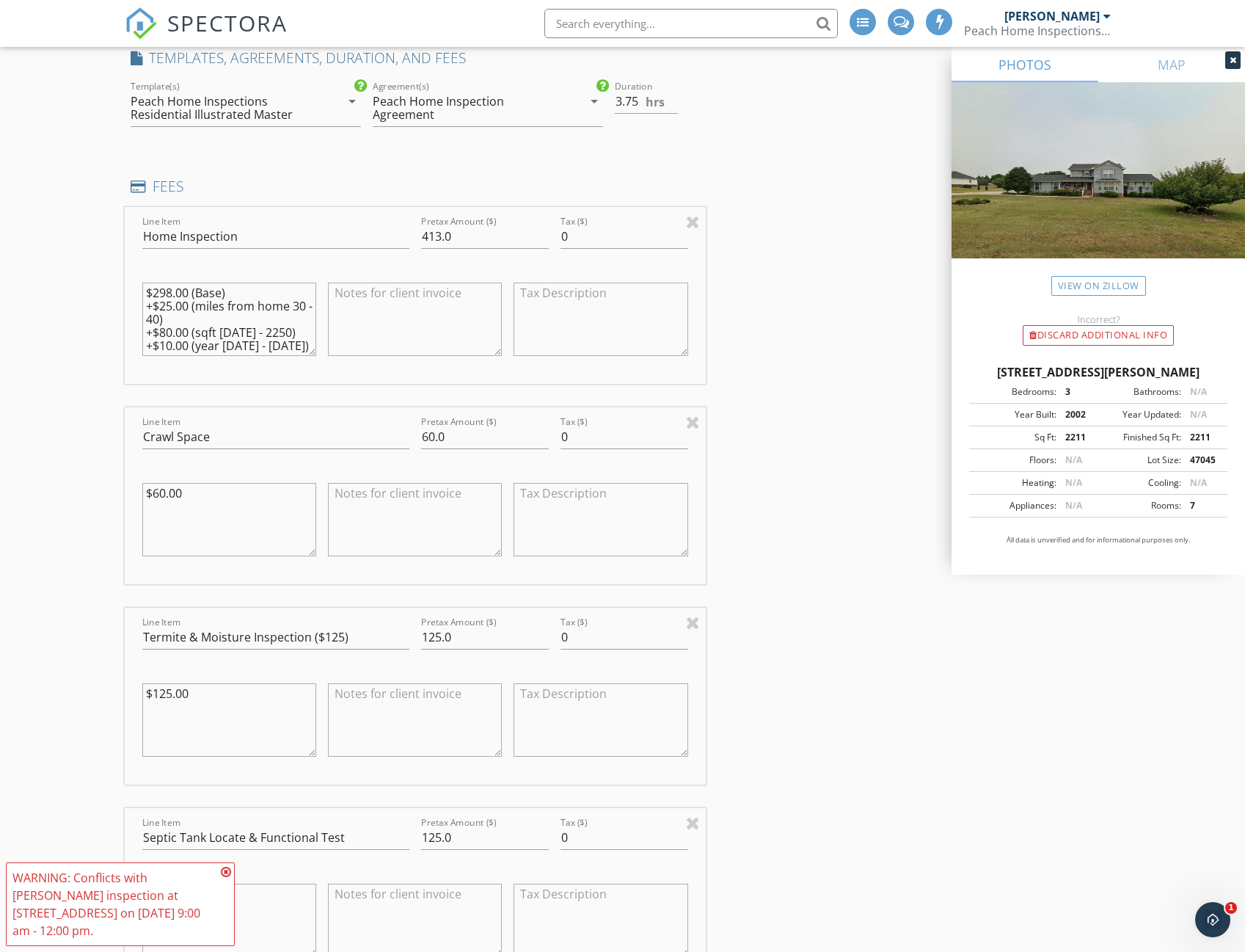
scroll to position [1712, 0]
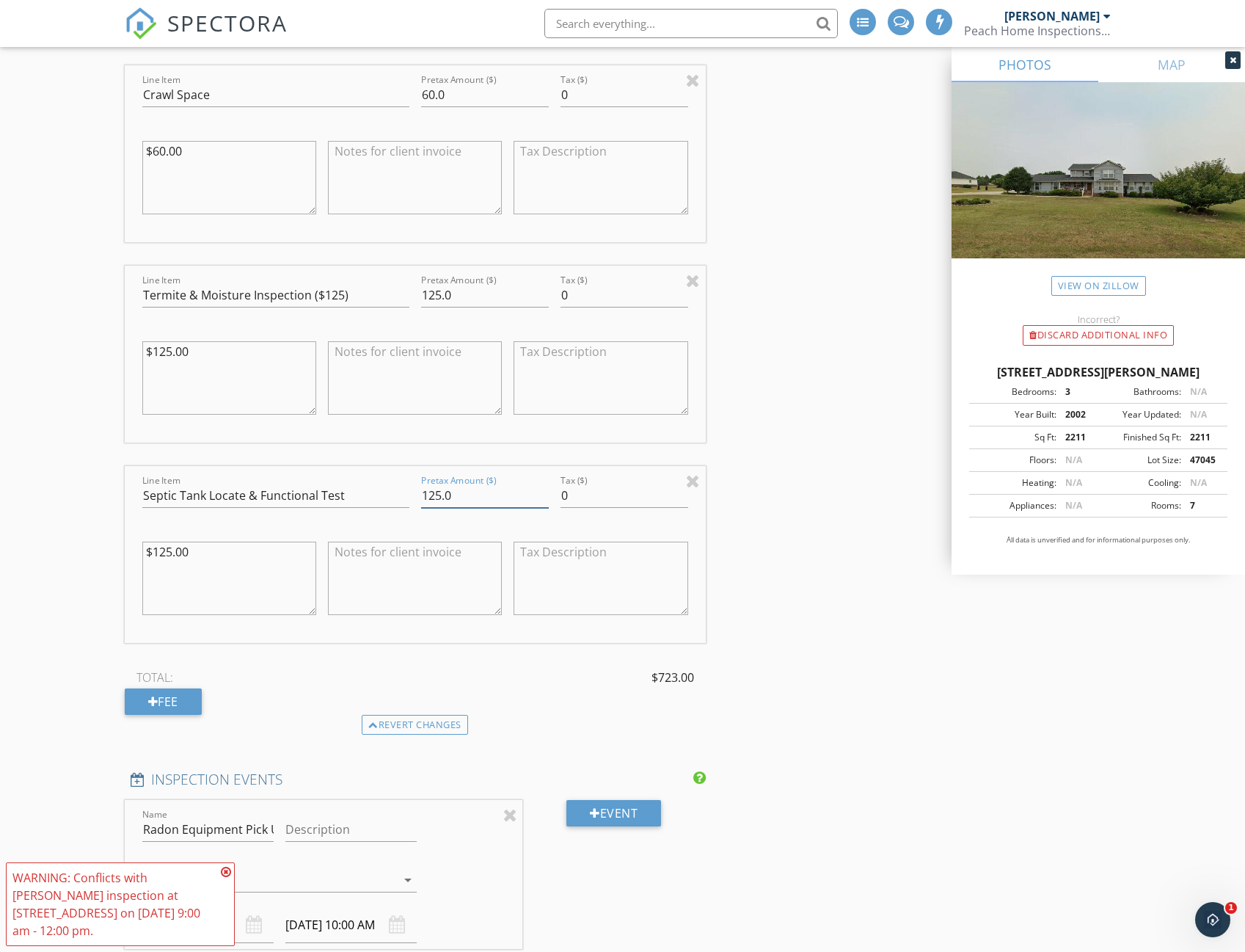
click at [440, 493] on input "125.0" at bounding box center [485, 496] width 127 height 24
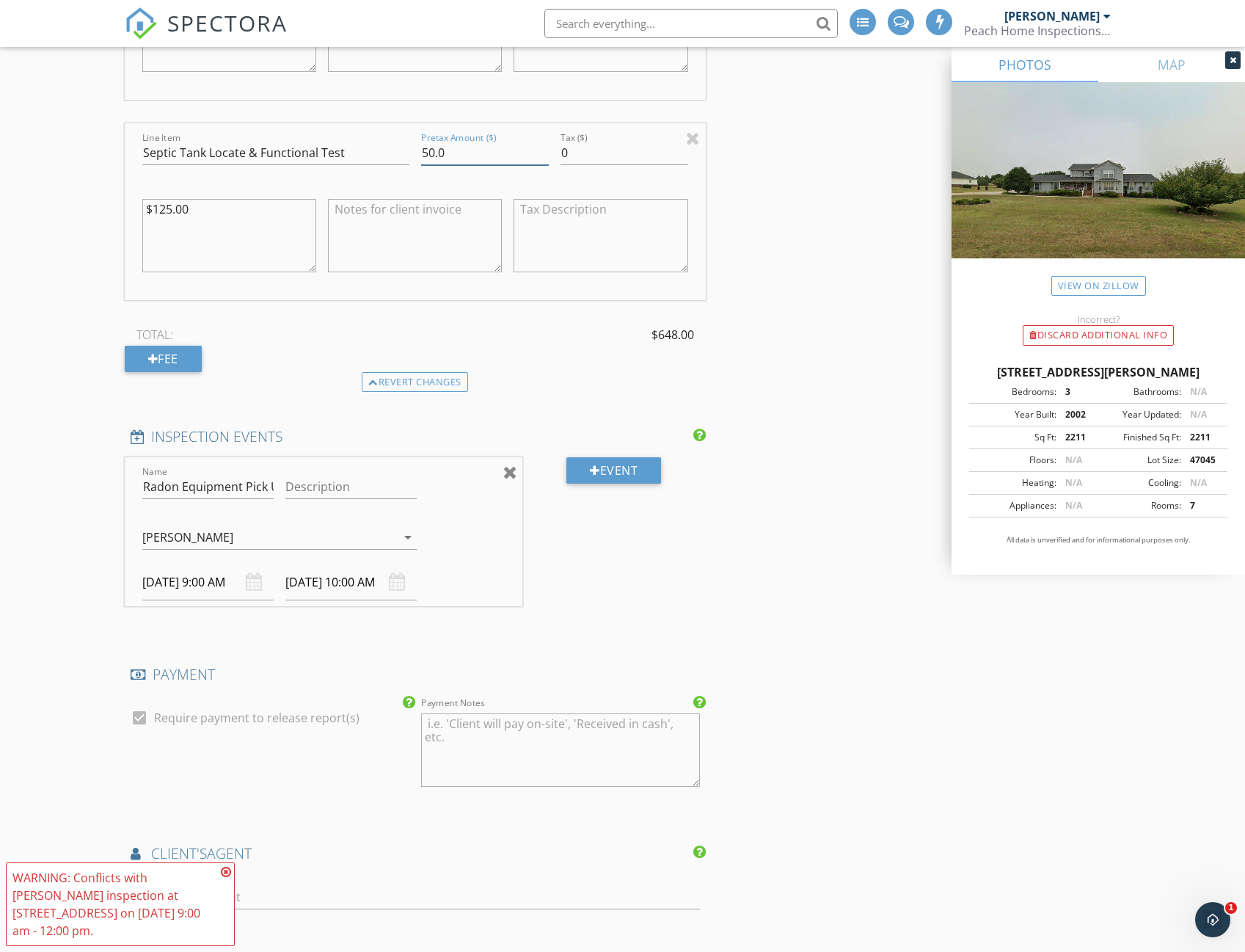
type input "50.0"
click at [512, 466] on div at bounding box center [510, 472] width 14 height 17
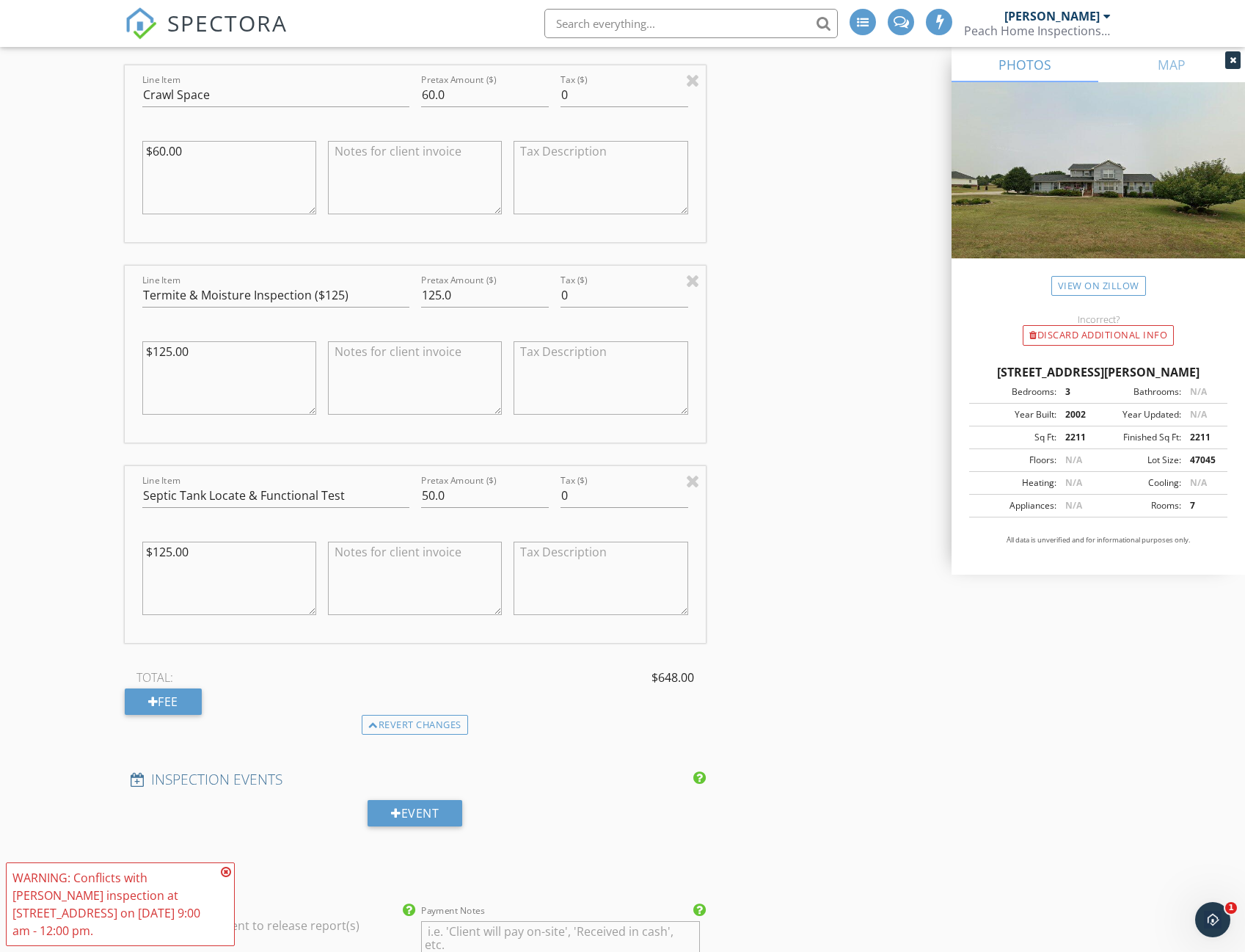
scroll to position [2397, 0]
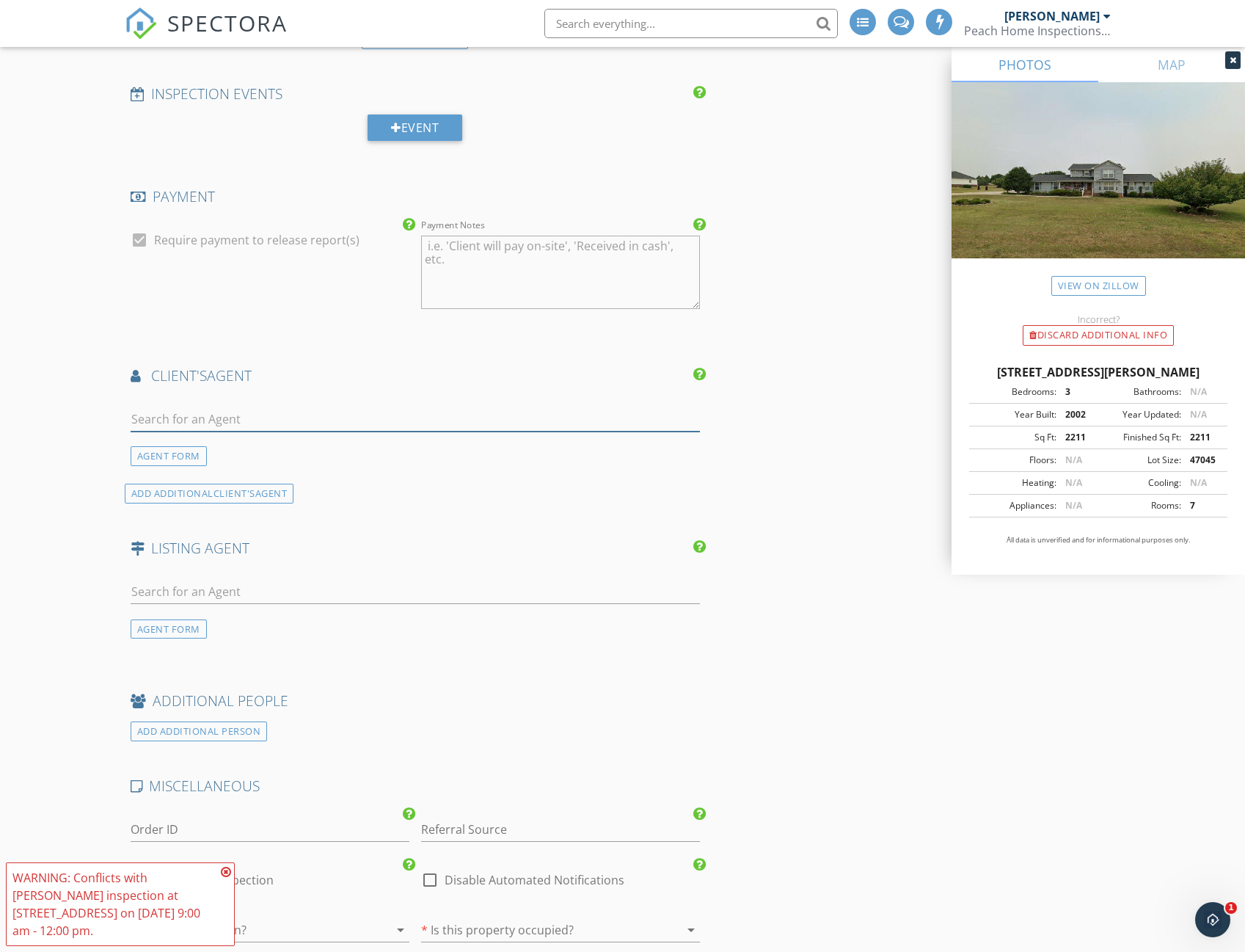
click at [296, 420] on input "text" at bounding box center [415, 419] width 569 height 24
type input "Kim D"
click at [341, 452] on li "Kim Darling BHHS - C Dan Joyner - Greer" at bounding box center [415, 452] width 568 height 41
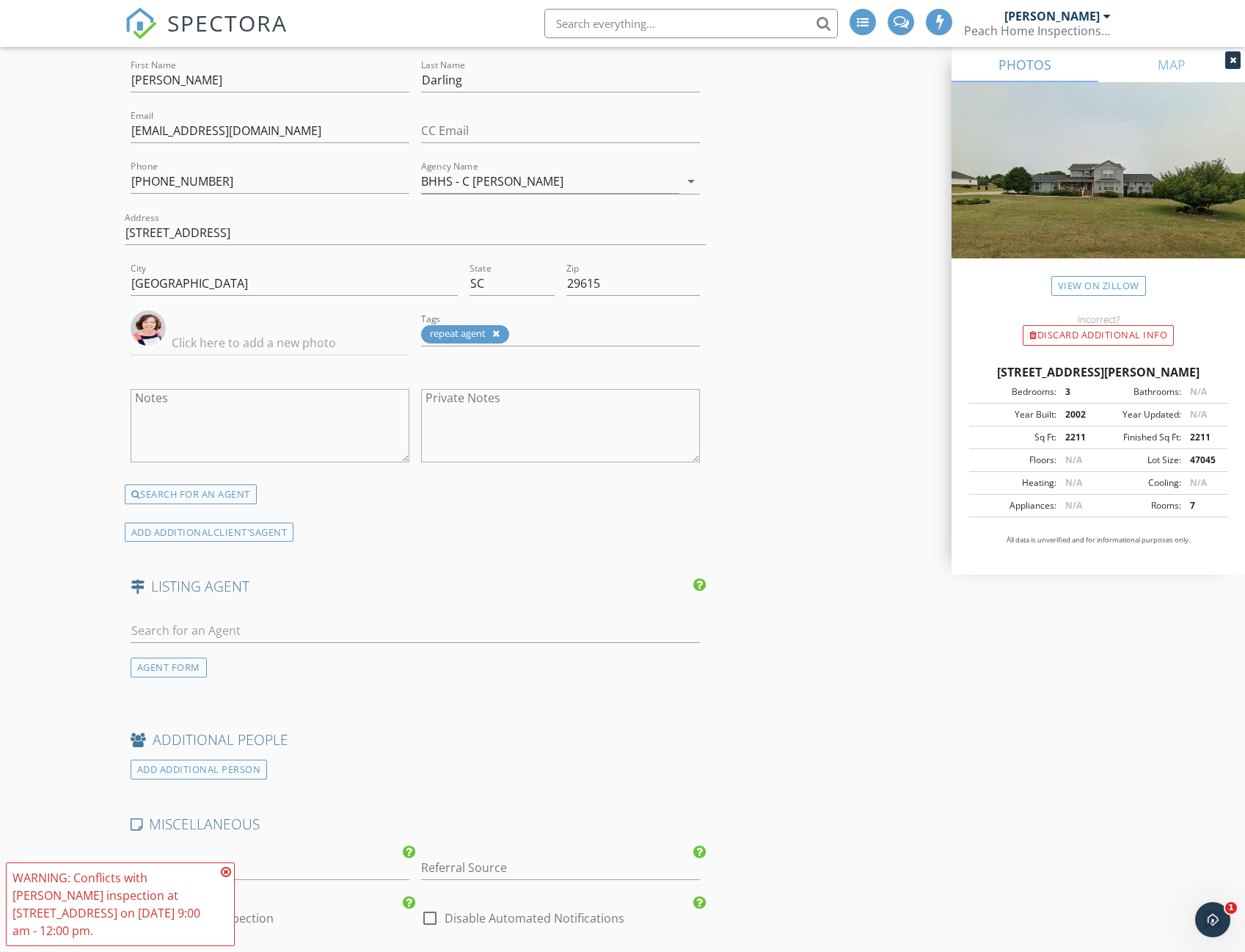
scroll to position [3082, 0]
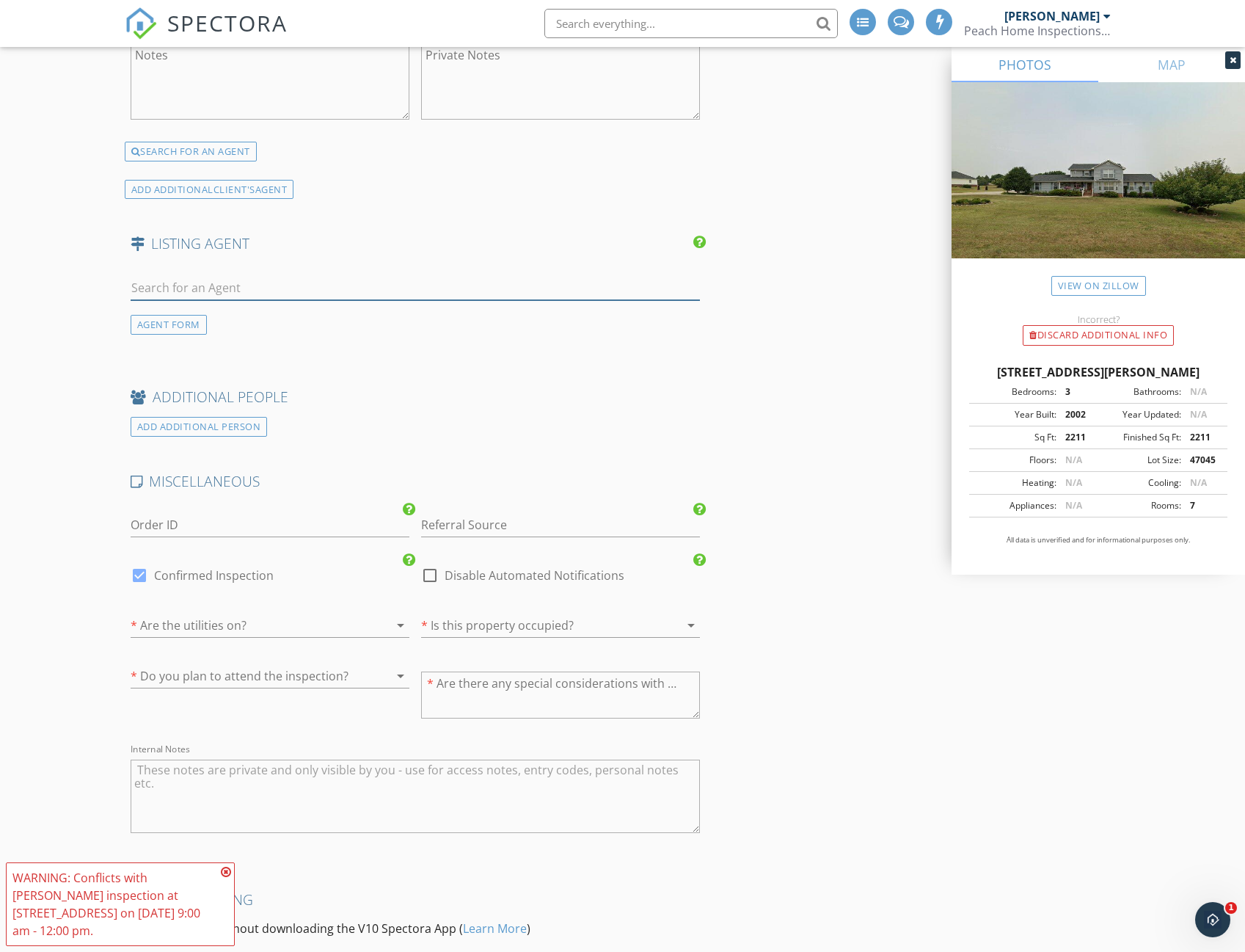
click at [224, 295] on input "text" at bounding box center [415, 288] width 569 height 24
type input "Will Moo"
click at [234, 323] on div "No results found. Click to add a new Agent" at bounding box center [247, 320] width 221 height 17
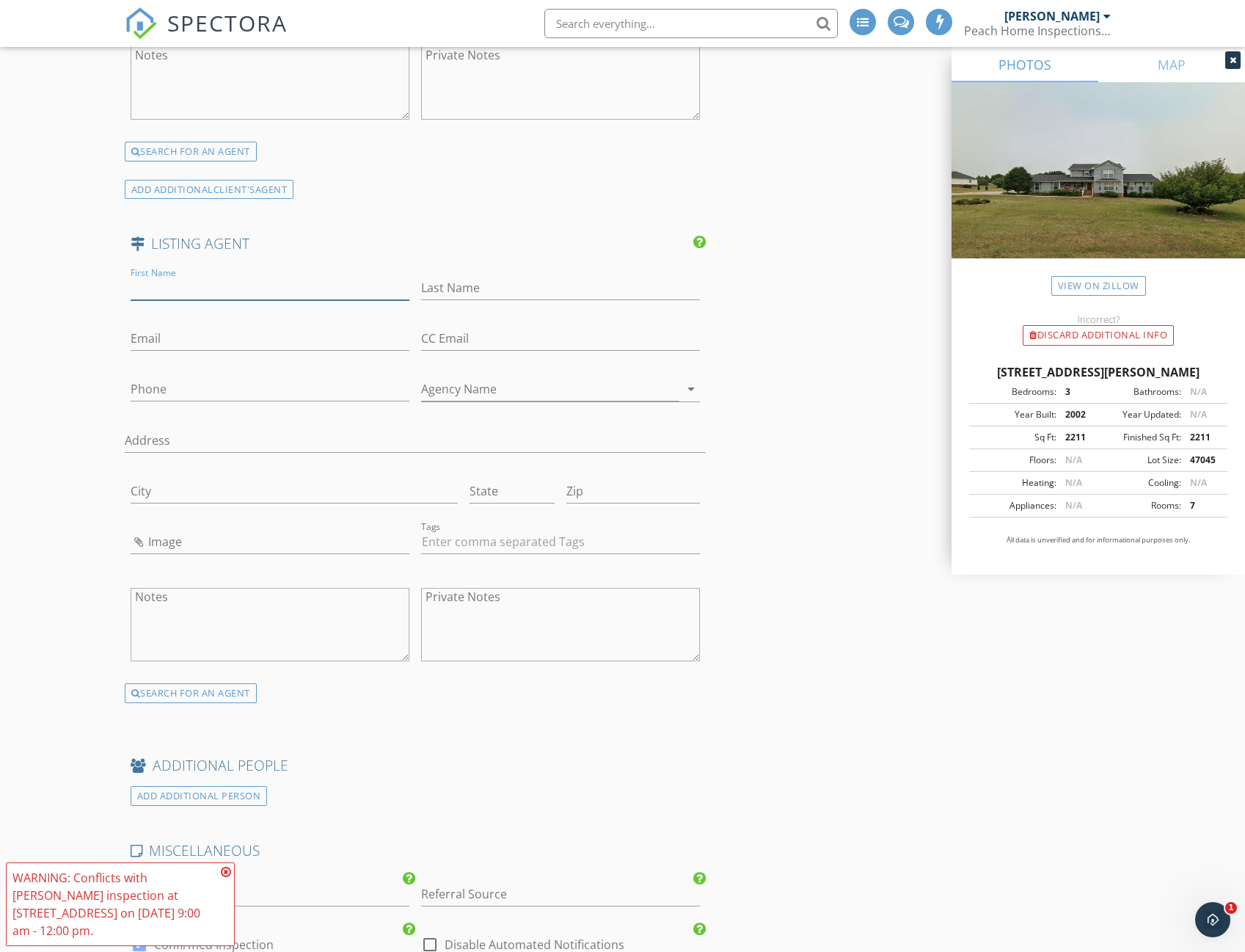
click at [219, 285] on input "First Name" at bounding box center [270, 288] width 279 height 24
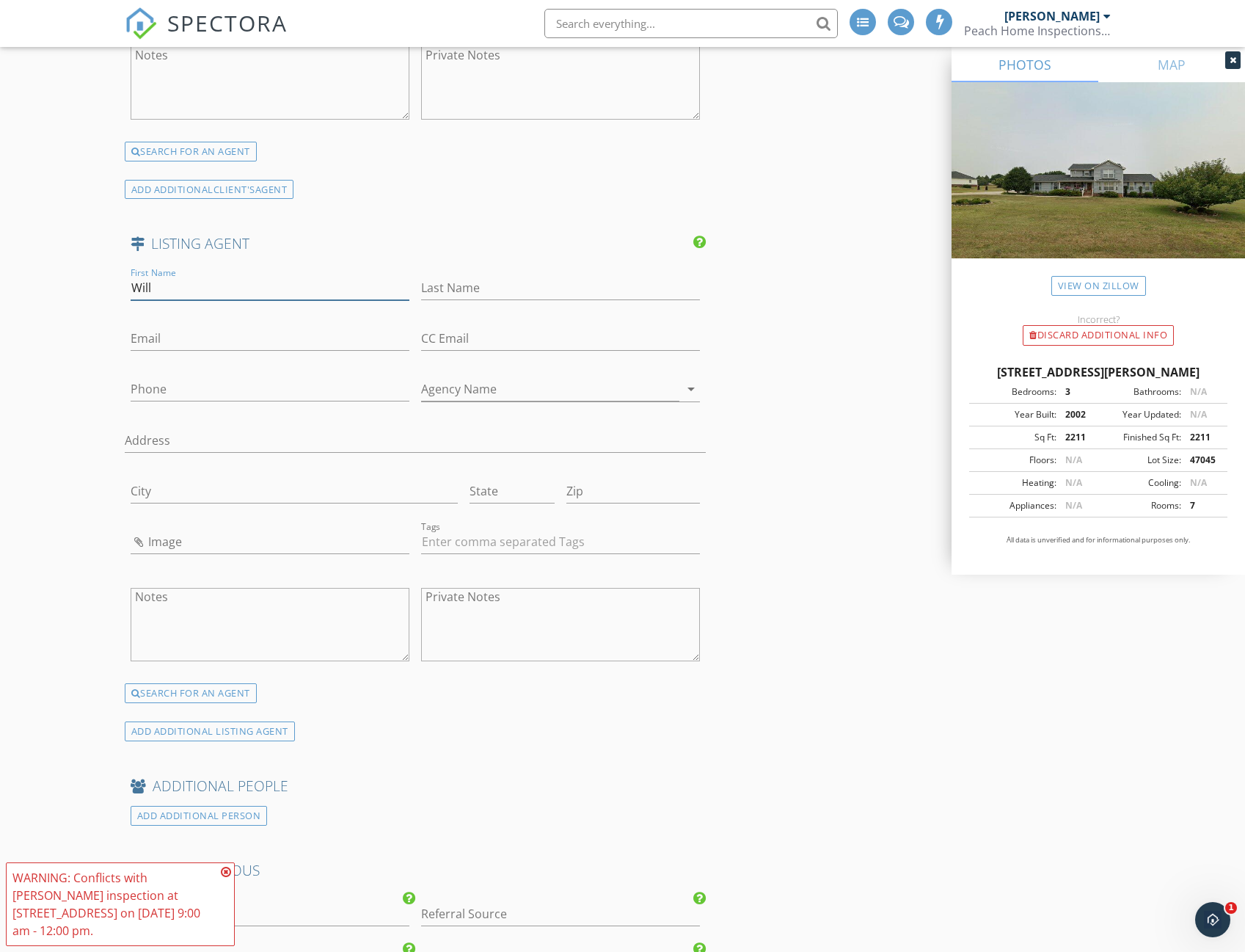
type input "Will"
click at [507, 286] on input "Last Name" at bounding box center [561, 288] width 279 height 24
type input "Moore"
click at [206, 377] on input "Phone" at bounding box center [270, 390] width 279 height 24
click at [133, 396] on input "934-960-0" at bounding box center [270, 390] width 279 height 24
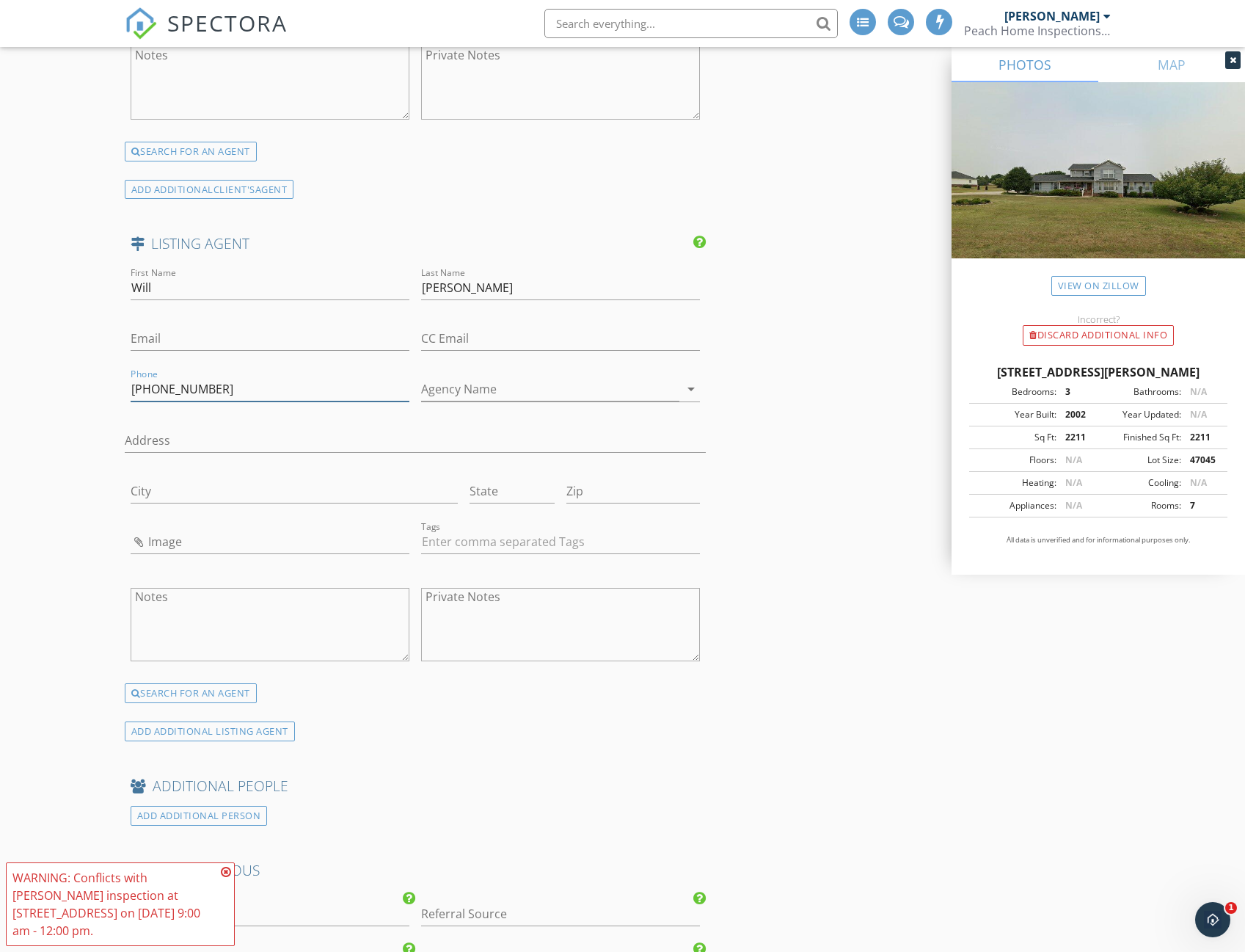
type input "864-934-9600"
click at [482, 393] on input "Agency Name" at bounding box center [550, 390] width 258 height 24
type input "Edwards Moore Real Estate"
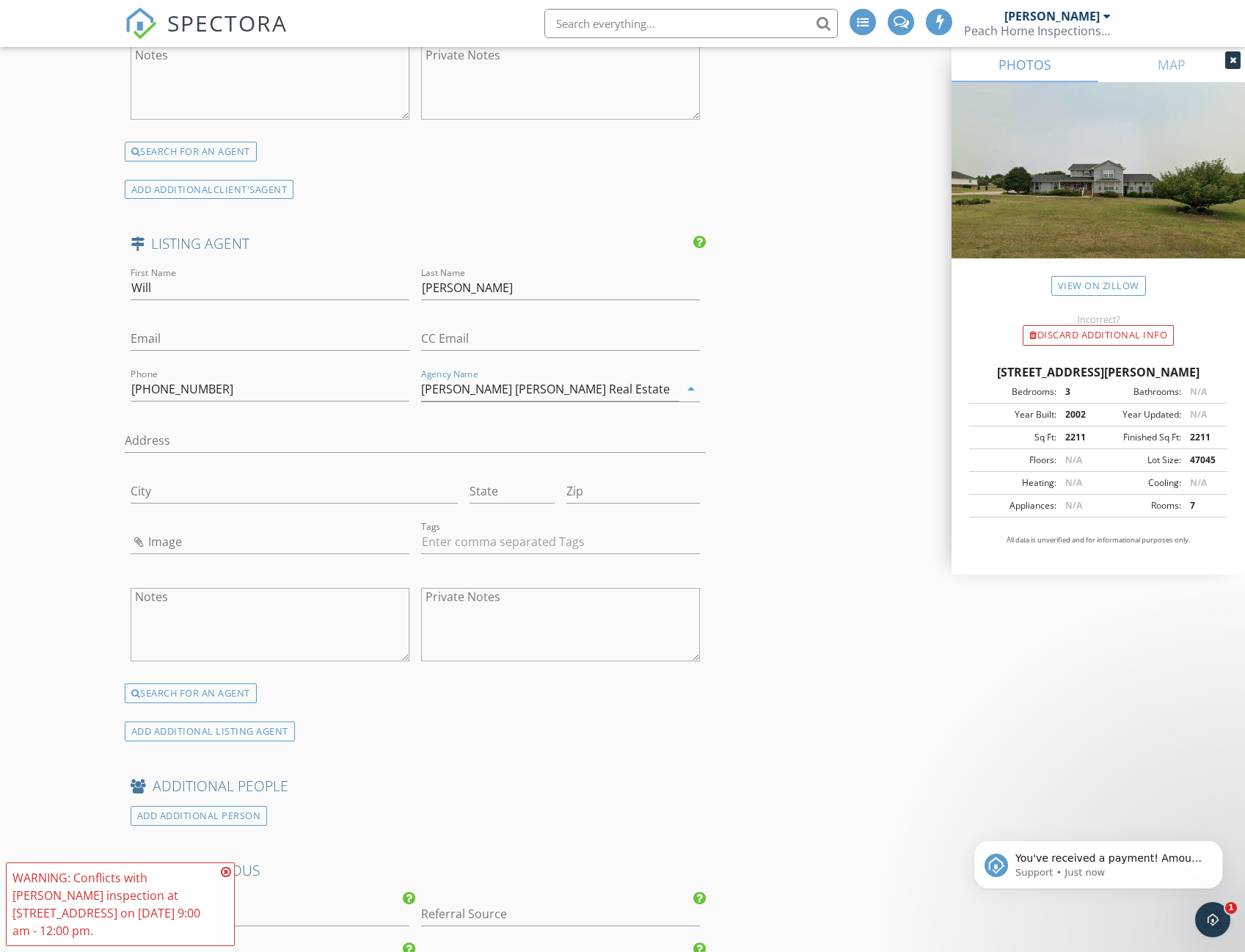
scroll to position [0, 0]
